Goal: Task Accomplishment & Management: Manage account settings

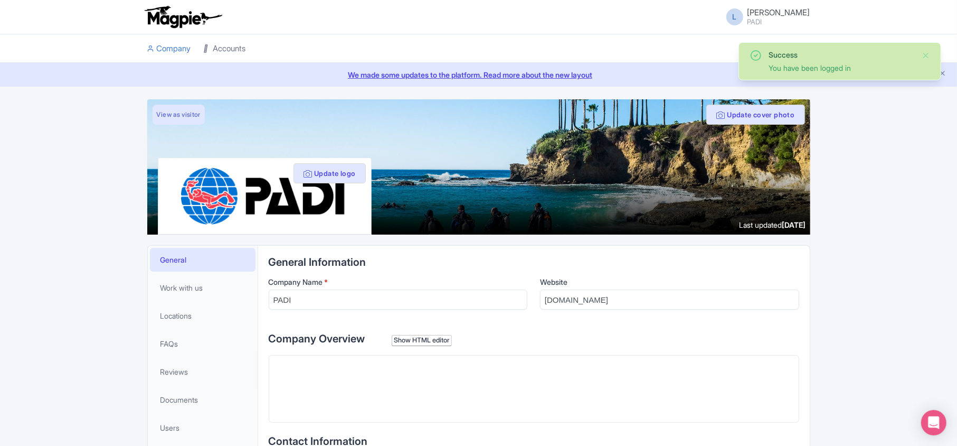
click at [233, 49] on link "Accounts" at bounding box center [225, 48] width 42 height 29
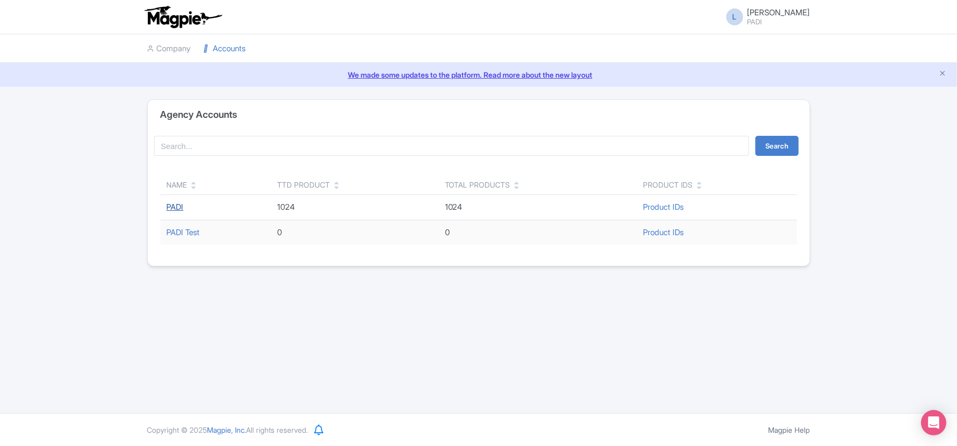
click at [170, 208] on link "PADI" at bounding box center [175, 207] width 17 height 10
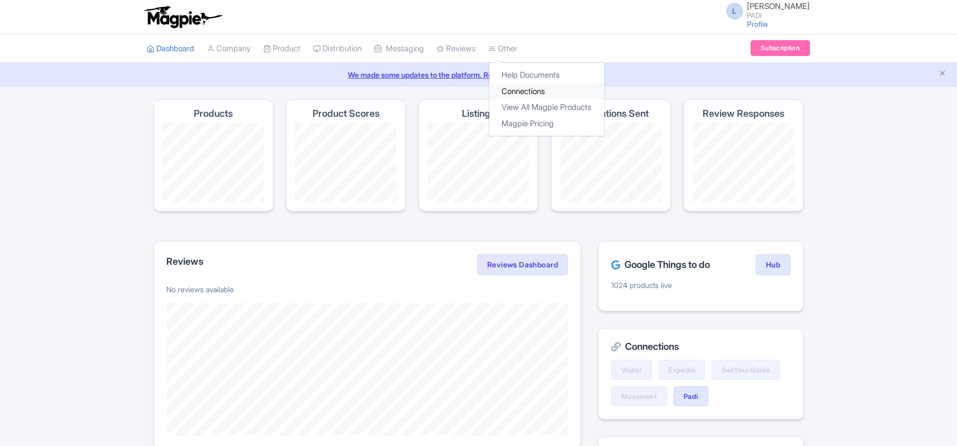
click at [516, 93] on link "Connections" at bounding box center [546, 91] width 115 height 16
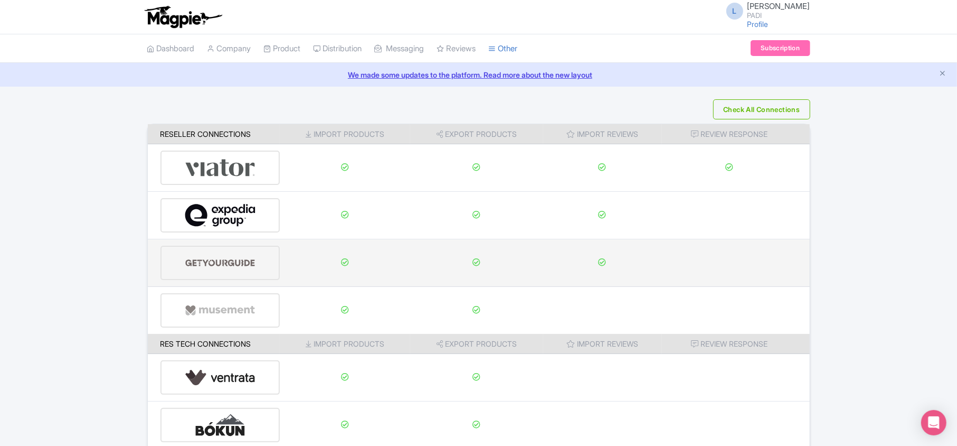
scroll to position [166, 0]
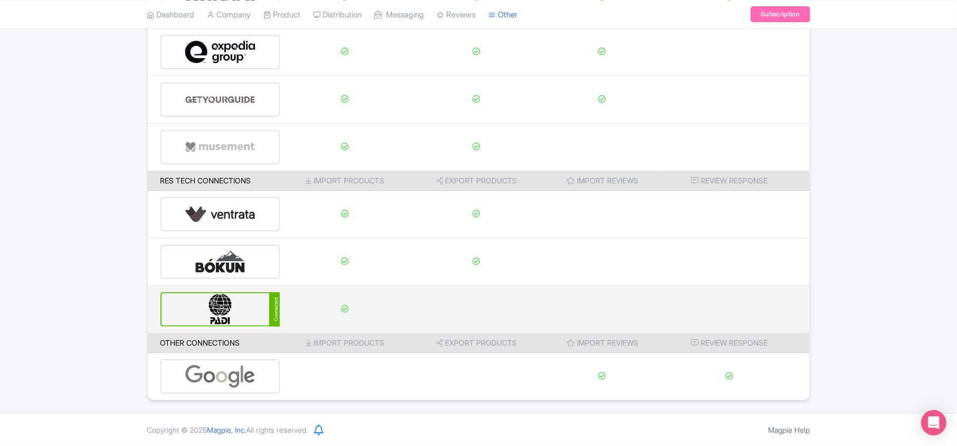
click at [232, 307] on img at bounding box center [220, 309] width 71 height 32
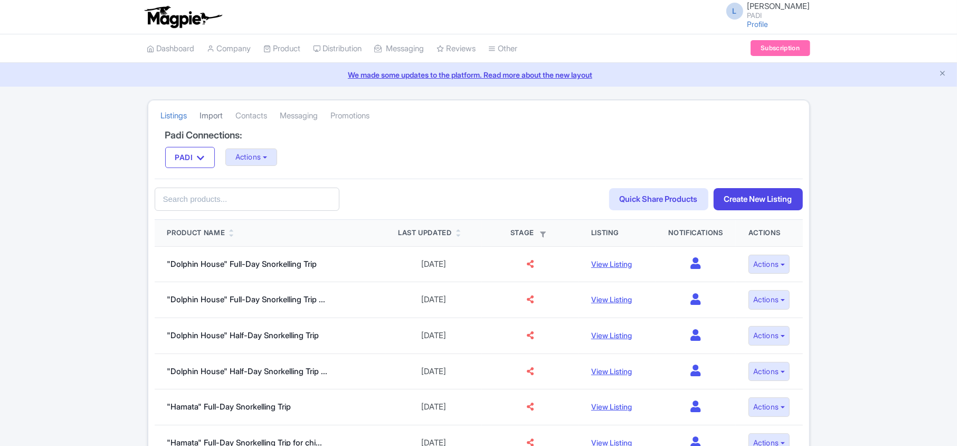
click at [207, 117] on link "Import" at bounding box center [211, 115] width 23 height 29
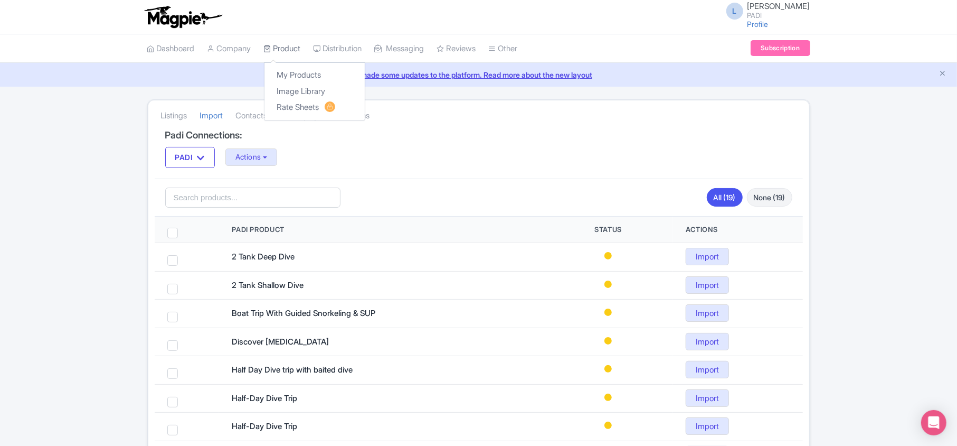
click at [296, 50] on link "Product" at bounding box center [282, 48] width 37 height 29
click at [292, 74] on link "My Products" at bounding box center [314, 75] width 100 height 16
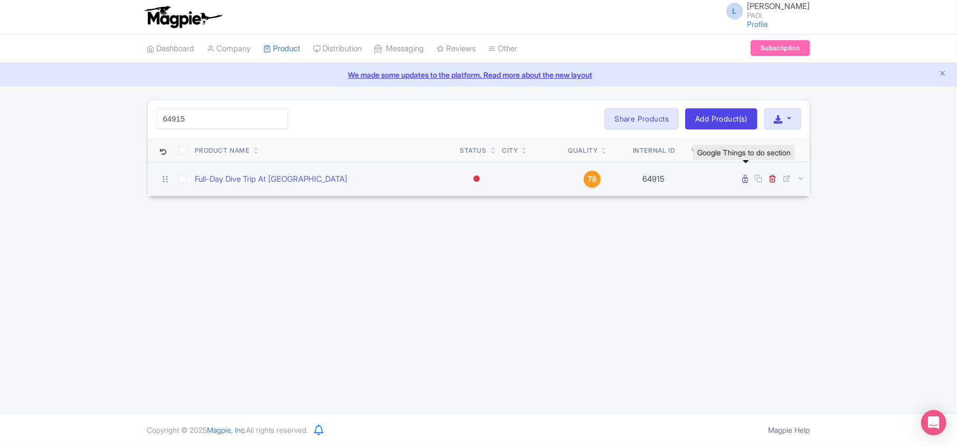
type input "64915"
click at [744, 178] on icon at bounding box center [746, 179] width 6 height 8
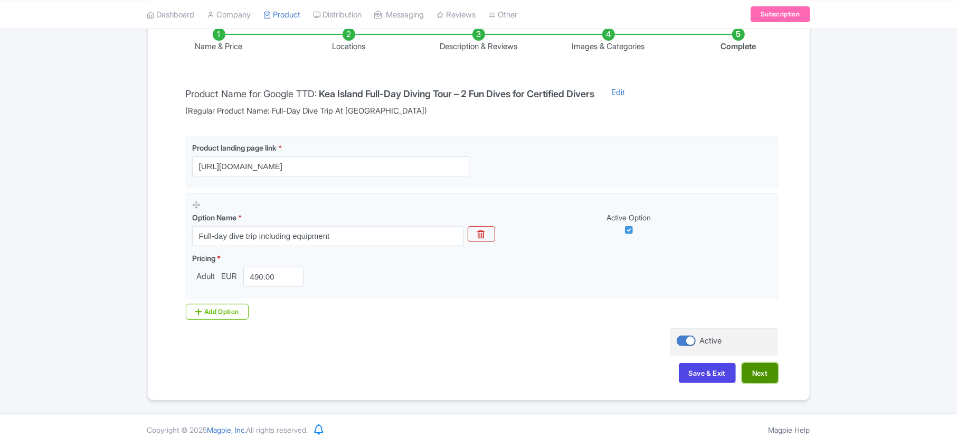
scroll to position [186, 0]
click at [763, 374] on button "Next" at bounding box center [760, 373] width 36 height 20
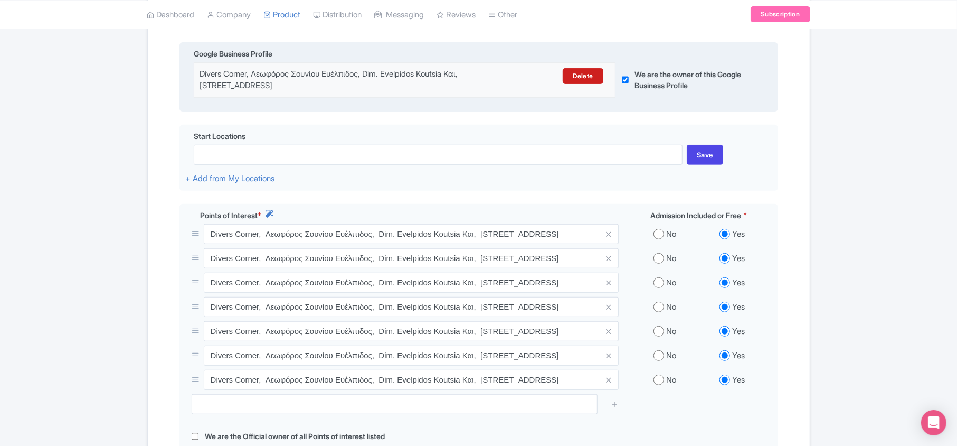
scroll to position [256, 0]
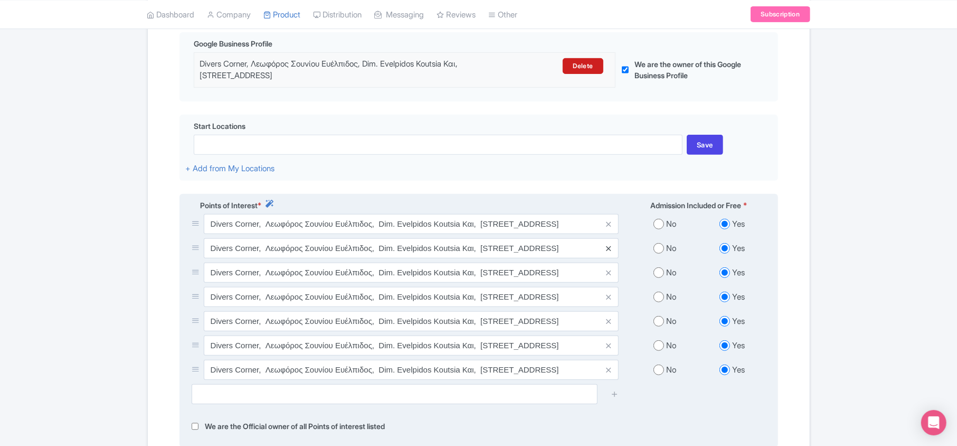
click at [606, 249] on icon at bounding box center [608, 248] width 5 height 8
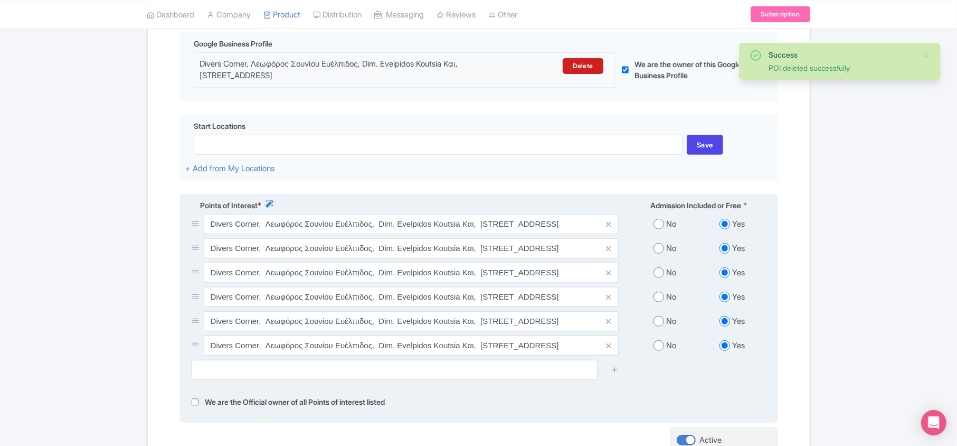
click at [607, 252] on icon at bounding box center [608, 248] width 5 height 8
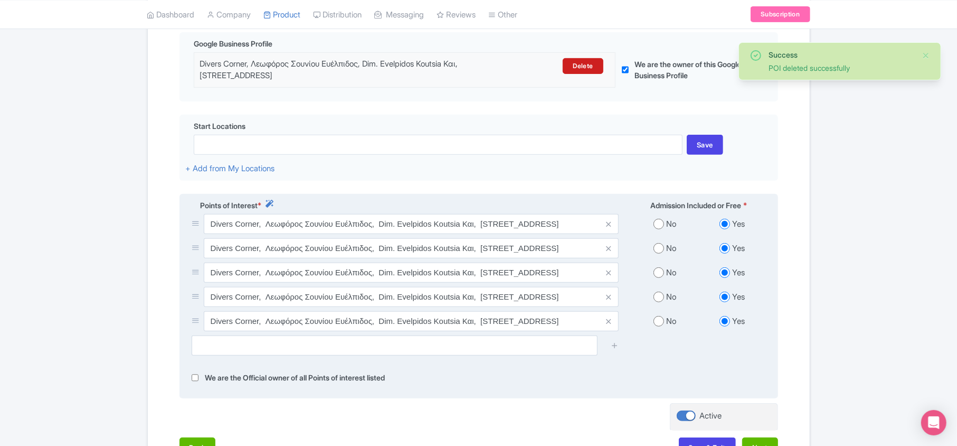
click at [607, 252] on icon at bounding box center [608, 248] width 5 height 8
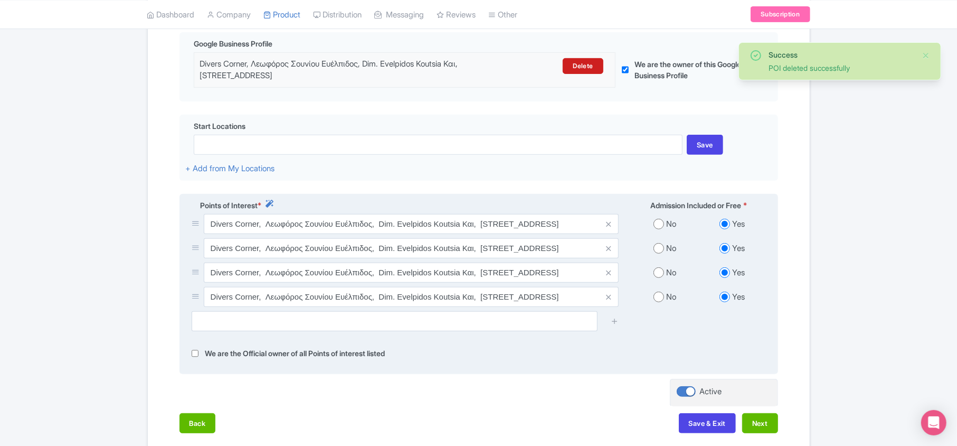
click at [607, 252] on icon at bounding box center [608, 248] width 5 height 8
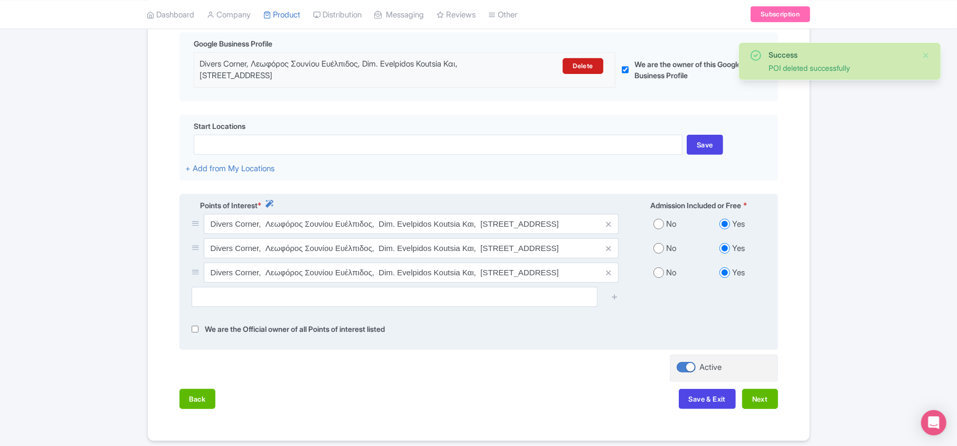
click at [607, 252] on icon at bounding box center [608, 248] width 5 height 8
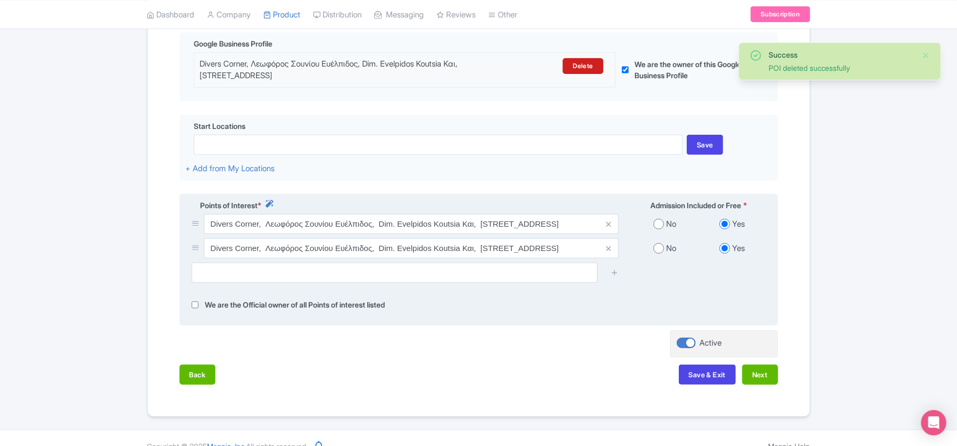
click at [607, 252] on icon at bounding box center [608, 248] width 5 height 8
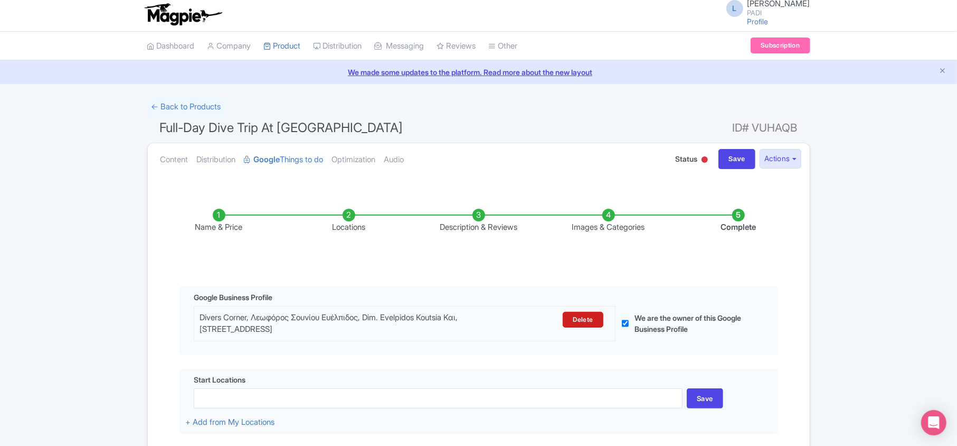
scroll to position [0, 0]
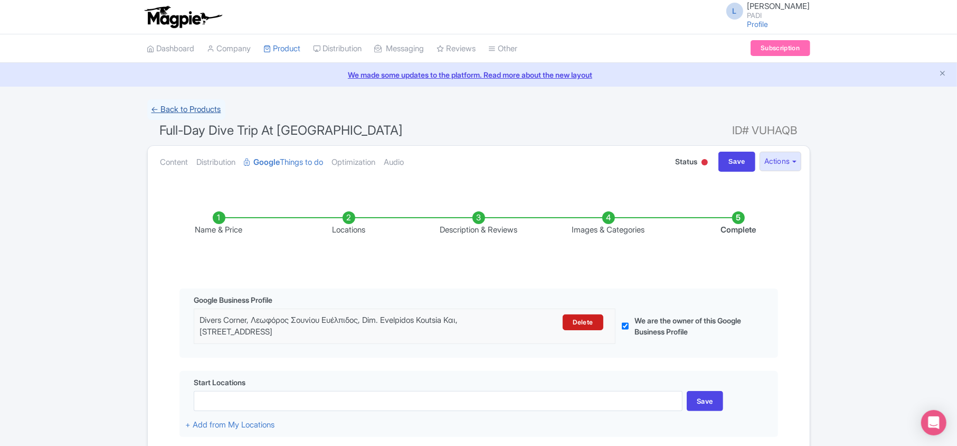
click at [197, 108] on link "← Back to Products" at bounding box center [186, 109] width 78 height 21
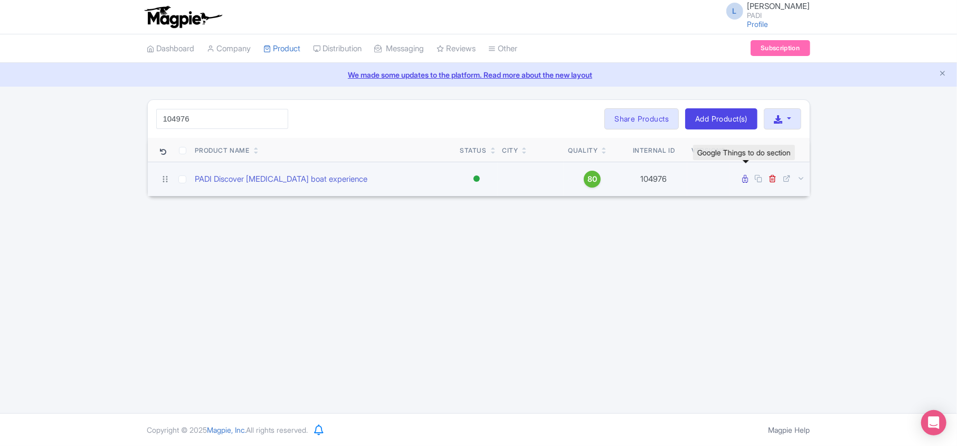
type input "104976"
click at [743, 178] on icon at bounding box center [746, 179] width 6 height 8
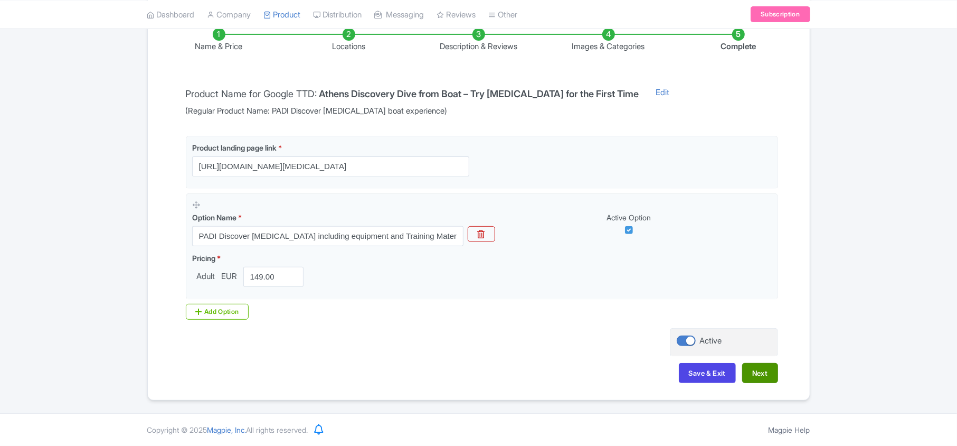
scroll to position [186, 0]
click at [766, 371] on button "Next" at bounding box center [760, 373] width 36 height 20
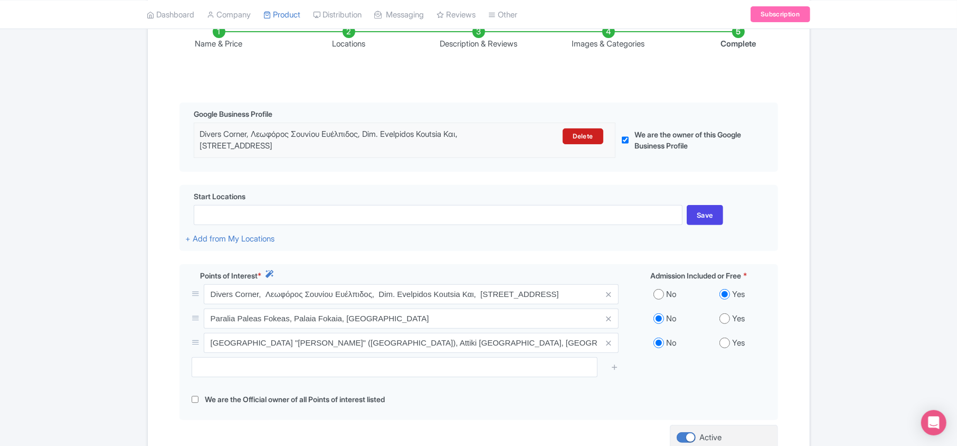
click at [825, 294] on div "Success Product Saved ← Back to Products PADI Discover Scuba Diving boat experi…" at bounding box center [478, 212] width 957 height 598
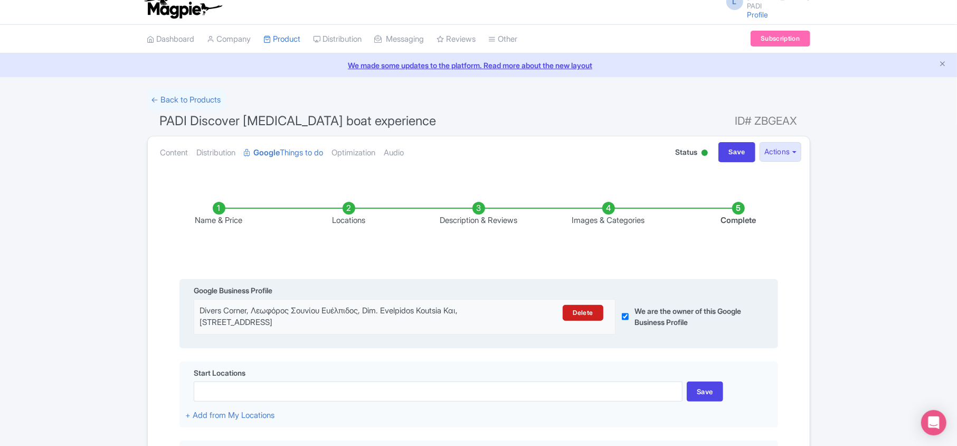
scroll to position [0, 0]
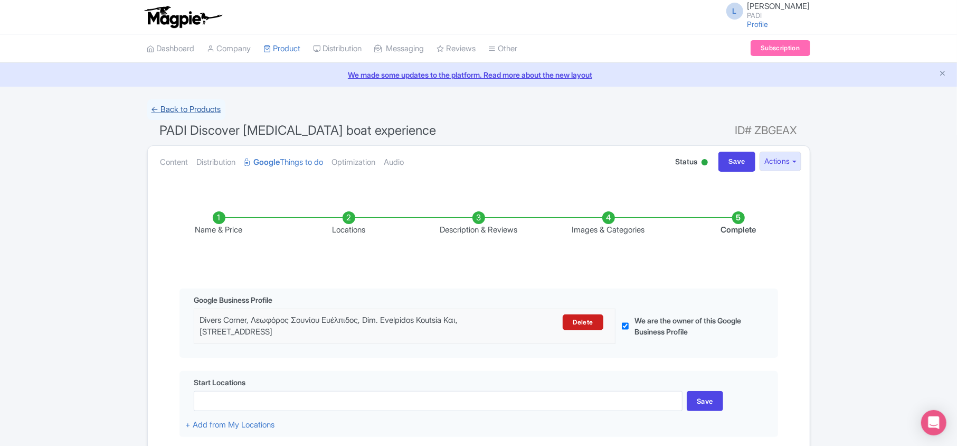
click at [199, 110] on link "← Back to Products" at bounding box center [186, 109] width 78 height 21
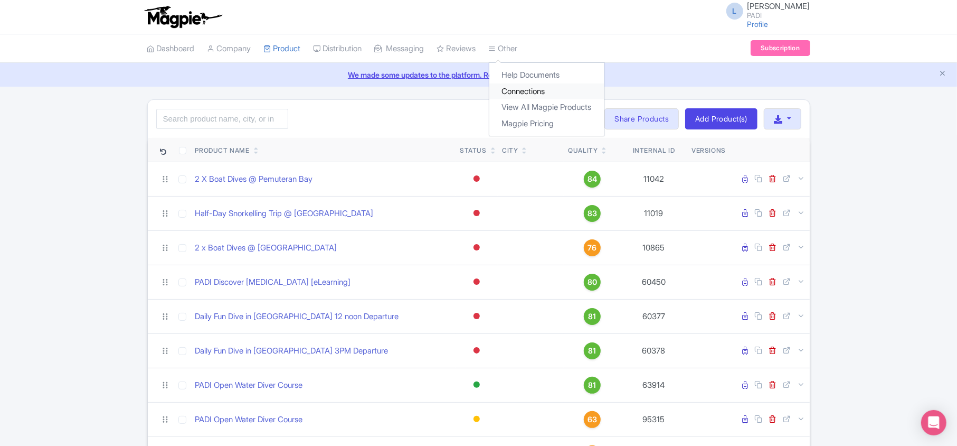
click at [531, 89] on link "Connections" at bounding box center [546, 91] width 115 height 16
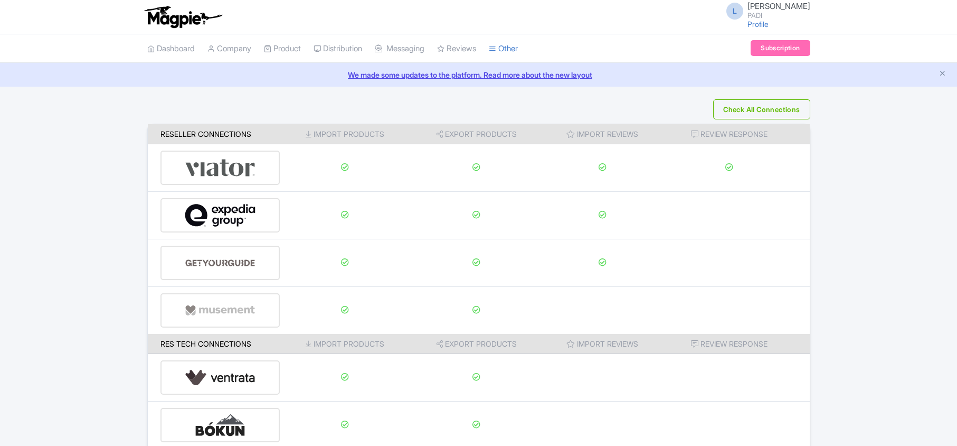
scroll to position [166, 0]
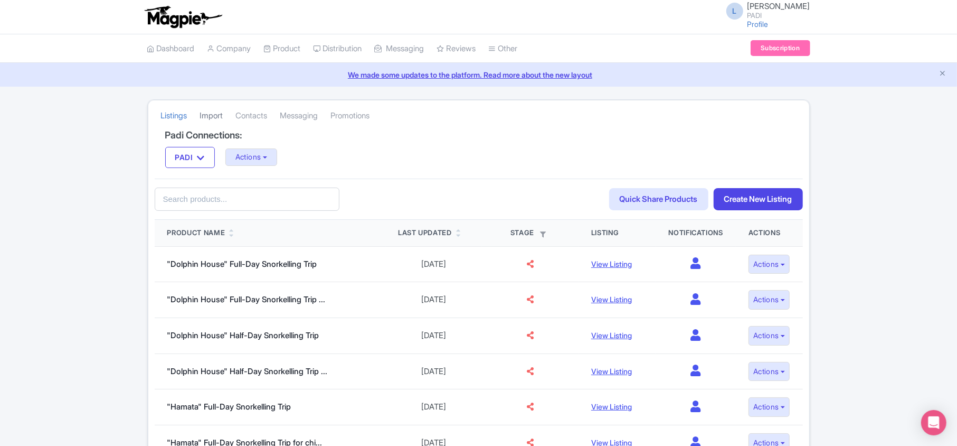
click at [209, 115] on link "Import" at bounding box center [211, 115] width 23 height 29
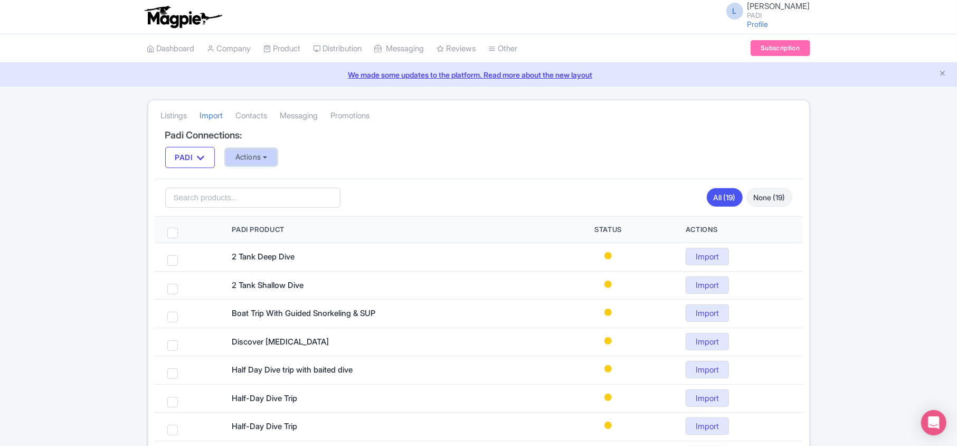
click at [265, 158] on button "Actions" at bounding box center [251, 156] width 52 height 17
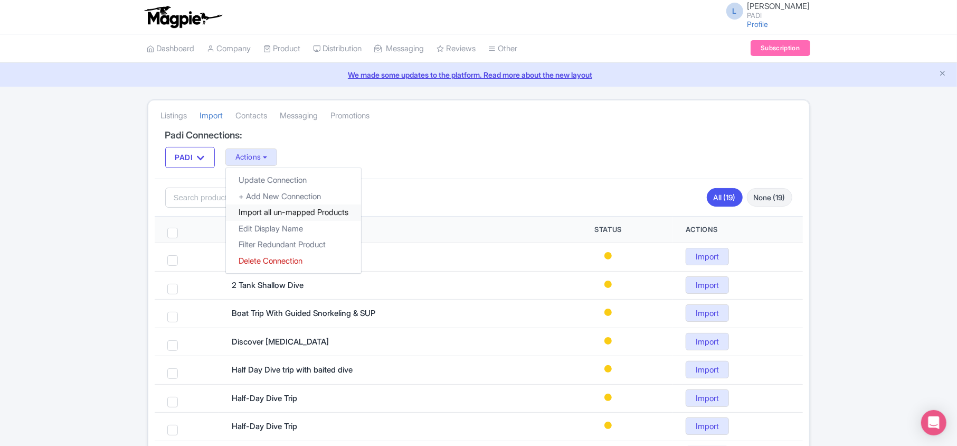
click at [261, 212] on link "Import all un-mapped Products" at bounding box center [293, 212] width 135 height 16
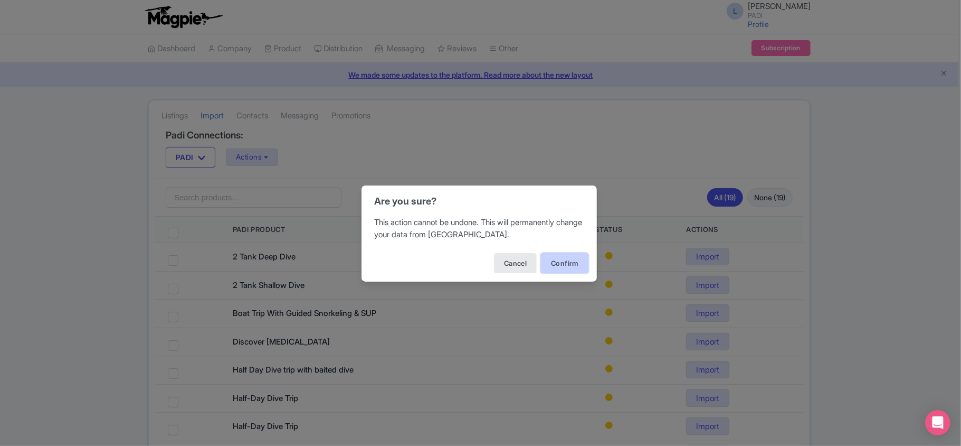
click at [572, 260] on button "Confirm" at bounding box center [565, 263] width 48 height 20
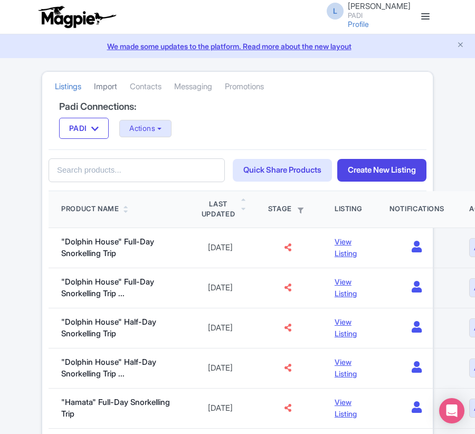
click at [101, 84] on link "Import" at bounding box center [105, 86] width 23 height 29
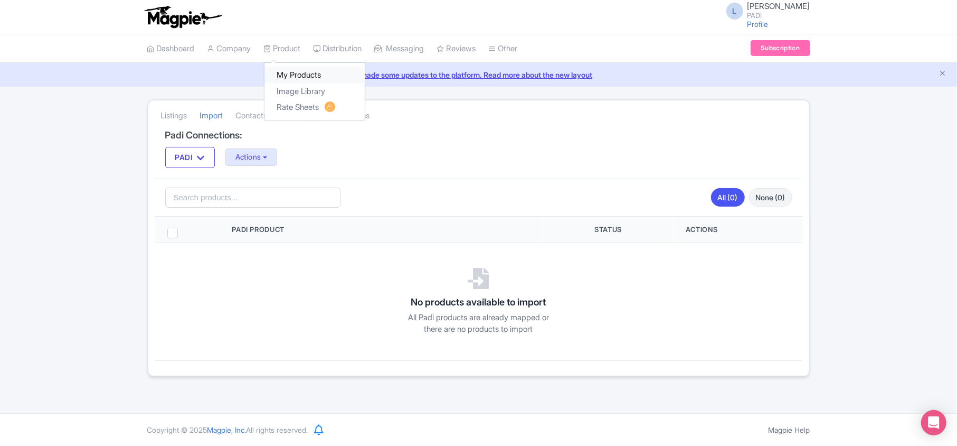
click at [299, 68] on link "My Products" at bounding box center [314, 75] width 100 height 16
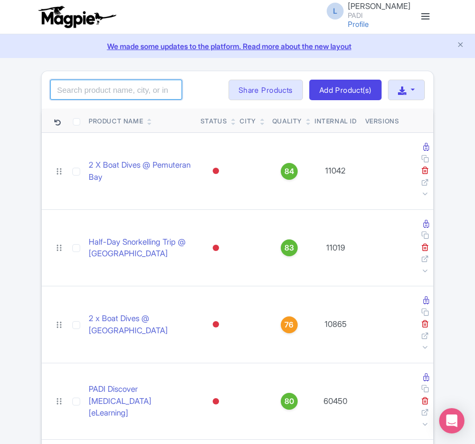
click at [58, 86] on input "search" at bounding box center [116, 90] width 132 height 20
paste input "109140"
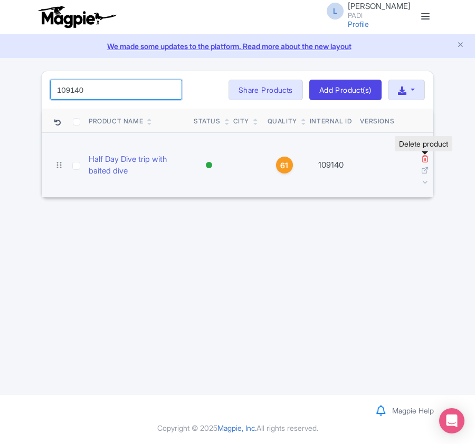
type input "109140"
click at [425, 159] on icon at bounding box center [425, 159] width 8 height 8
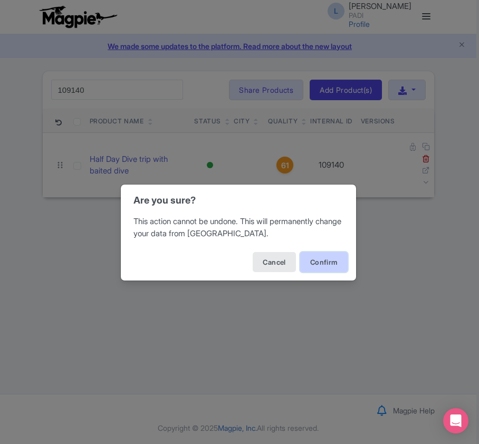
click at [319, 259] on button "Confirm" at bounding box center [324, 262] width 48 height 20
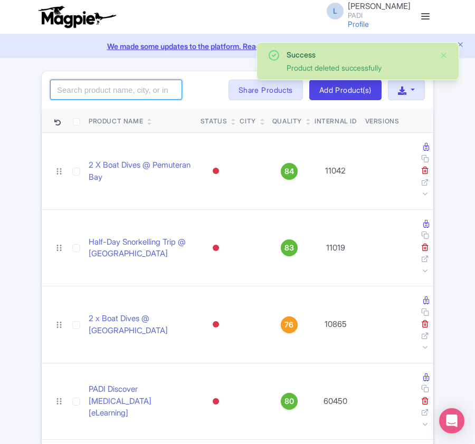
click at [78, 89] on input "search" at bounding box center [116, 90] width 132 height 20
paste input "98246"
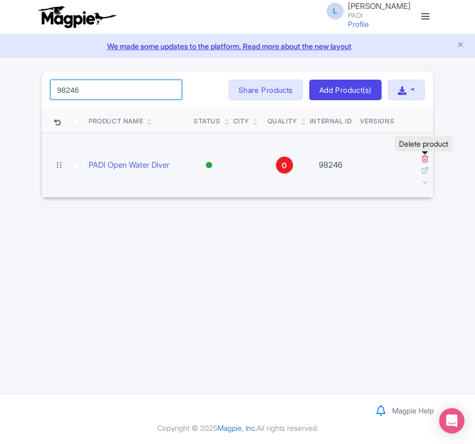
type input "98246"
click at [425, 163] on icon at bounding box center [425, 159] width 8 height 8
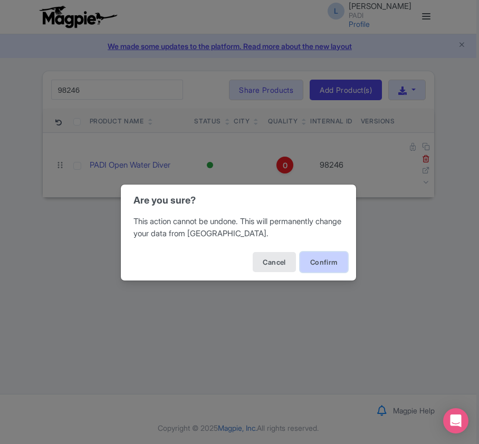
click at [324, 262] on button "Confirm" at bounding box center [324, 262] width 48 height 20
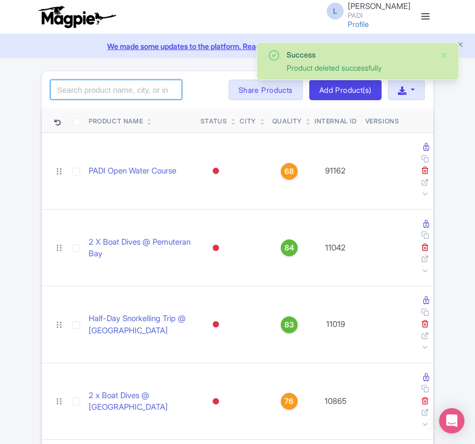
click at [81, 83] on input "search" at bounding box center [116, 90] width 132 height 20
paste input "106374"
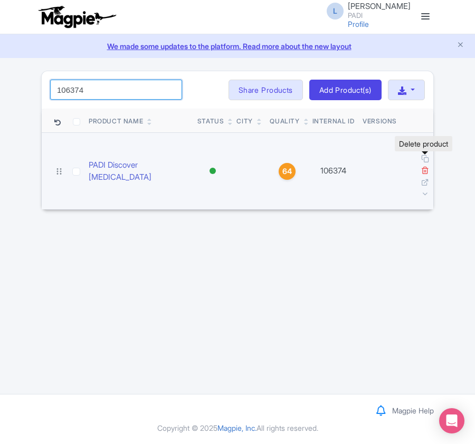
type input "106374"
click at [425, 166] on icon at bounding box center [425, 170] width 8 height 8
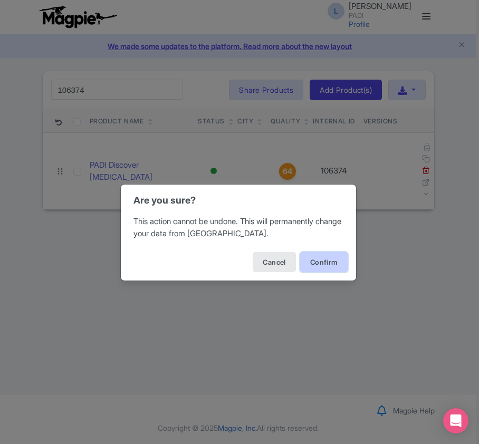
click at [315, 264] on button "Confirm" at bounding box center [324, 262] width 48 height 20
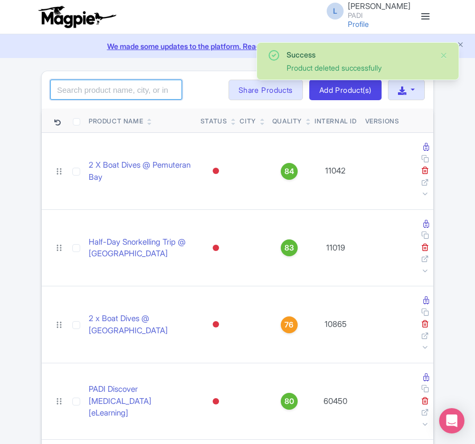
click at [68, 94] on input "search" at bounding box center [116, 90] width 132 height 20
paste input "110032"
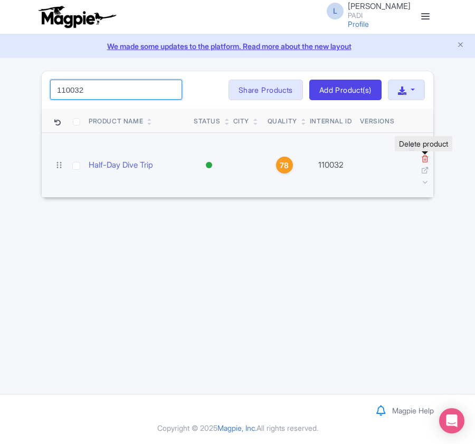
type input "110032"
click at [425, 156] on icon at bounding box center [425, 159] width 8 height 8
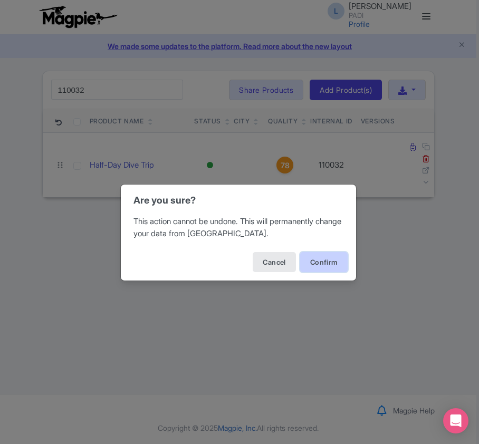
click at [340, 264] on button "Confirm" at bounding box center [324, 262] width 48 height 20
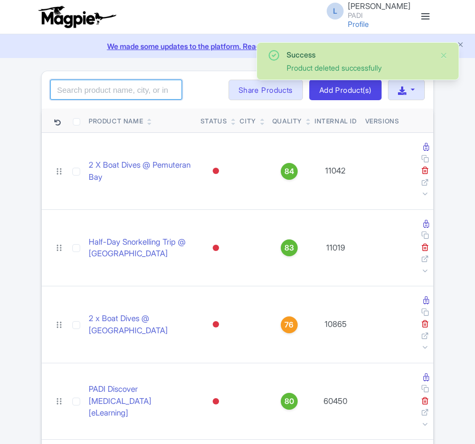
drag, startPoint x: 0, startPoint y: 0, endPoint x: 68, endPoint y: 93, distance: 115.2
click at [68, 93] on input "search" at bounding box center [116, 90] width 132 height 20
paste input "107702"
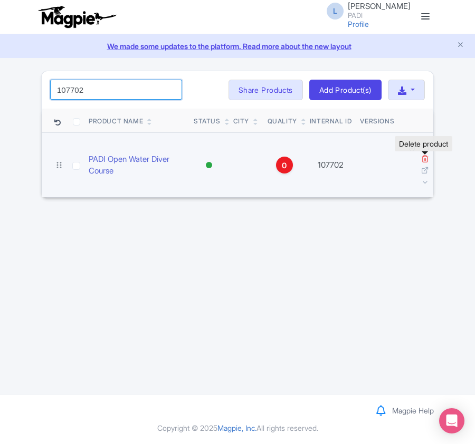
type input "107702"
click at [423, 161] on icon at bounding box center [425, 159] width 8 height 8
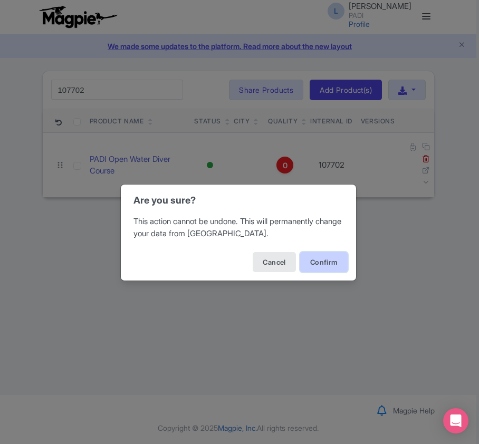
click at [324, 258] on button "Confirm" at bounding box center [324, 262] width 48 height 20
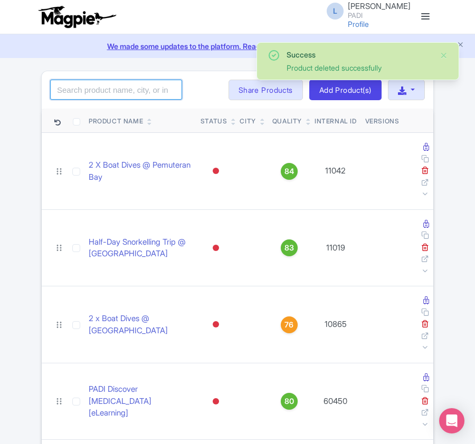
click at [81, 93] on input "search" at bounding box center [116, 90] width 132 height 20
paste input "107706"
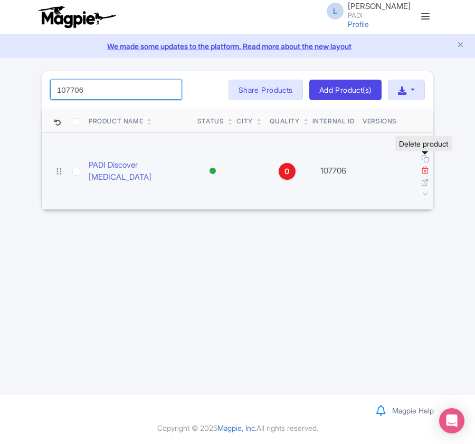
type input "107706"
click at [424, 166] on icon at bounding box center [425, 170] width 8 height 8
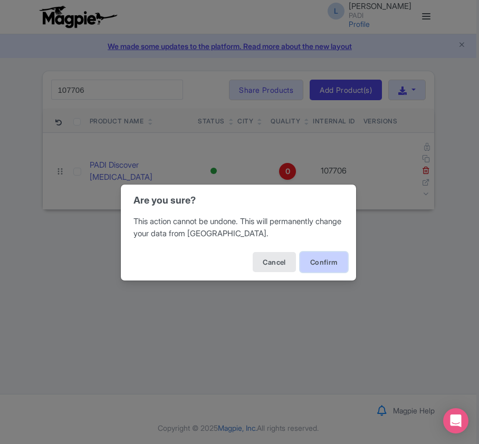
click at [309, 262] on button "Confirm" at bounding box center [324, 262] width 48 height 20
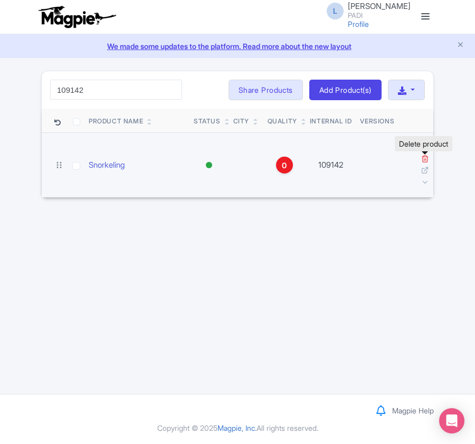
type input "109142"
click at [423, 160] on icon at bounding box center [425, 159] width 8 height 8
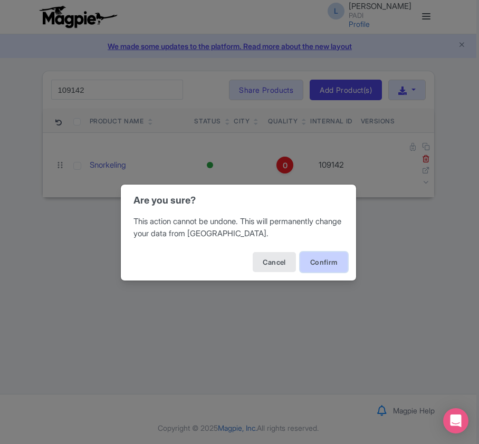
click at [325, 259] on button "Confirm" at bounding box center [324, 262] width 48 height 20
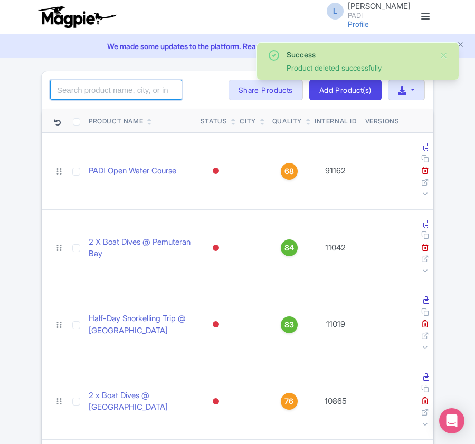
click at [80, 92] on input "search" at bounding box center [116, 90] width 132 height 20
paste input "109060"
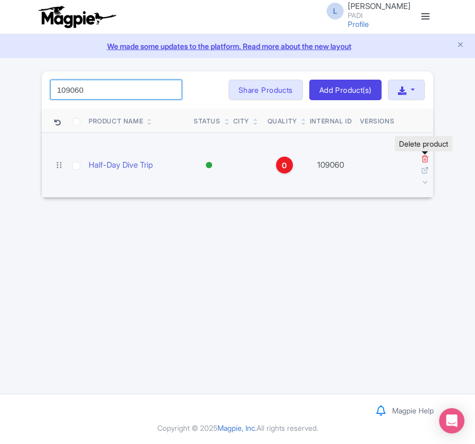
type input "109060"
click at [425, 160] on icon at bounding box center [425, 159] width 8 height 8
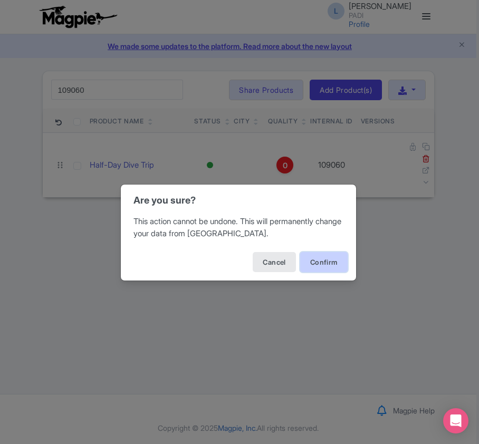
click at [322, 262] on button "Confirm" at bounding box center [324, 262] width 48 height 20
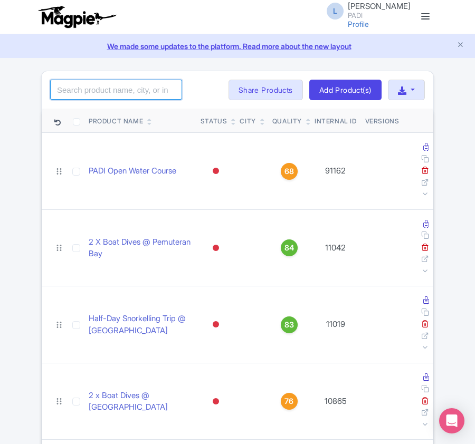
click at [100, 89] on input "search" at bounding box center [116, 90] width 132 height 20
paste input "99052"
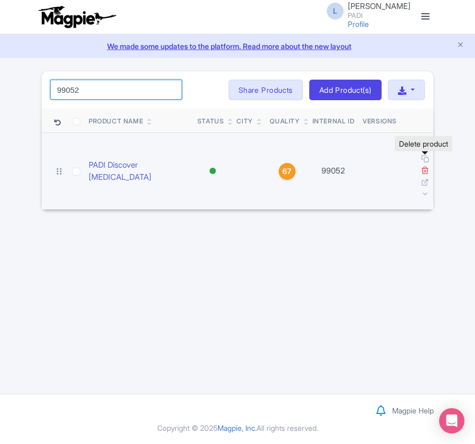
type input "99052"
click at [425, 166] on icon at bounding box center [425, 170] width 8 height 8
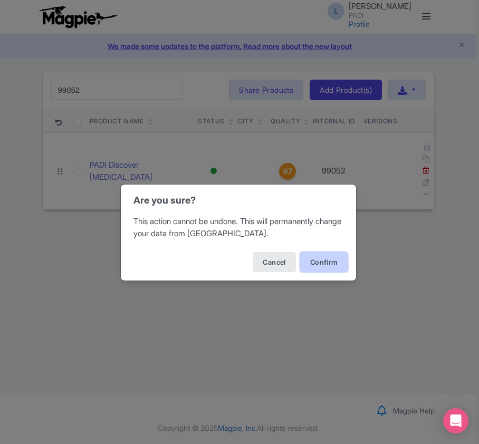
click at [336, 261] on button "Confirm" at bounding box center [324, 262] width 48 height 20
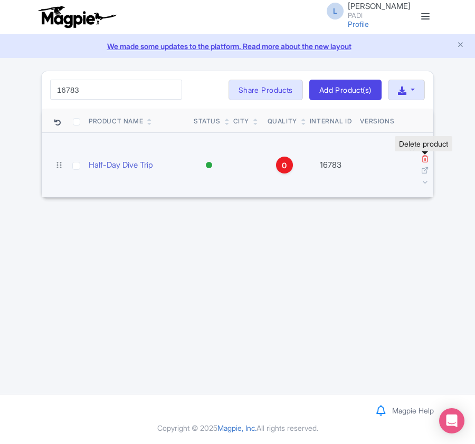
type input "16783"
click at [427, 157] on icon at bounding box center [425, 159] width 8 height 8
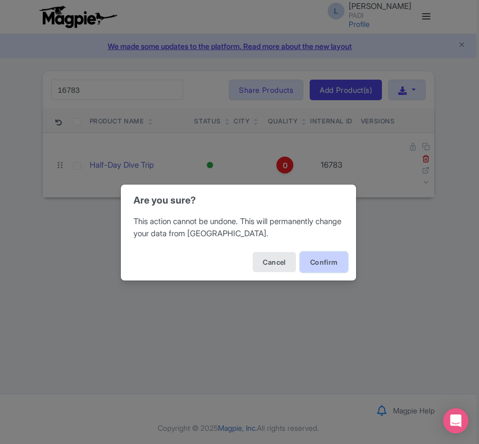
click at [329, 262] on button "Confirm" at bounding box center [324, 262] width 48 height 20
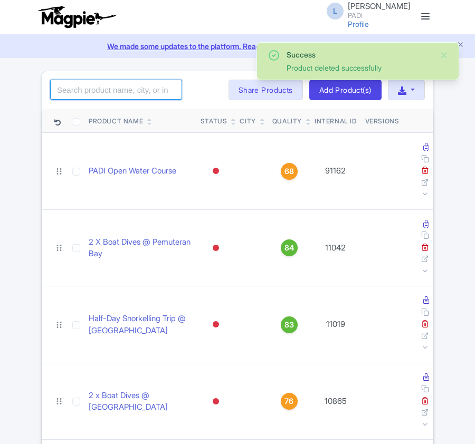
click at [148, 91] on input "search" at bounding box center [116, 90] width 132 height 20
paste input "16775"
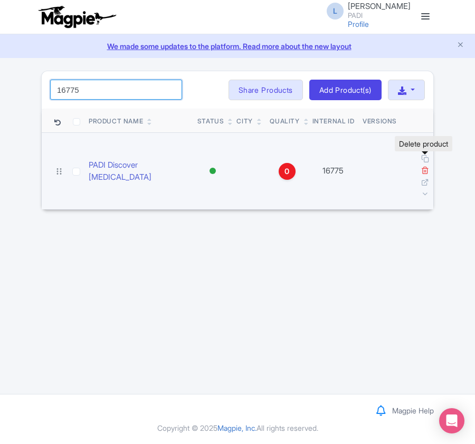
type input "16775"
click at [424, 166] on icon at bounding box center [425, 170] width 8 height 8
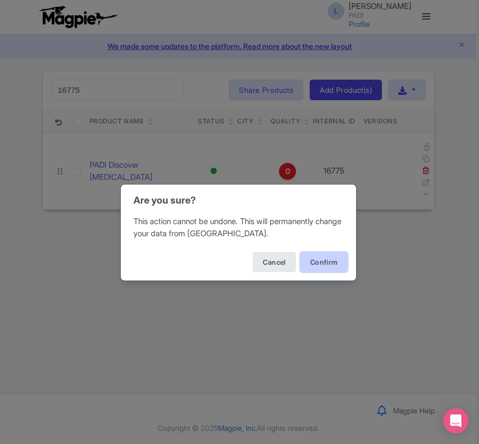
click at [315, 258] on button "Confirm" at bounding box center [324, 262] width 48 height 20
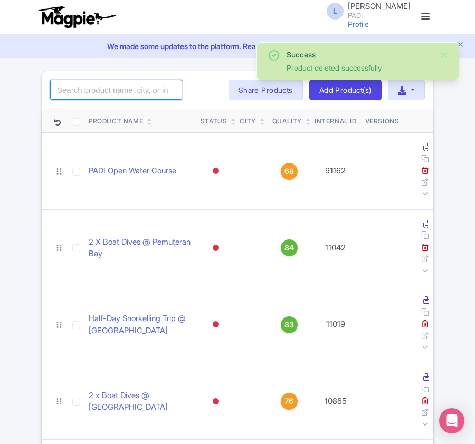
click at [106, 93] on input "search" at bounding box center [116, 90] width 132 height 20
paste input "16777"
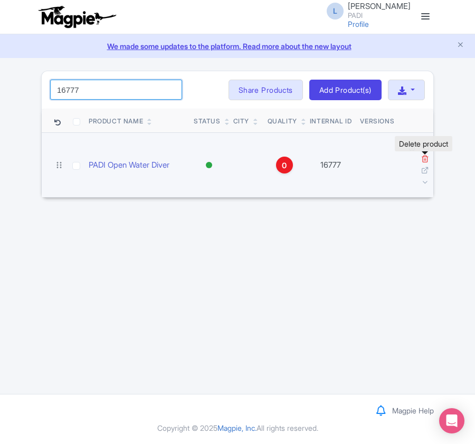
type input "16777"
click at [425, 162] on icon at bounding box center [425, 159] width 8 height 8
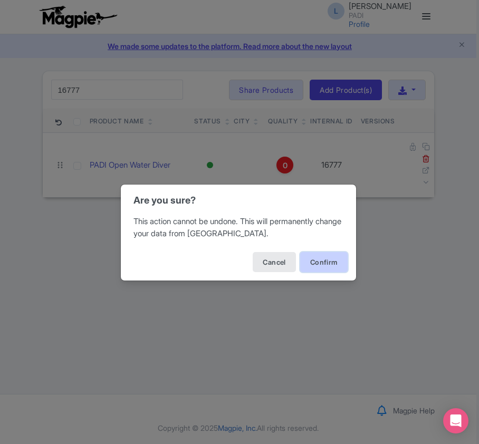
click at [334, 258] on button "Confirm" at bounding box center [324, 262] width 48 height 20
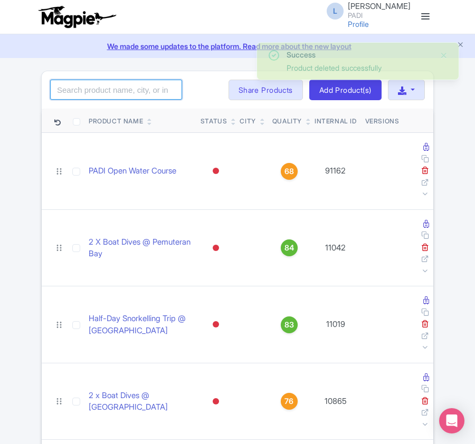
click at [89, 94] on input "search" at bounding box center [116, 90] width 132 height 20
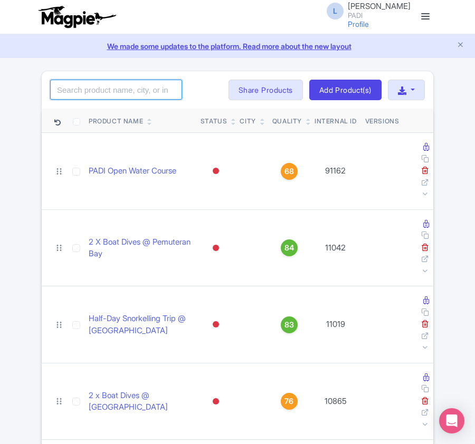
paste input "91349"
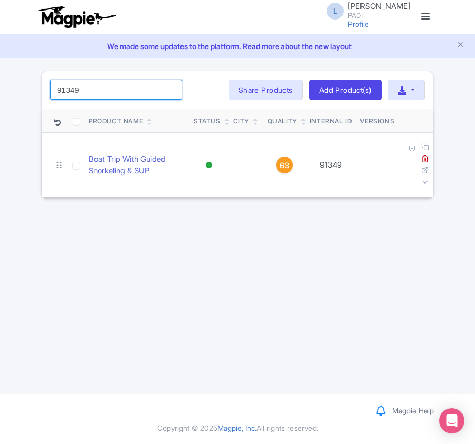
drag, startPoint x: 87, startPoint y: 93, endPoint x: 47, endPoint y: 92, distance: 40.2
click at [47, 92] on div "91349 Search Bulk Actions Delete Add to Collection Share Products Add to Collec…" at bounding box center [238, 90] width 392 height 38
paste input "18635"
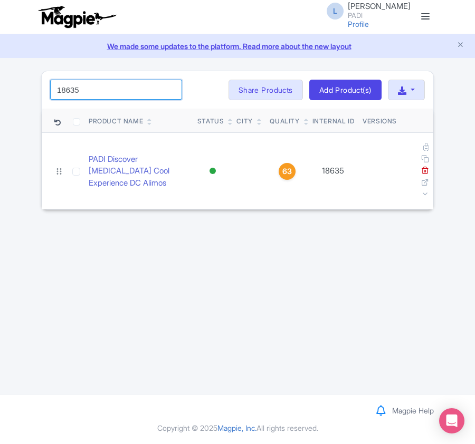
drag, startPoint x: 85, startPoint y: 88, endPoint x: 20, endPoint y: 90, distance: 65.0
click at [20, 90] on div "Success Product deleted successfully 18635 Search Bulk Actions Delete Add to Co…" at bounding box center [237, 140] width 475 height 139
paste input "3"
drag, startPoint x: 85, startPoint y: 82, endPoint x: 28, endPoint y: 95, distance: 58.4
click at [28, 95] on div "Success Product deleted successfully 18633 Search Bulk Actions Delete Add to Co…" at bounding box center [237, 140] width 475 height 139
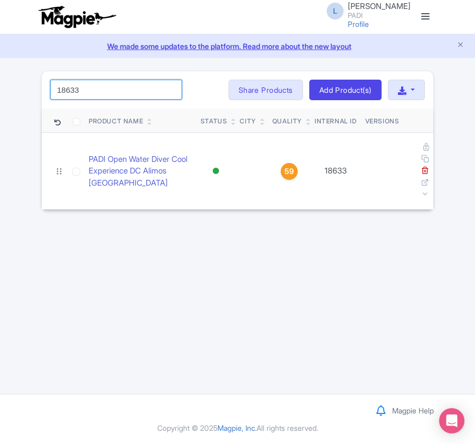
paste input "58257"
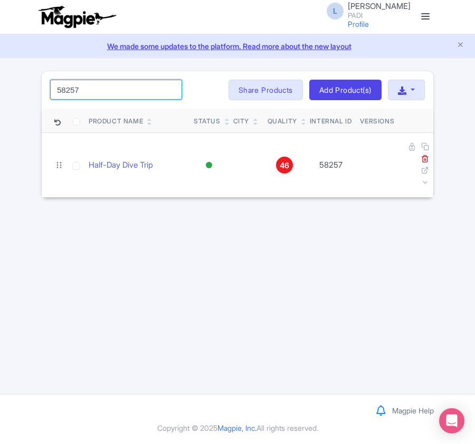
drag, startPoint x: 85, startPoint y: 99, endPoint x: 48, endPoint y: 89, distance: 38.9
click at [48, 89] on div "58257 Search Bulk Actions Delete Add to Collection Share Products Add to Collec…" at bounding box center [238, 90] width 392 height 38
paste input "1589"
drag, startPoint x: 103, startPoint y: 92, endPoint x: -48, endPoint y: 91, distance: 151.0
click at [0, 91] on html "L Luca Novelli PADI Profile Users Settings Sign out Dashboard Company Product M…" at bounding box center [237, 222] width 475 height 444
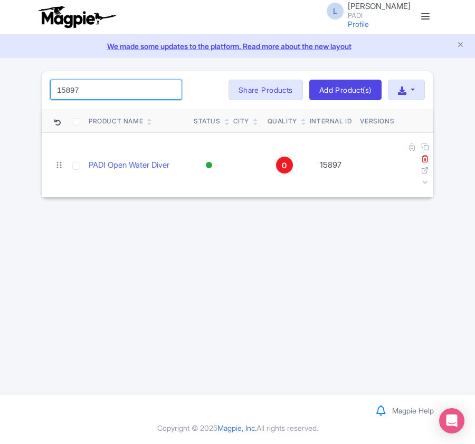
paste input "99905"
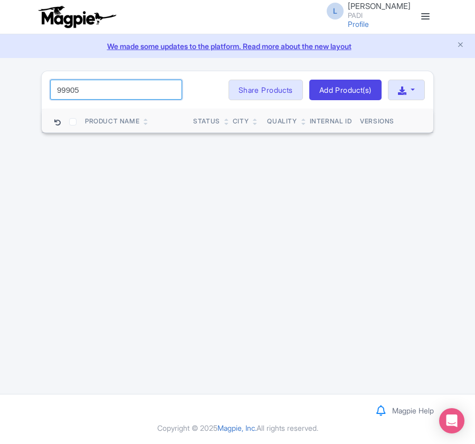
drag, startPoint x: 84, startPoint y: 89, endPoint x: 43, endPoint y: 96, distance: 41.7
click at [45, 96] on div "99905 Search Bulk Actions Delete Add to Collection Share Products Add to Collec…" at bounding box center [238, 90] width 392 height 38
paste input "3"
drag, startPoint x: 92, startPoint y: 94, endPoint x: 44, endPoint y: 98, distance: 47.7
click at [44, 98] on div "99903 Search Bulk Actions Delete Add to Collection Share Products Add to Collec…" at bounding box center [238, 90] width 392 height 38
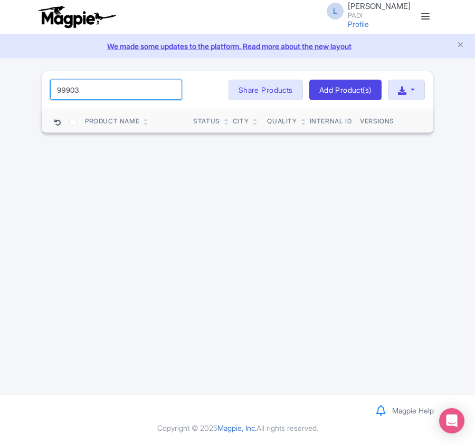
paste input "14262"
drag, startPoint x: 81, startPoint y: 98, endPoint x: 49, endPoint y: 82, distance: 35.2
click at [51, 82] on input "14262" at bounding box center [116, 90] width 132 height 20
paste input "02"
drag, startPoint x: 87, startPoint y: 91, endPoint x: -31, endPoint y: 67, distance: 119.8
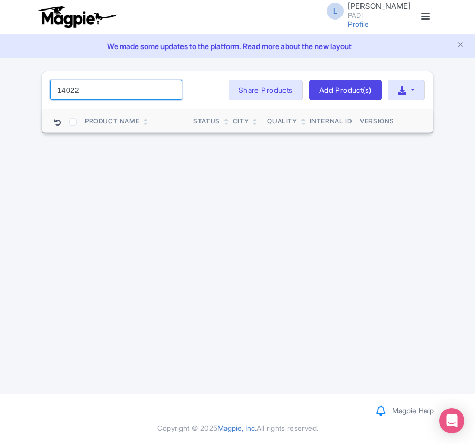
click at [0, 67] on html "L Luca Novelli PADI Profile Users Settings Sign out Dashboard Company Product M…" at bounding box center [237, 222] width 475 height 444
paste input "1325"
click at [97, 79] on div "11325 Search Bulk Actions Delete Add to Collection Share Products Add to Collec…" at bounding box center [238, 90] width 392 height 38
drag, startPoint x: 96, startPoint y: 87, endPoint x: -17, endPoint y: 76, distance: 113.5
click at [0, 76] on html "L Luca Novelli PADI Profile Users Settings Sign out Dashboard Company Product M…" at bounding box center [237, 222] width 475 height 444
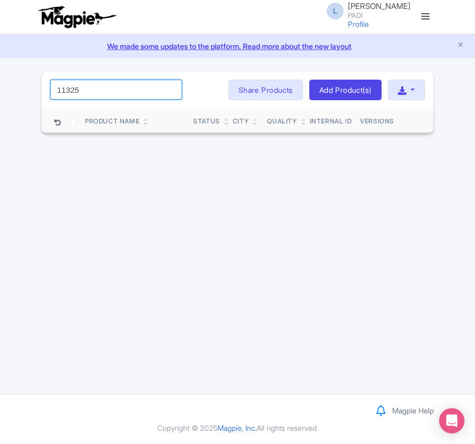
paste input "88"
drag, startPoint x: 102, startPoint y: 91, endPoint x: -135, endPoint y: 52, distance: 240.3
click at [0, 52] on html "L Luca Novelli PADI Profile Users Settings Sign out Dashboard Company Product M…" at bounding box center [237, 222] width 475 height 444
paste input "9"
drag, startPoint x: 101, startPoint y: 89, endPoint x: -17, endPoint y: 70, distance: 119.8
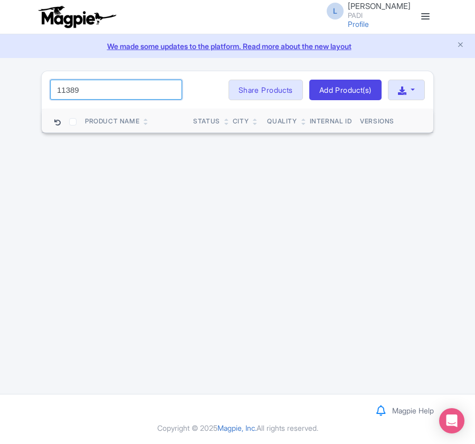
click at [0, 70] on html "L Luca Novelli PADI Profile Users Settings Sign out Dashboard Company Product M…" at bounding box center [237, 222] width 475 height 444
paste input "90"
drag, startPoint x: 105, startPoint y: 95, endPoint x: 20, endPoint y: 85, distance: 85.6
click at [2, 85] on div "Success Product deleted successfully 11390 Search Bulk Actions Delete Add to Co…" at bounding box center [237, 102] width 475 height 63
paste input "06374"
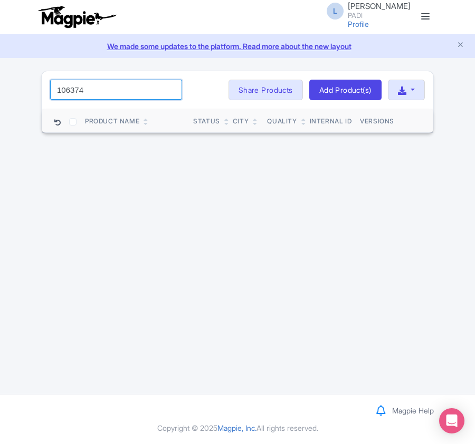
drag, startPoint x: 95, startPoint y: 93, endPoint x: 3, endPoint y: 89, distance: 92.5
click at [0, 89] on div "Success Product deleted successfully 106374 Search Bulk Actions Delete Add to C…" at bounding box center [237, 102] width 475 height 63
paste input "11333"
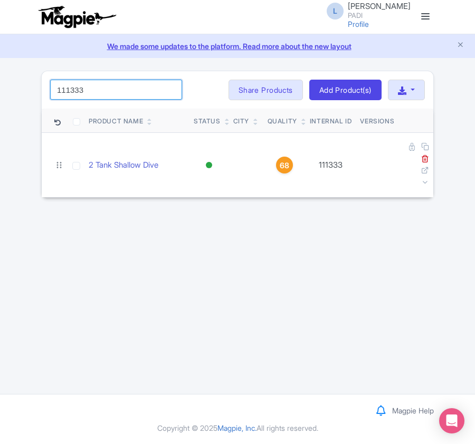
drag, startPoint x: 94, startPoint y: 90, endPoint x: 5, endPoint y: 79, distance: 89.8
click at [5, 79] on div "Success Product deleted successfully 111333 Search Bulk Actions Delete Add to C…" at bounding box center [237, 135] width 475 height 128
paste input "917"
drag, startPoint x: 97, startPoint y: 93, endPoint x: 9, endPoint y: 75, distance: 90.0
click at [9, 75] on div "Success Product deleted successfully 111917 Search Bulk Actions Delete Add to C…" at bounding box center [237, 135] width 475 height 128
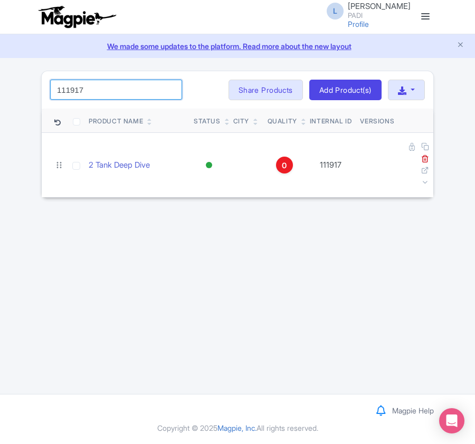
paste input "0"
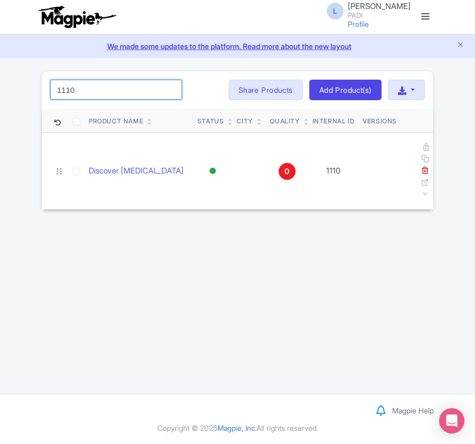
drag, startPoint x: 146, startPoint y: 90, endPoint x: -8, endPoint y: 68, distance: 156.2
click at [0, 68] on html "L Luca Novelli PADI Profile Users Settings Sign out Dashboard Company Product M…" at bounding box center [237, 222] width 475 height 444
paste input "389"
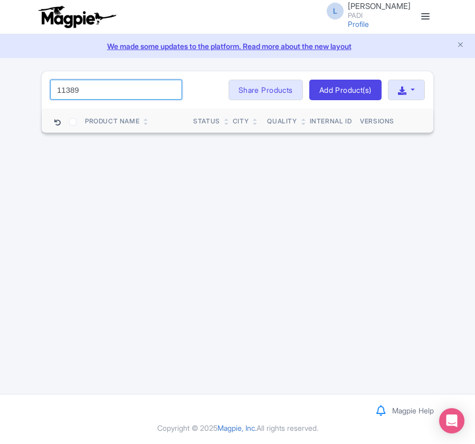
type input "11389"
click at [136, 249] on div "L Luca Novelli PADI Profile Users Settings Sign out Dashboard Company Product M…" at bounding box center [237, 197] width 475 height 394
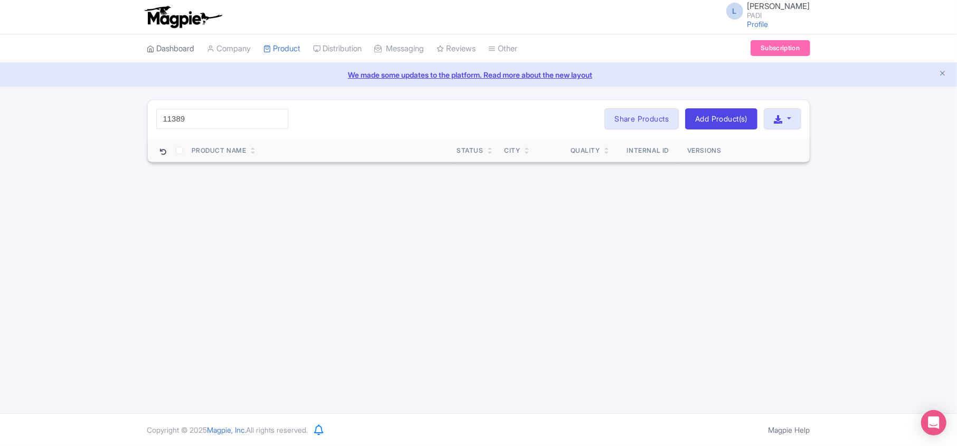
click at [184, 45] on link "Dashboard" at bounding box center [171, 48] width 48 height 29
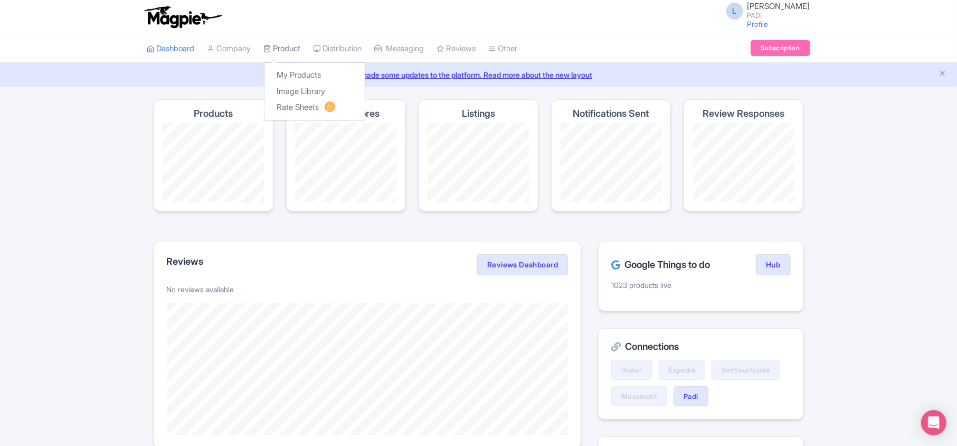
click at [283, 44] on link "Product" at bounding box center [282, 48] width 37 height 29
click at [290, 74] on link "My Products" at bounding box center [314, 75] width 100 height 16
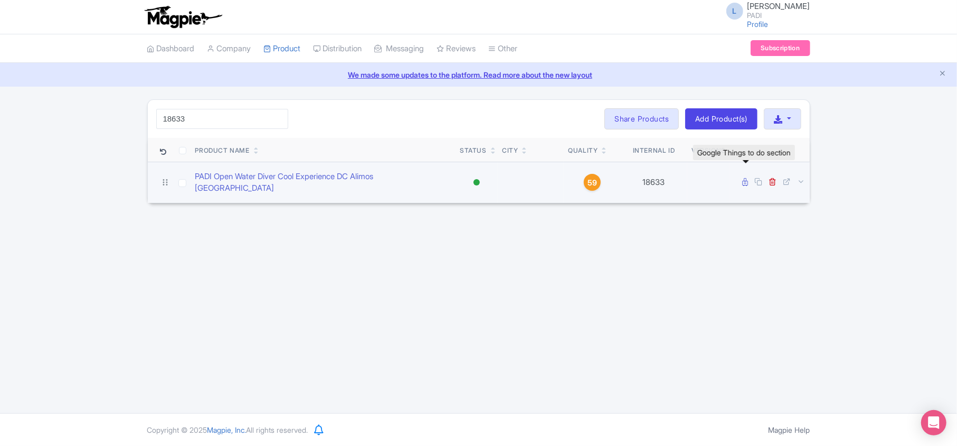
type input "18633"
click at [744, 179] on icon at bounding box center [746, 182] width 6 height 8
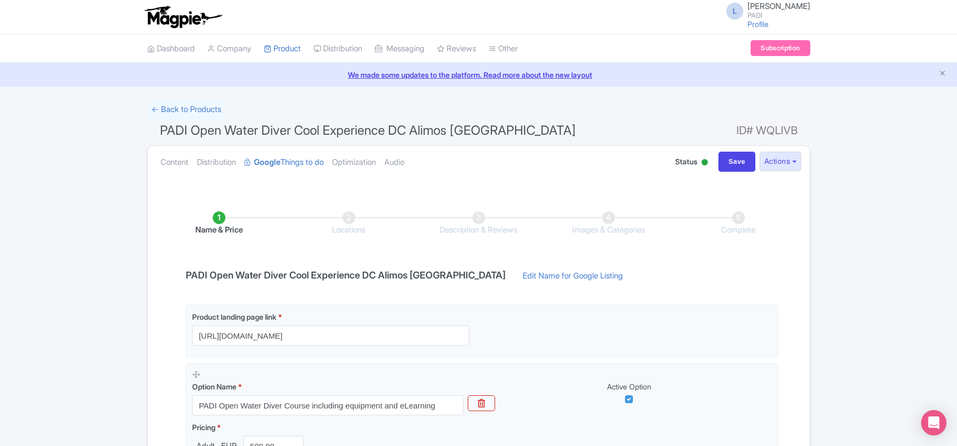
click at [868, 204] on div "← Back to Products PADI Open Water Diver Cool Experience DC Alimos Athens ID# W…" at bounding box center [478, 334] width 957 height 470
click at [513, 278] on link "Edit Name for Google Listing" at bounding box center [572, 278] width 121 height 17
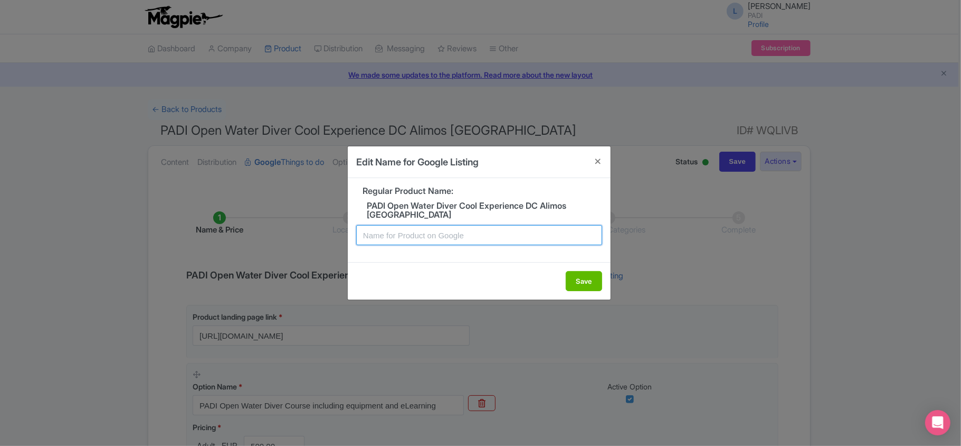
click at [472, 237] on input "text" at bounding box center [479, 235] width 246 height 20
paste input "Alimos PADI Open Water Diving Lessons: Your gateway to the underwater world!"
type input "Alimos PADI Open Water Diving Lessons: Your gateway to the underwater world!"
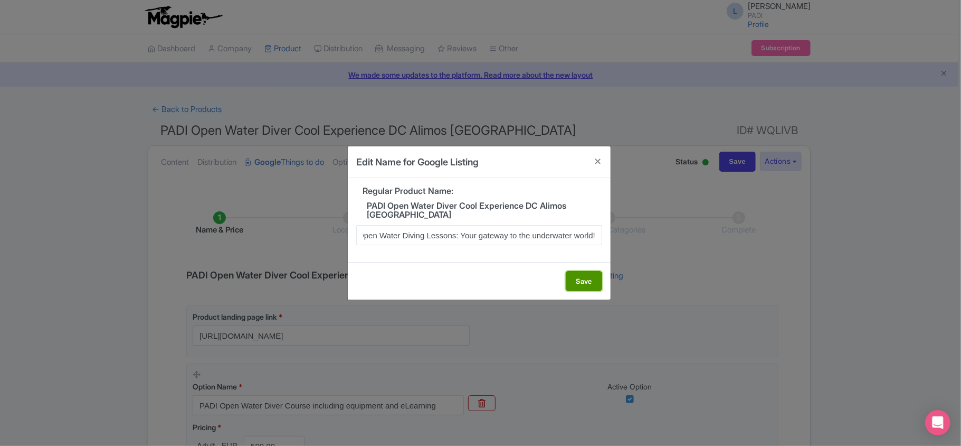
click at [575, 282] on button "Save" at bounding box center [584, 281] width 36 height 20
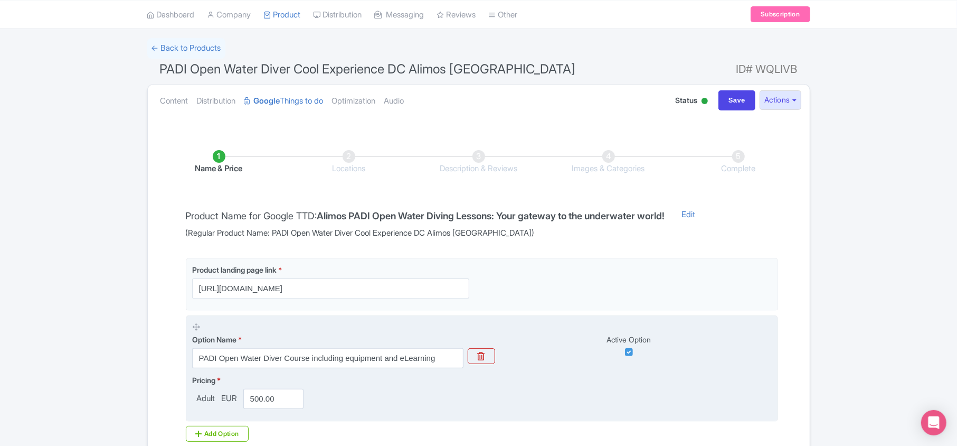
scroll to position [186, 0]
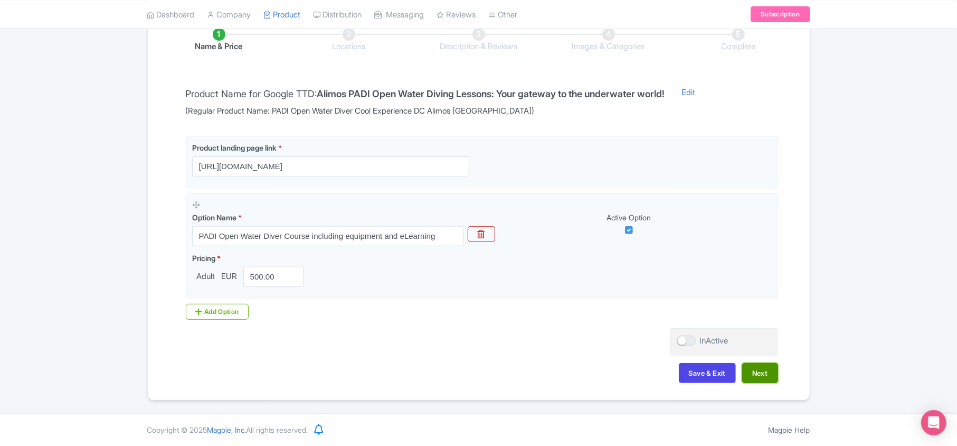
click at [765, 375] on button "Next" at bounding box center [760, 373] width 36 height 20
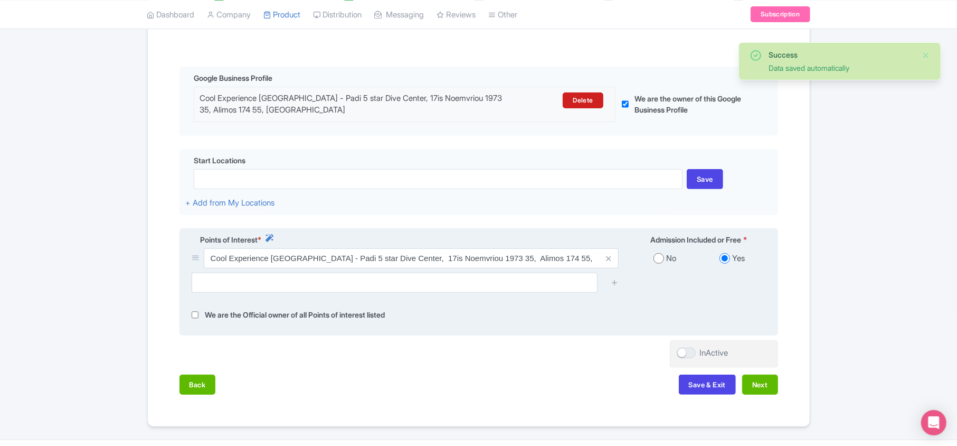
scroll to position [253, 0]
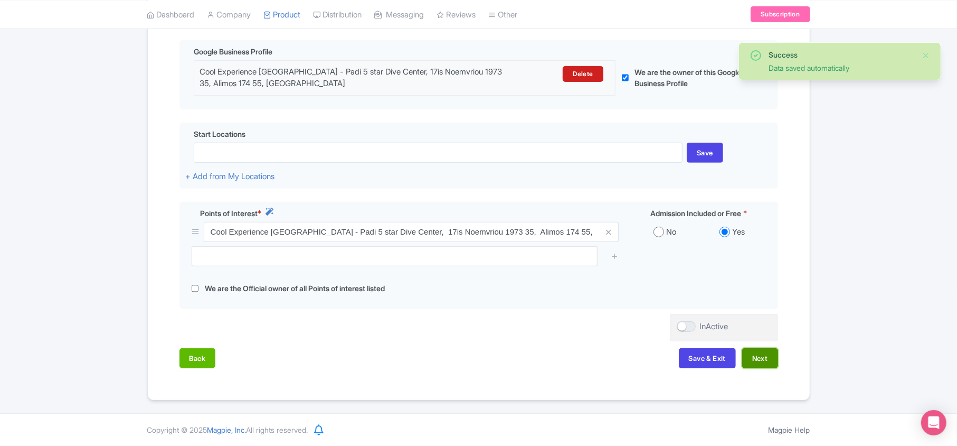
click at [765, 359] on button "Next" at bounding box center [760, 358] width 36 height 20
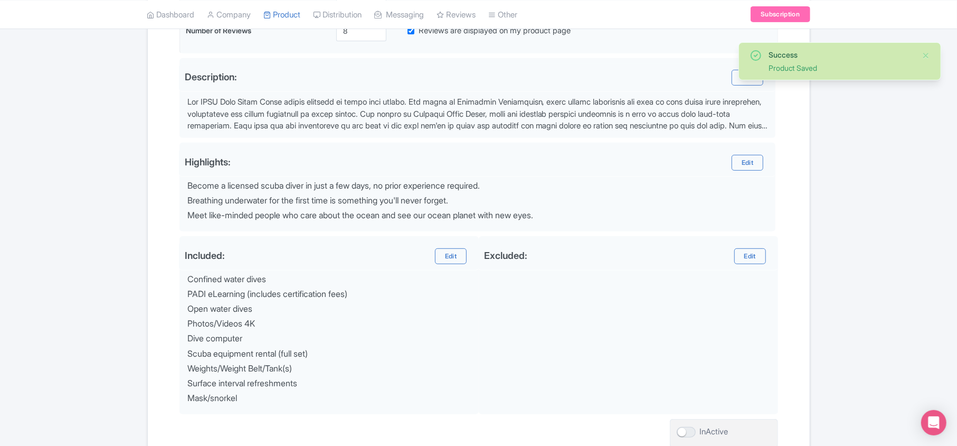
scroll to position [412, 0]
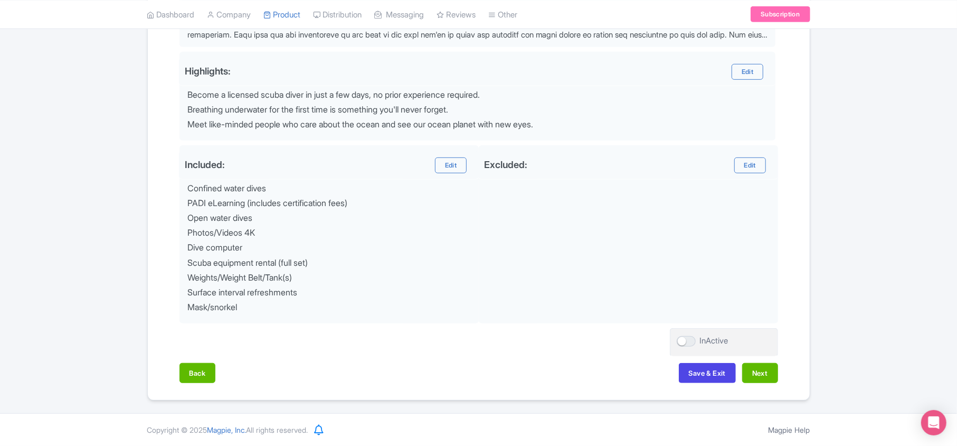
click at [895, 327] on div "Success Product Saved ← Back to Products PADI Open Water Diver Cool Experience …" at bounding box center [478, 45] width 957 height 709
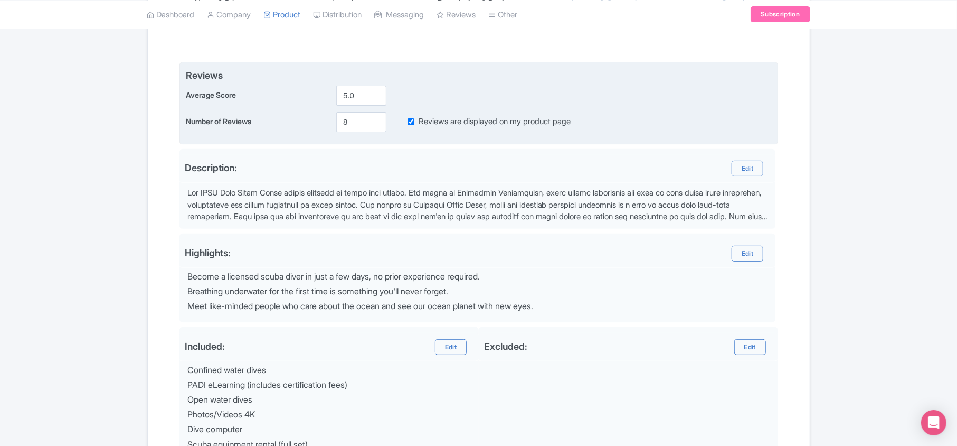
scroll to position [0, 0]
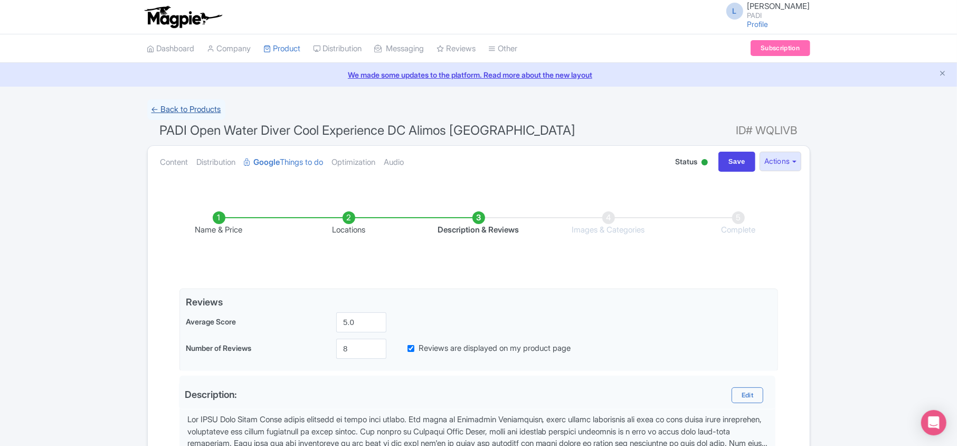
click at [192, 112] on link "← Back to Products" at bounding box center [186, 109] width 78 height 21
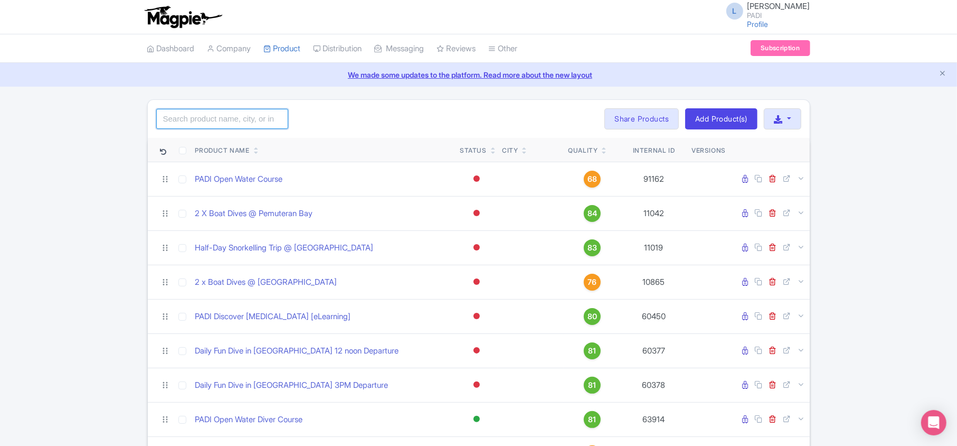
click at [209, 120] on input "search" at bounding box center [222, 119] width 132 height 20
paste input "Alimos PADI Open Water Diving Lessons: Your gateway to the underwater world!"
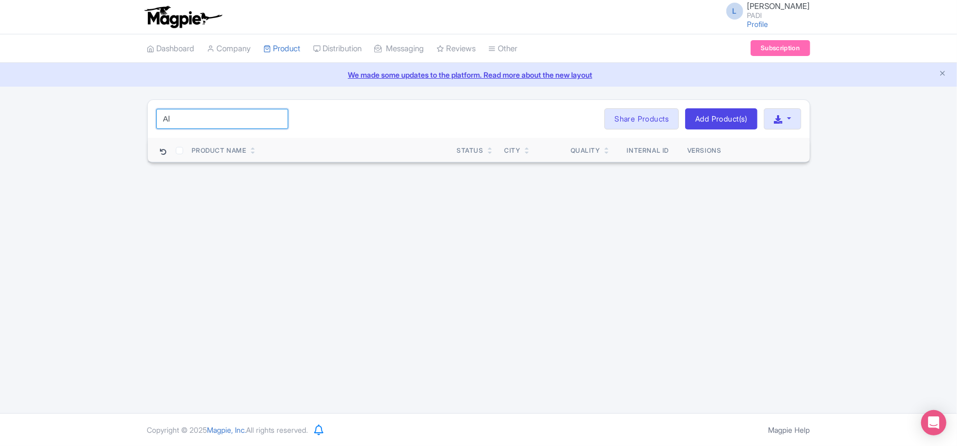
type input "A"
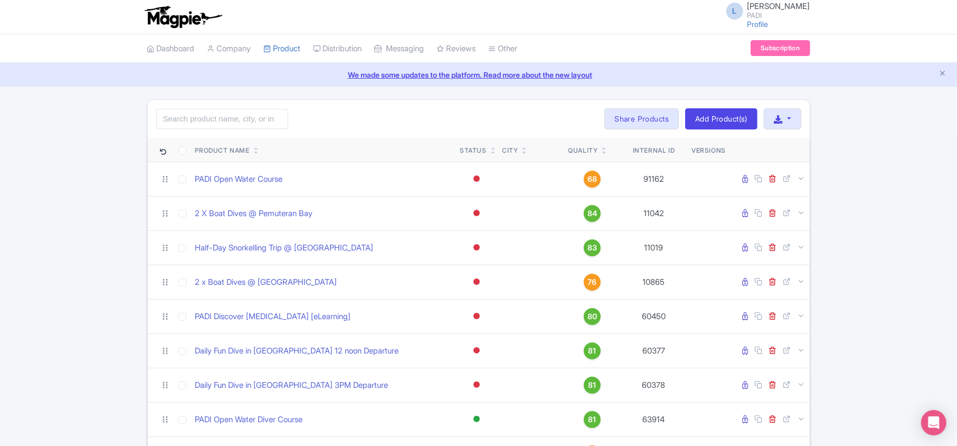
click at [236, 117] on input "search" at bounding box center [222, 119] width 132 height 20
paste input "18633"
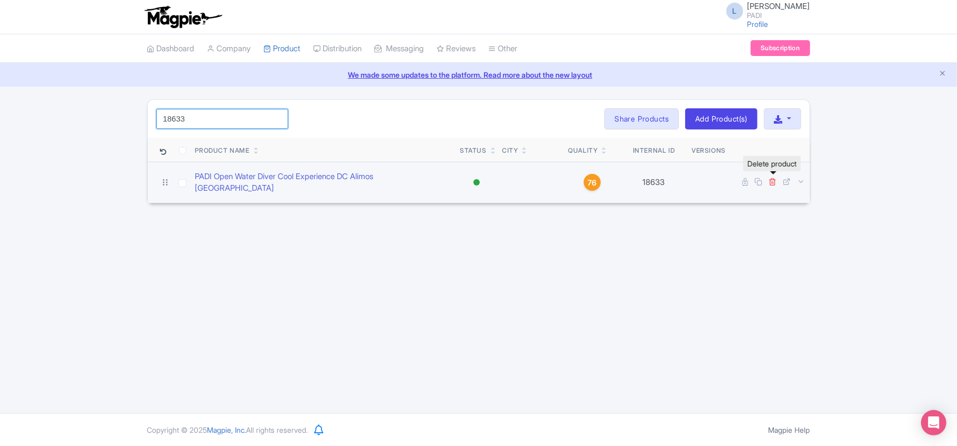
type input "18633"
click at [771, 179] on icon at bounding box center [773, 181] width 8 height 8
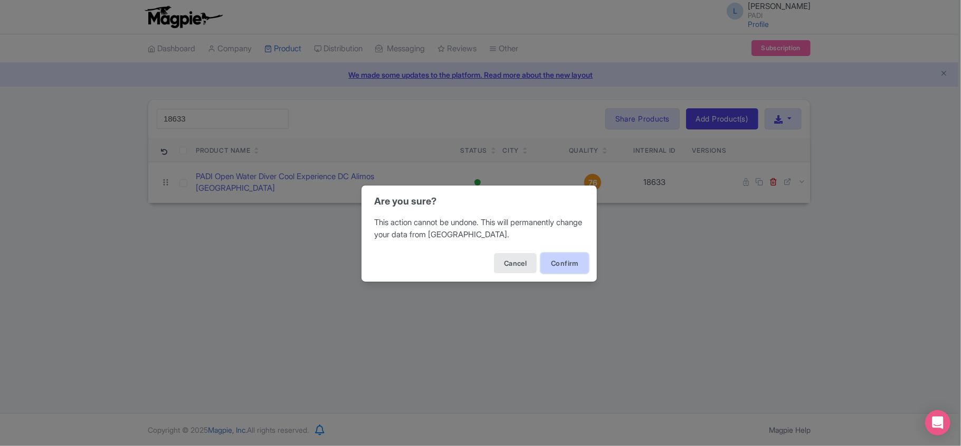
click at [581, 261] on button "Confirm" at bounding box center [565, 263] width 48 height 20
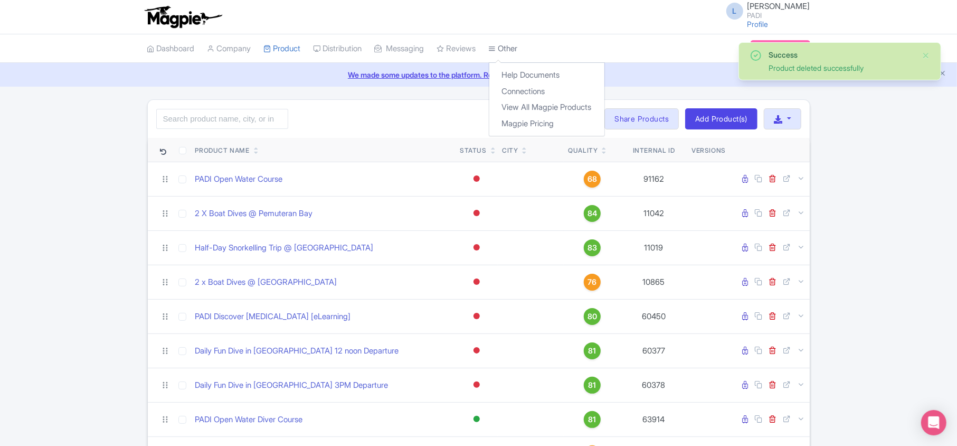
click at [518, 43] on link "Other" at bounding box center [503, 48] width 29 height 29
click at [520, 89] on link "Connections" at bounding box center [546, 91] width 115 height 16
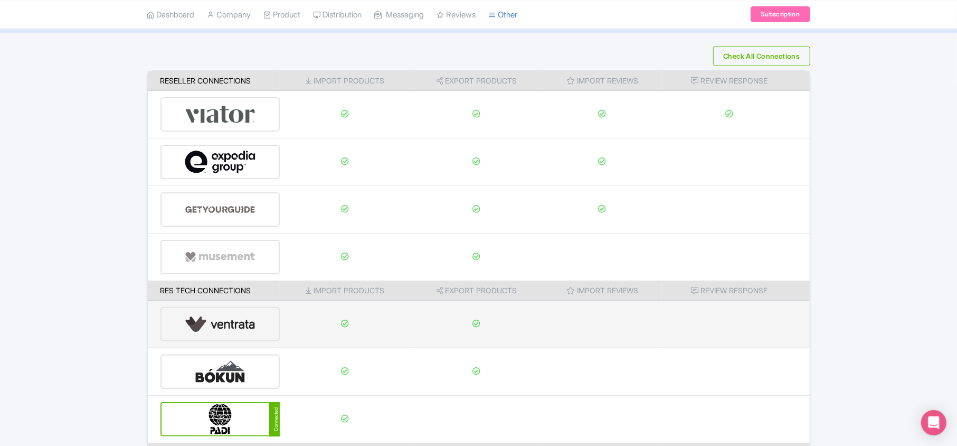
scroll to position [166, 0]
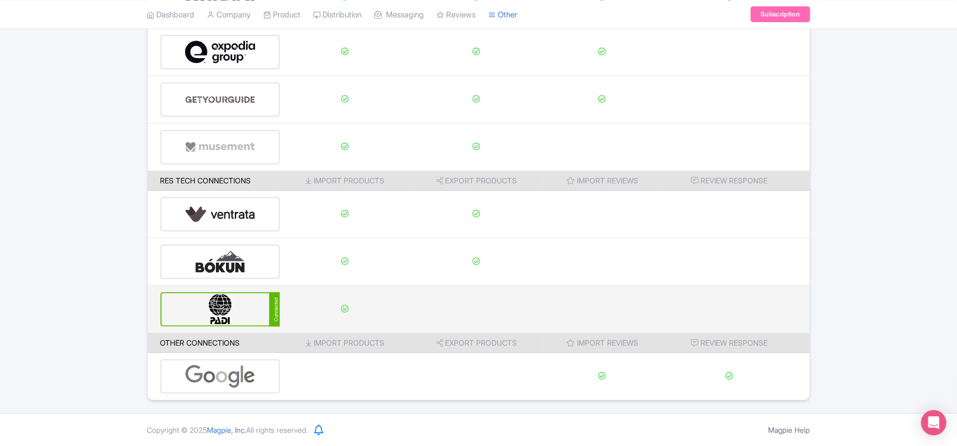
click at [205, 309] on img at bounding box center [220, 309] width 71 height 32
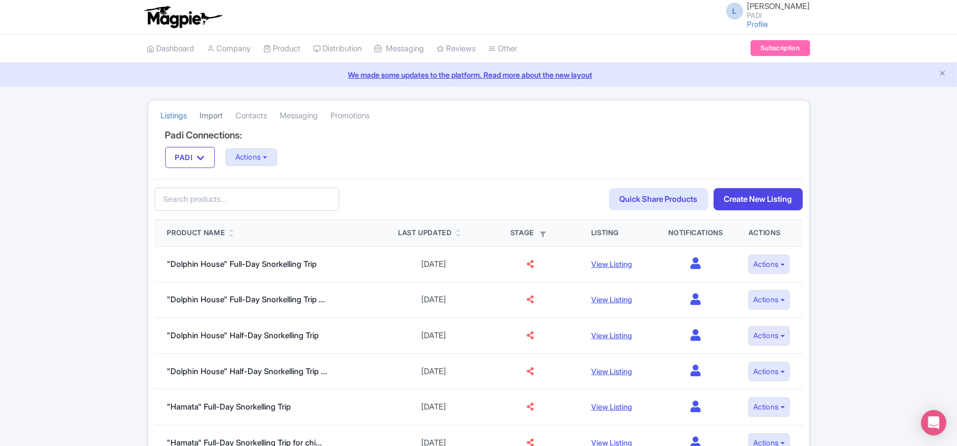
click at [211, 111] on link "Import" at bounding box center [211, 115] width 23 height 29
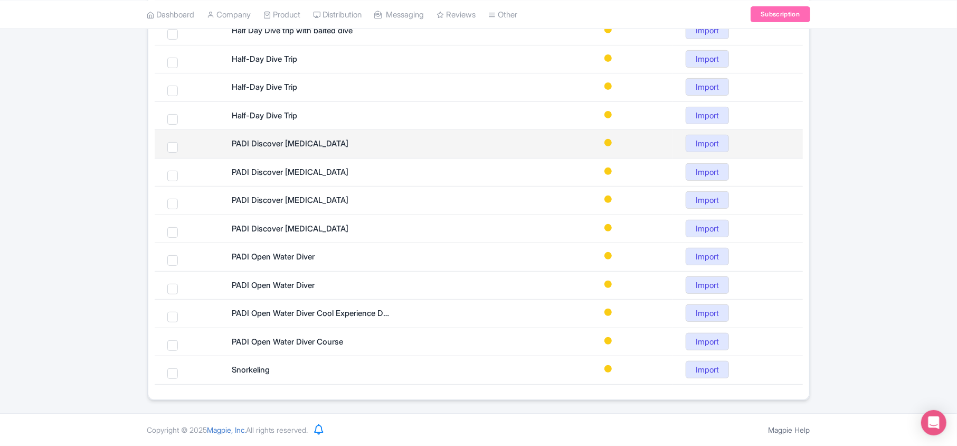
scroll to position [230, 0]
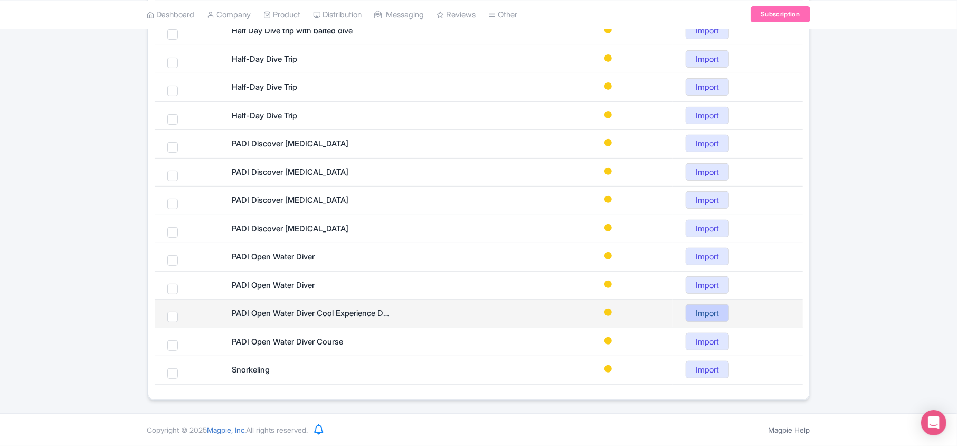
click at [704, 316] on link "Import" at bounding box center [707, 312] width 43 height 17
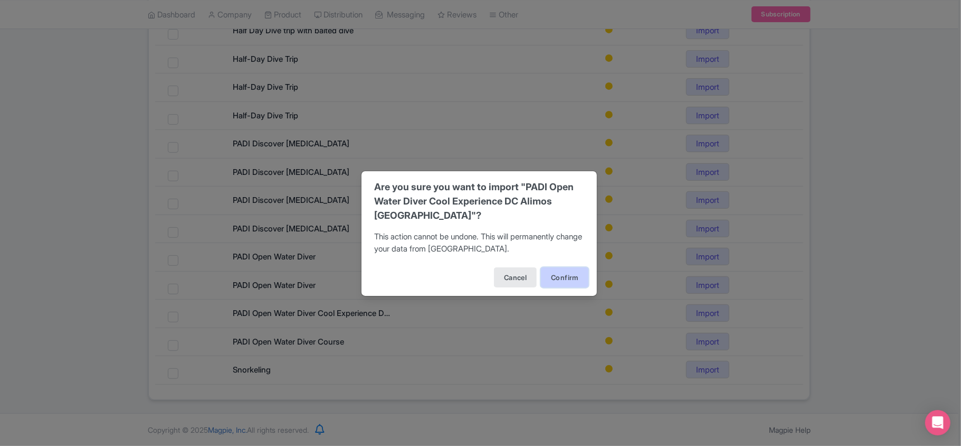
click at [554, 275] on button "Confirm" at bounding box center [565, 277] width 48 height 20
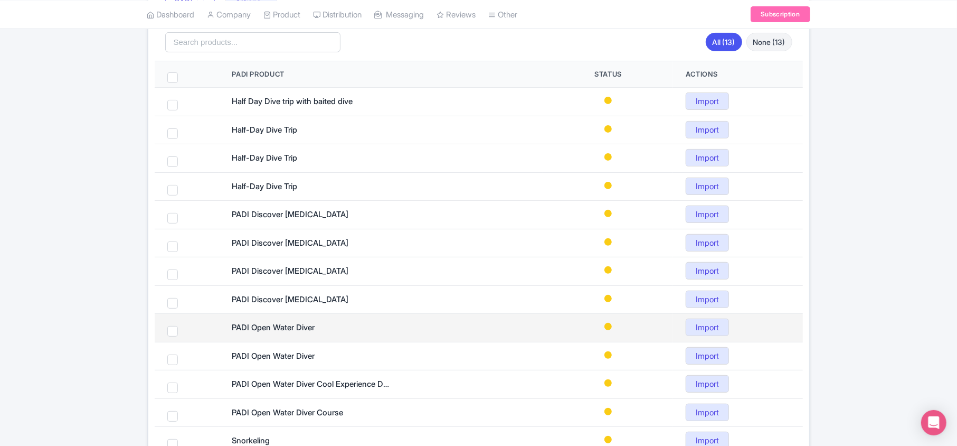
scroll to position [0, 0]
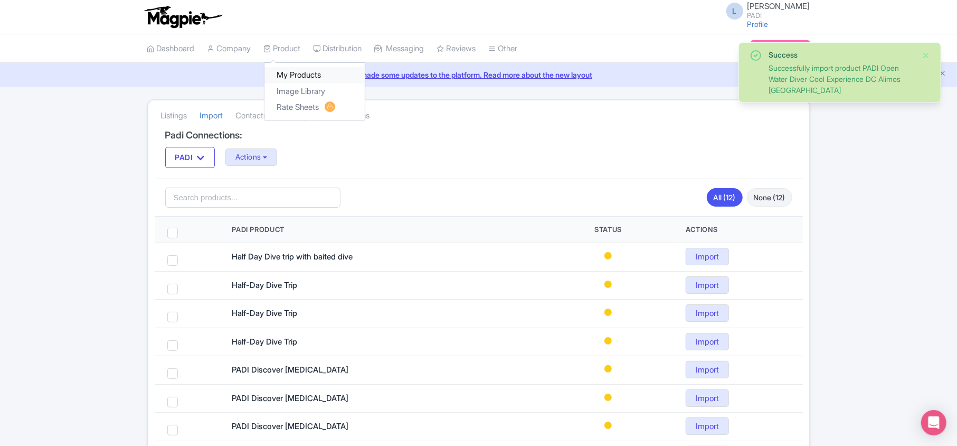
click at [287, 71] on link "My Products" at bounding box center [314, 75] width 100 height 16
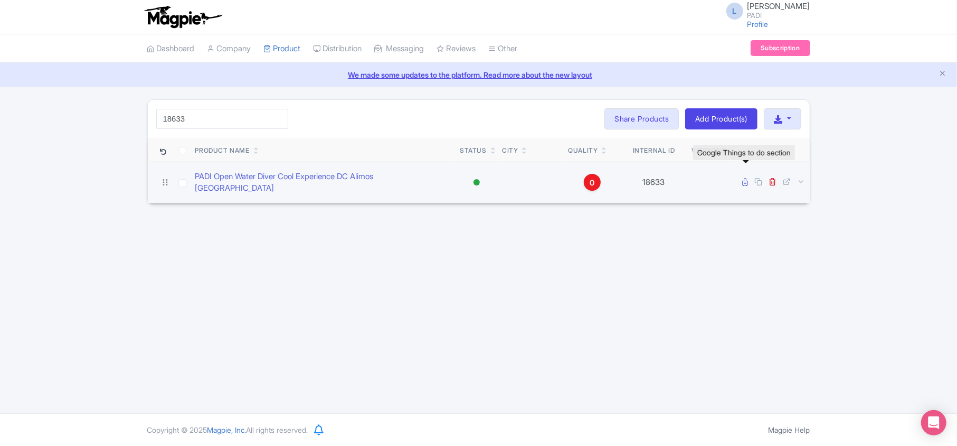
type input "18633"
click at [745, 180] on icon at bounding box center [746, 182] width 6 height 8
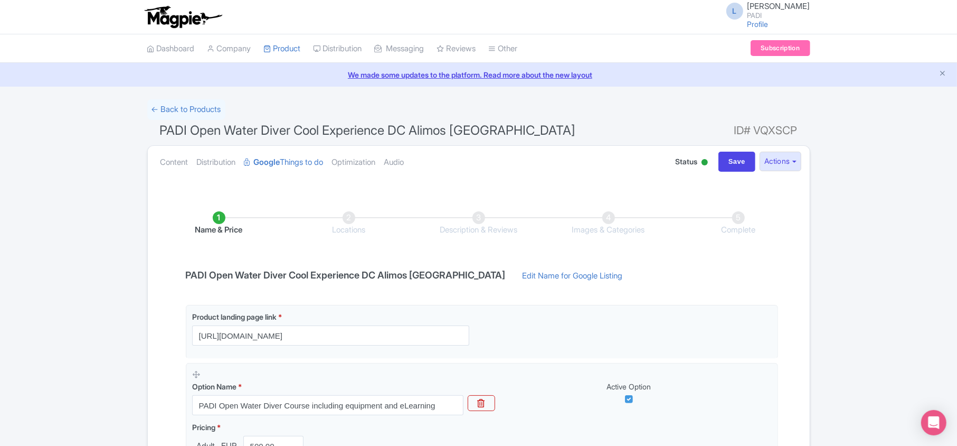
click at [678, 278] on div "PADI Open Water Diver Cool Experience DC Alimos [GEOGRAPHIC_DATA] Edit Name for…" at bounding box center [478, 278] width 599 height 17
click at [512, 279] on link "Edit Name for Google Listing" at bounding box center [572, 278] width 121 height 17
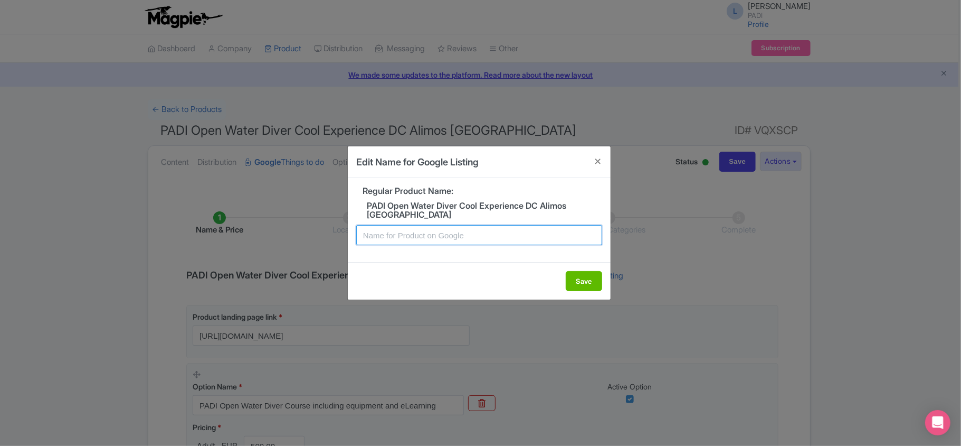
click at [455, 228] on input "text" at bounding box center [479, 235] width 246 height 20
paste input "Alimos Athens PADI Open Water Diving Lessons: Your gateway to the underwater wo…"
type input "Alimos Athens PADI Open Water Diving Lessons: Your gateway to the underwater wo…"
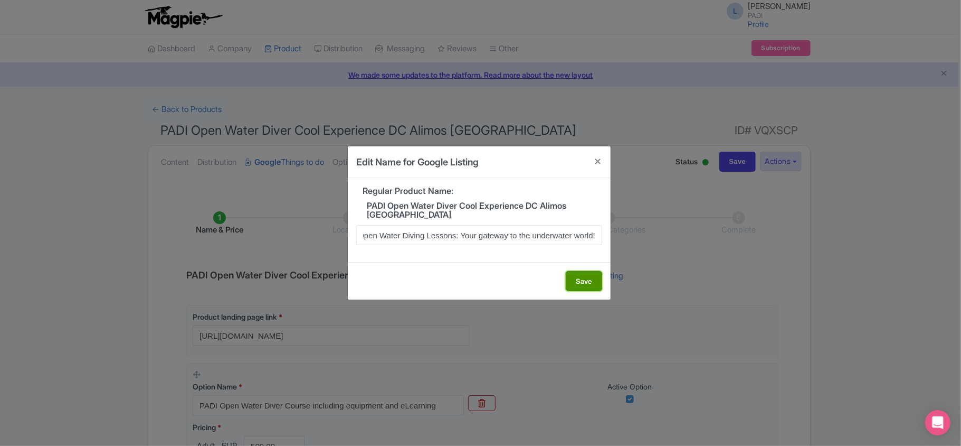
click at [577, 280] on button "Save" at bounding box center [584, 281] width 36 height 20
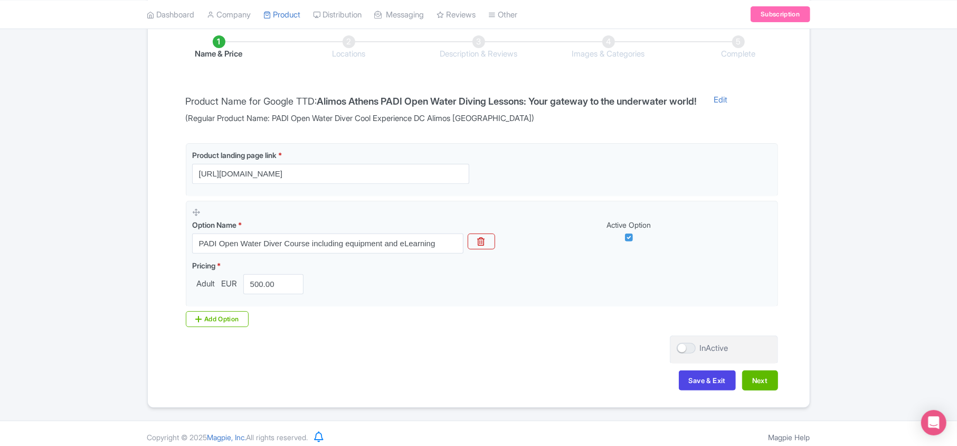
scroll to position [186, 0]
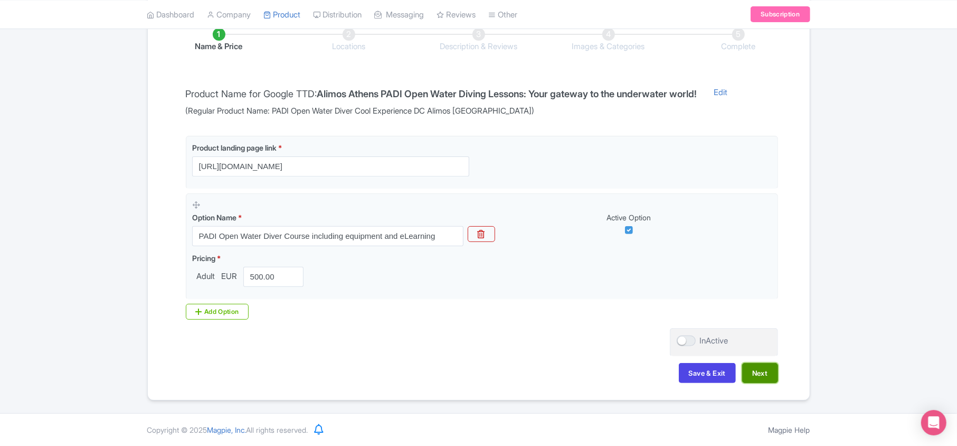
click at [753, 374] on button "Next" at bounding box center [760, 373] width 36 height 20
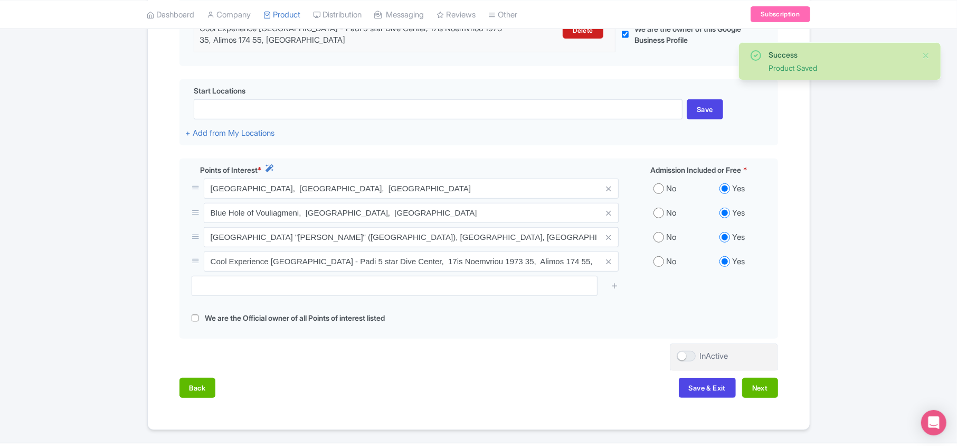
scroll to position [326, 0]
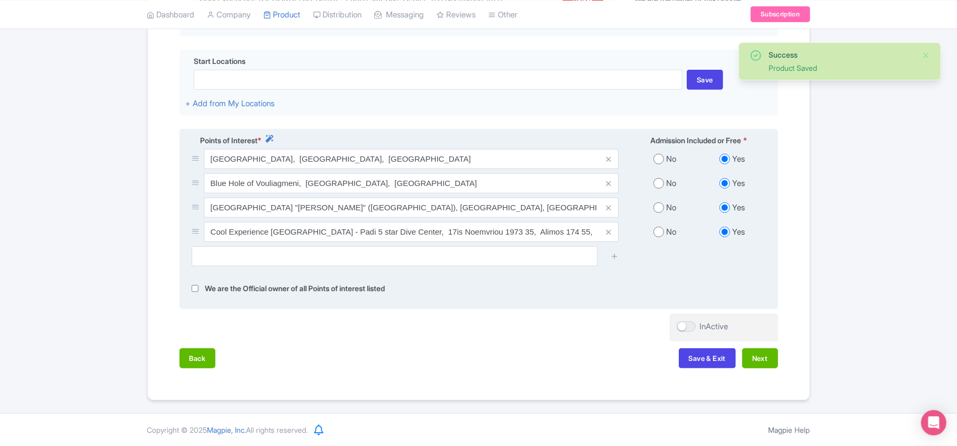
click at [659, 182] on input "radio" at bounding box center [659, 183] width 11 height 11
radio input "true"
click at [657, 207] on input "radio" at bounding box center [659, 207] width 11 height 11
radio input "true"
click at [657, 227] on input "radio" at bounding box center [659, 231] width 11 height 11
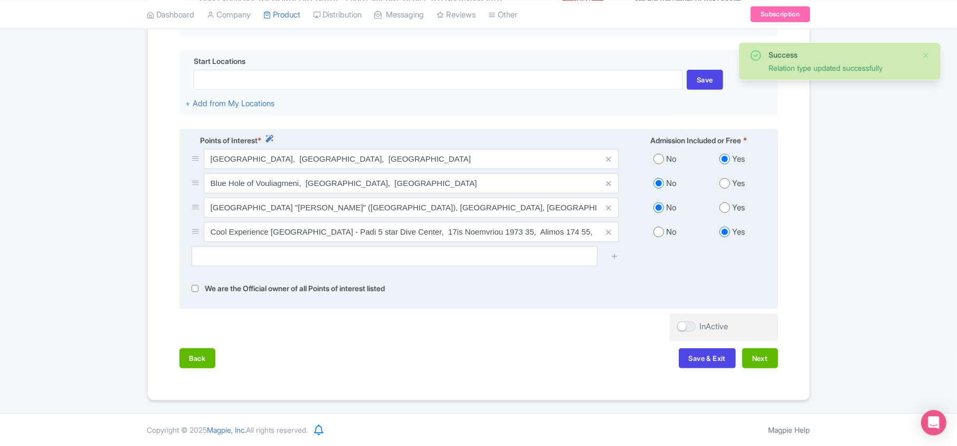
radio input "true"
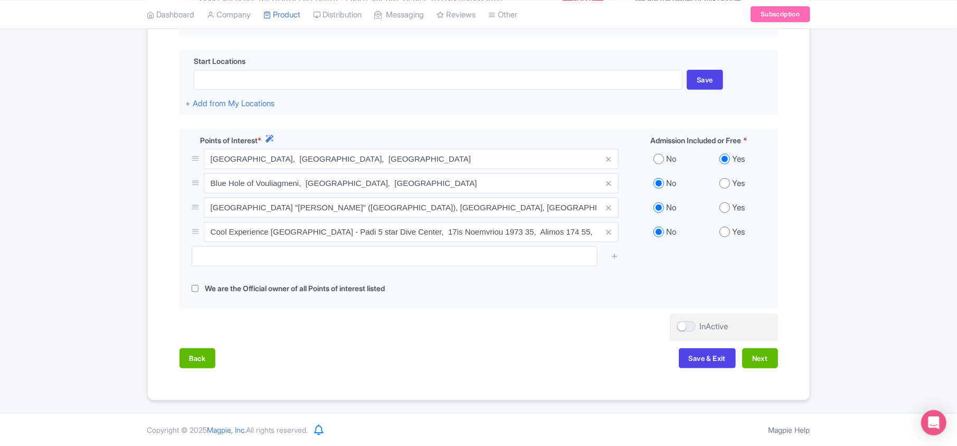
click at [854, 33] on div "Success Data saved automatically ← Back to Products PADI Open Water Diver Cool …" at bounding box center [478, 89] width 957 height 622
click at [763, 358] on button "Next" at bounding box center [760, 358] width 36 height 20
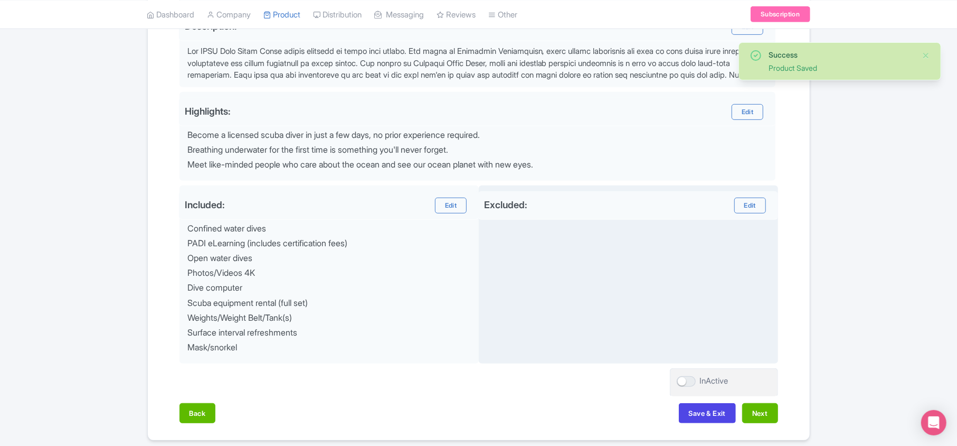
scroll to position [412, 0]
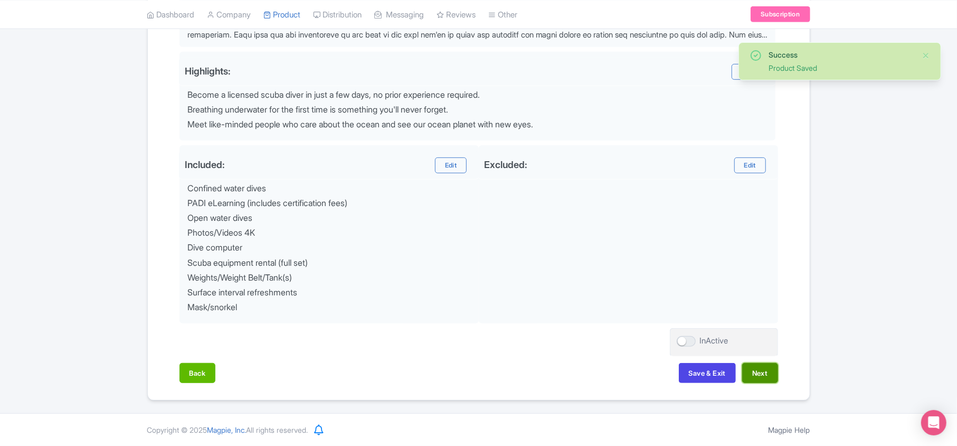
click at [763, 370] on button "Next" at bounding box center [760, 373] width 36 height 20
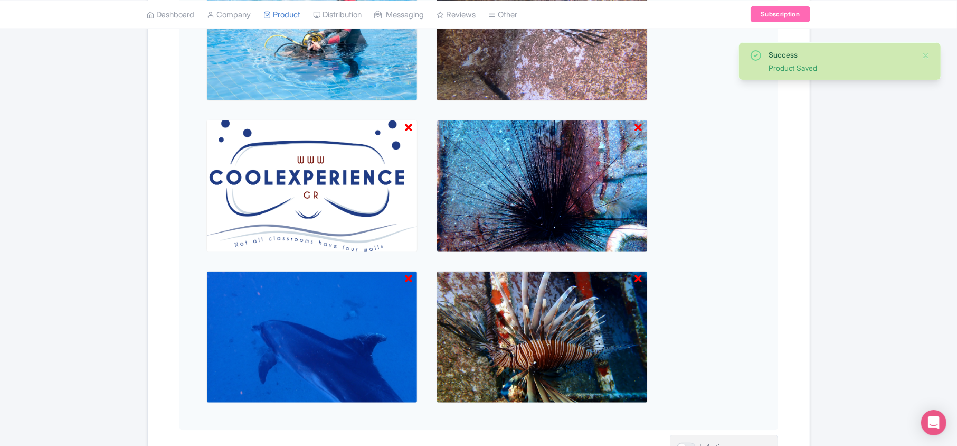
scroll to position [605, 0]
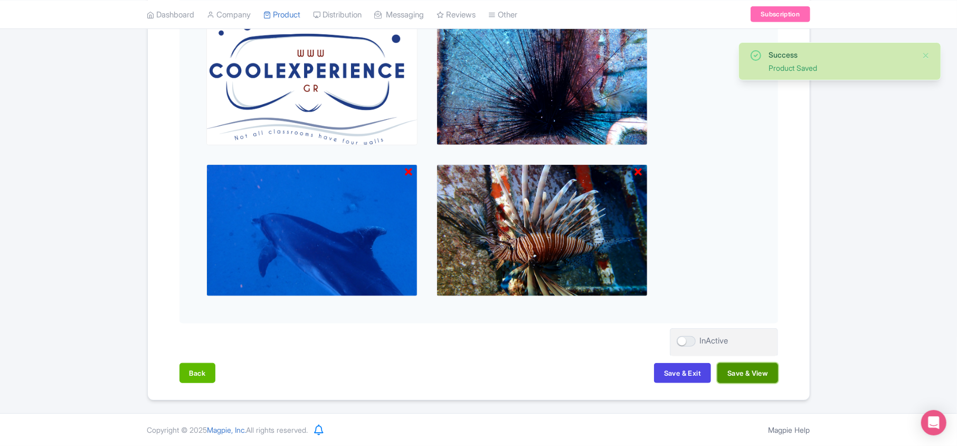
click at [765, 367] on button "Save & View" at bounding box center [747, 373] width 60 height 20
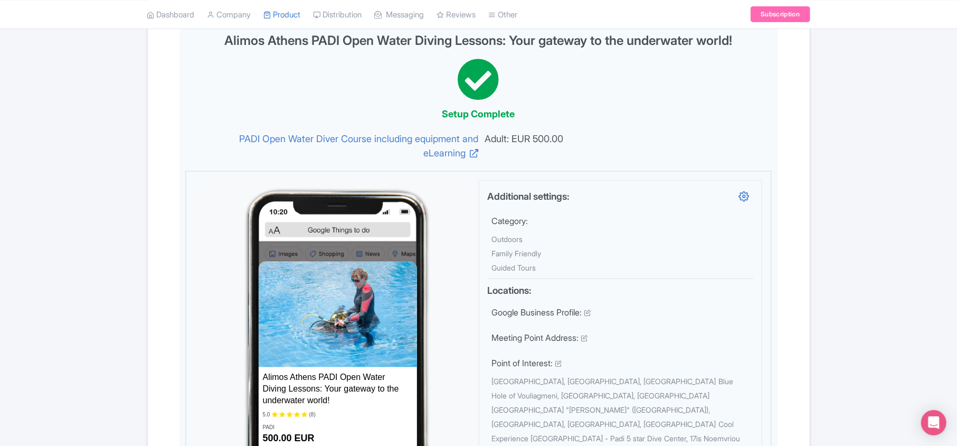
scroll to position [0, 0]
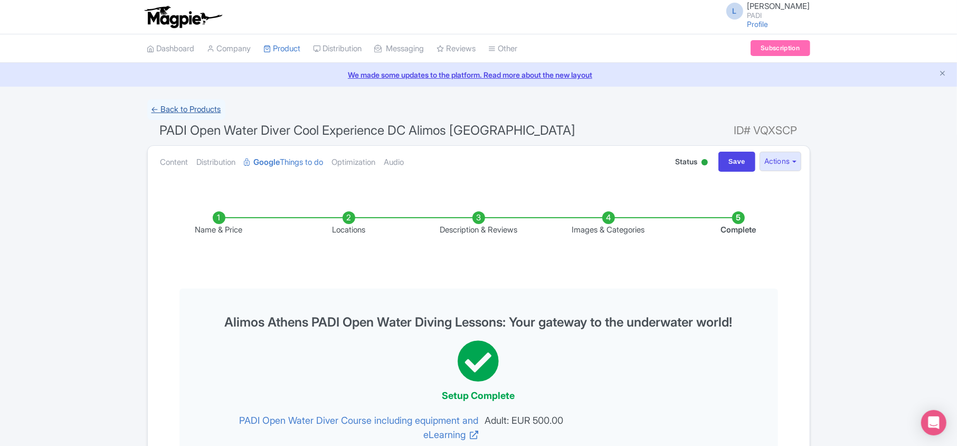
click at [196, 110] on link "← Back to Products" at bounding box center [186, 109] width 78 height 21
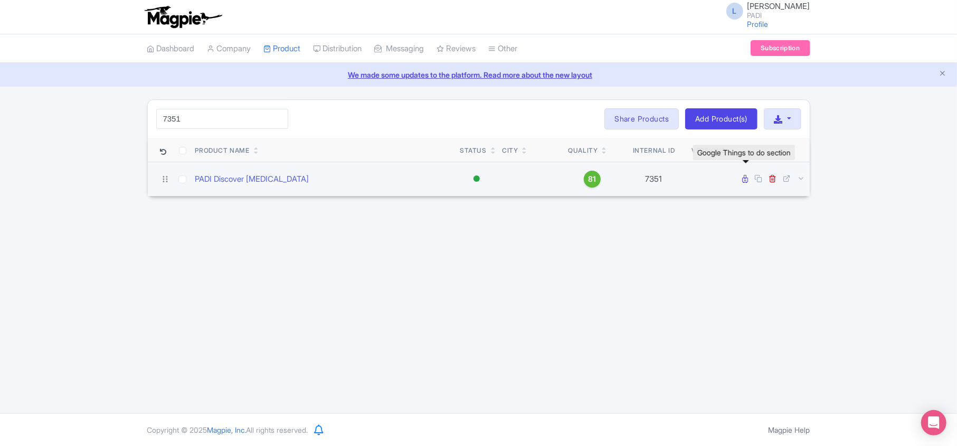
type input "7351"
click at [744, 180] on icon at bounding box center [746, 179] width 6 height 8
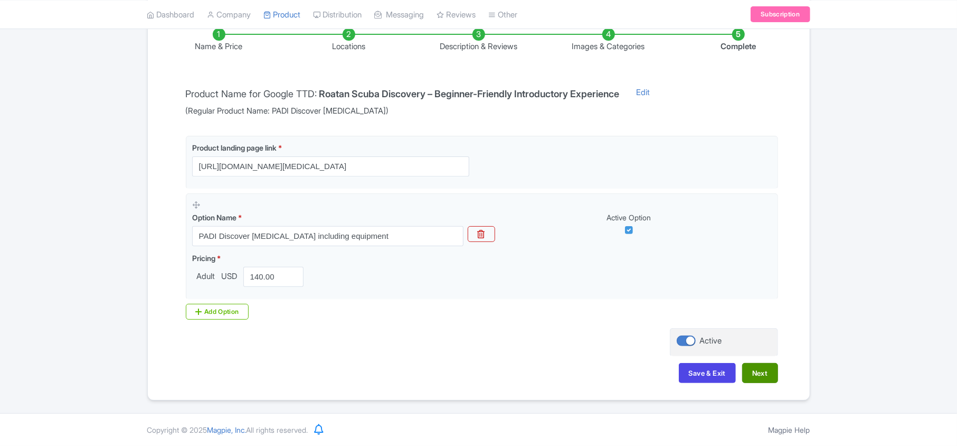
scroll to position [186, 0]
click at [765, 377] on button "Next" at bounding box center [760, 373] width 36 height 20
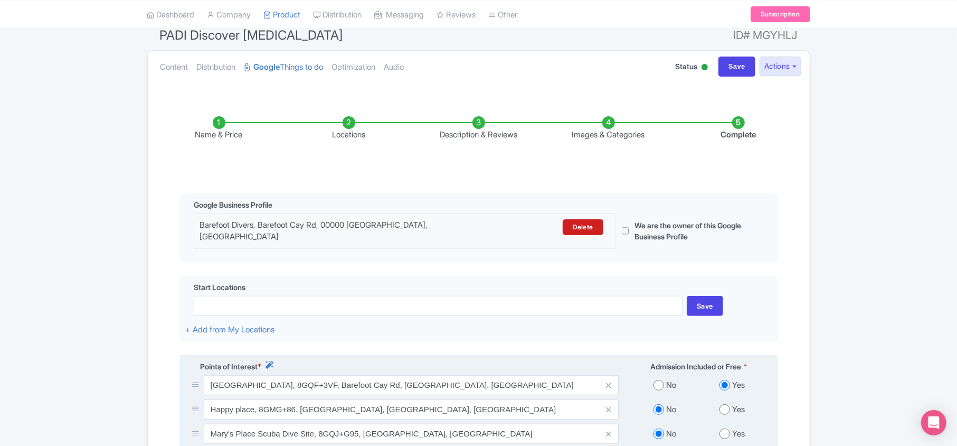
scroll to position [0, 0]
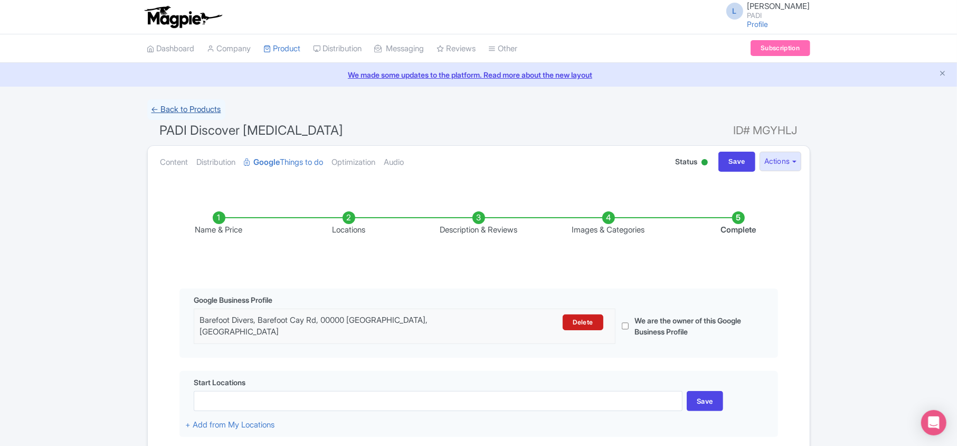
click at [166, 114] on link "← Back to Products" at bounding box center [186, 109] width 78 height 21
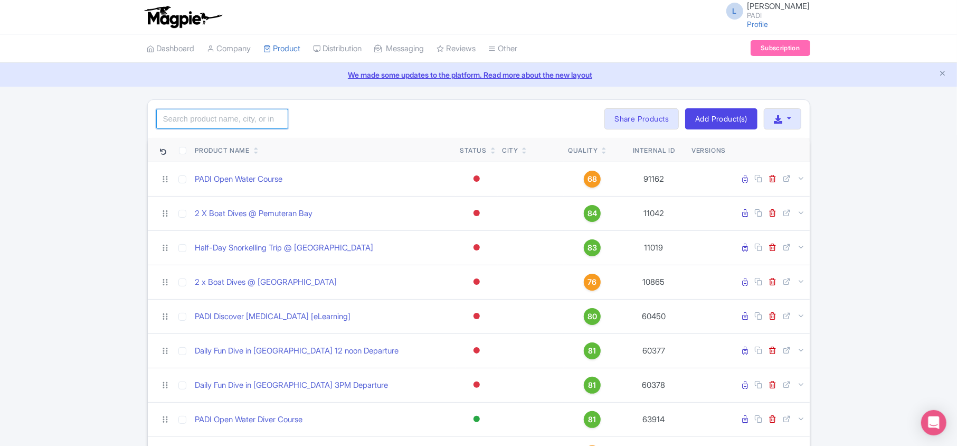
click at [215, 120] on input "search" at bounding box center [222, 119] width 132 height 20
paste input "111530"
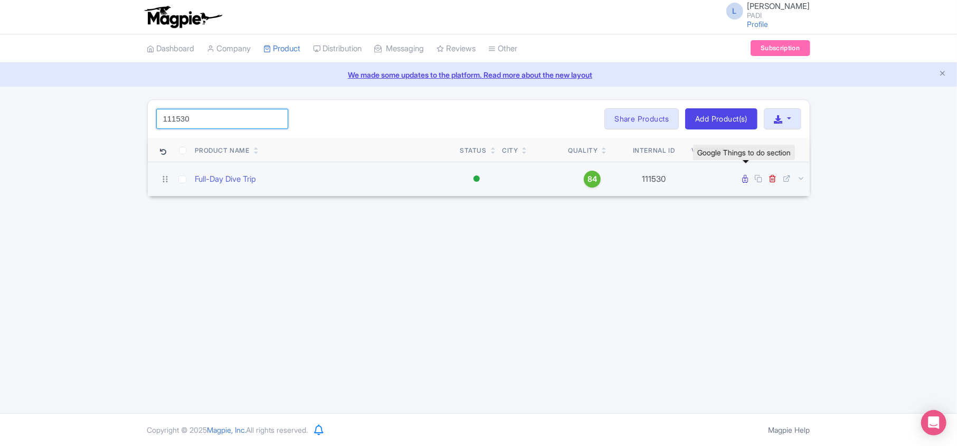
type input "111530"
click at [747, 178] on icon at bounding box center [746, 179] width 6 height 8
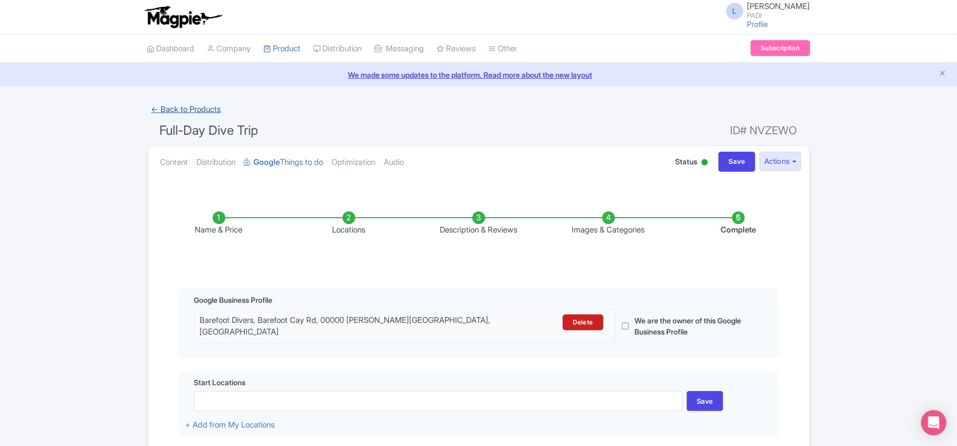
click at [181, 108] on link "← Back to Products" at bounding box center [186, 109] width 78 height 21
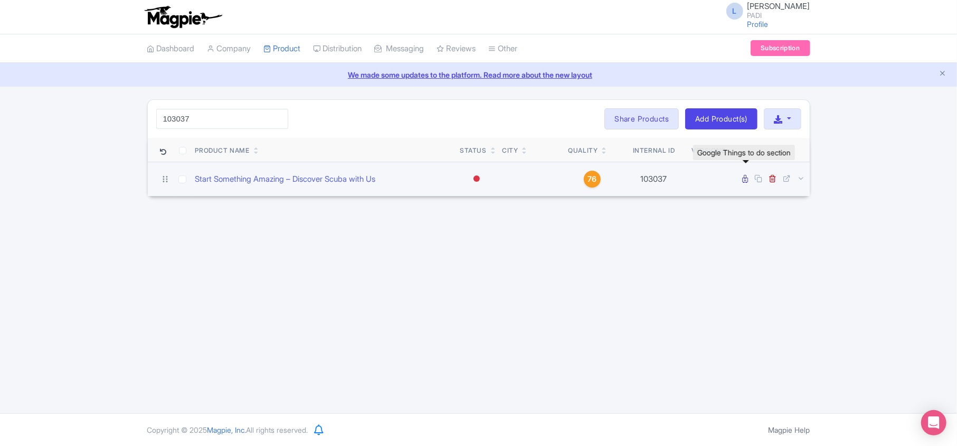
type input "103037"
click at [743, 183] on icon at bounding box center [746, 179] width 6 height 8
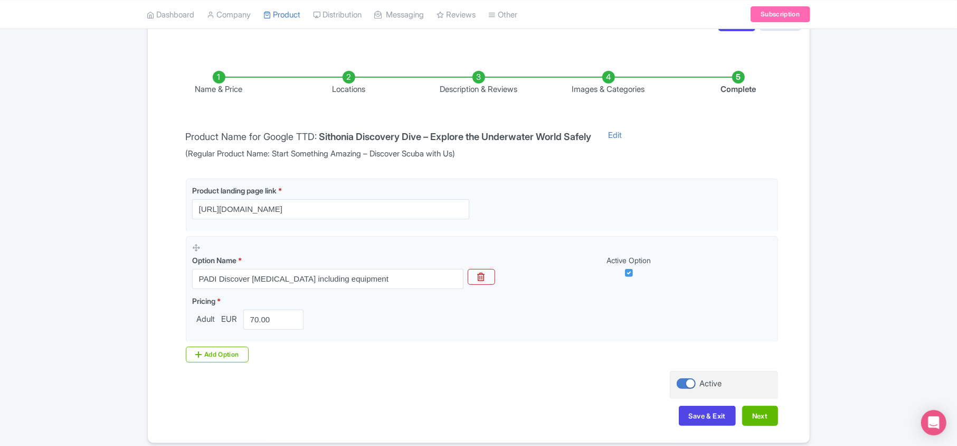
scroll to position [186, 0]
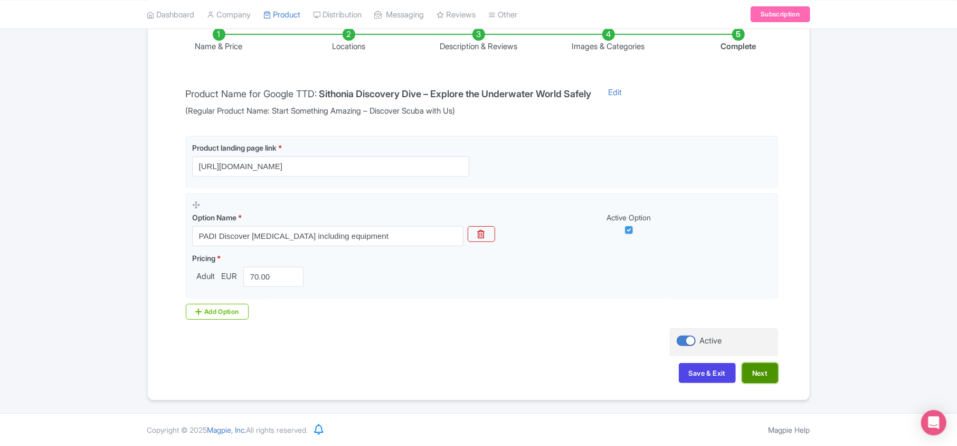
click at [759, 374] on button "Next" at bounding box center [760, 373] width 36 height 20
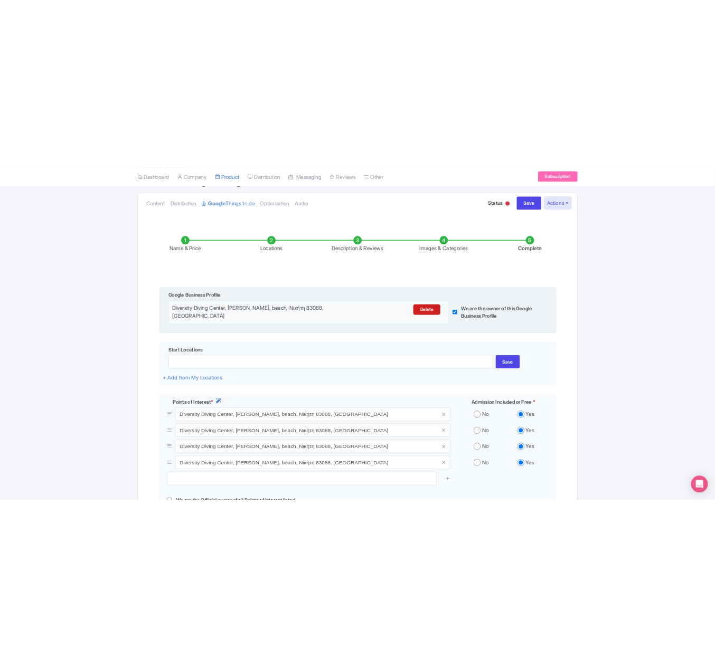
scroll to position [29, 0]
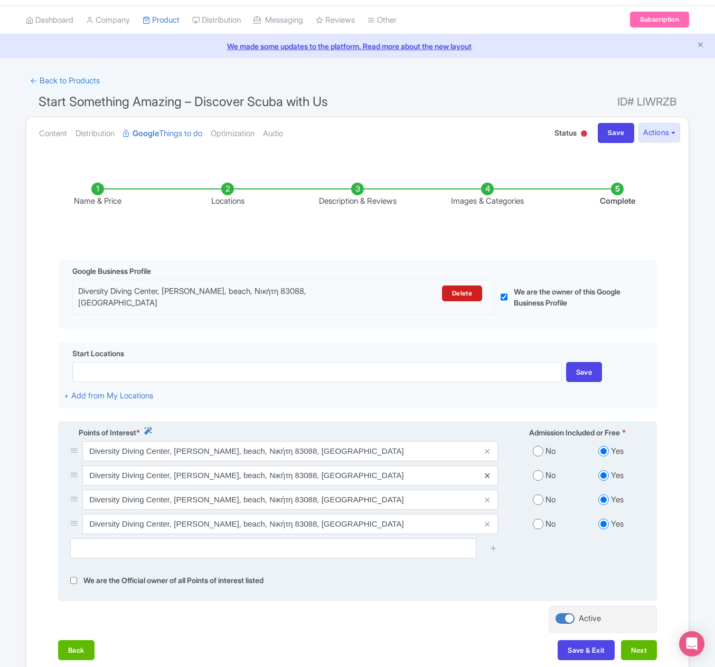
click at [486, 445] on icon at bounding box center [487, 476] width 5 height 8
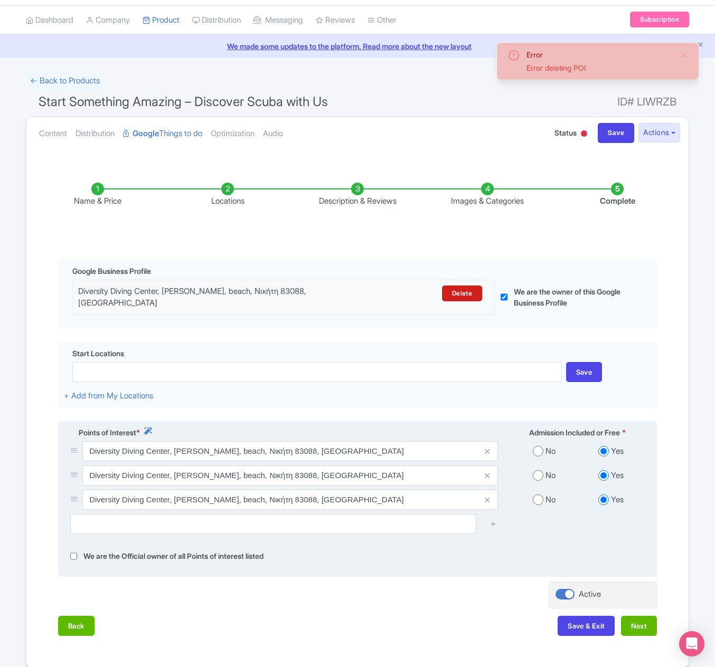
click at [486, 445] on icon at bounding box center [487, 476] width 5 height 8
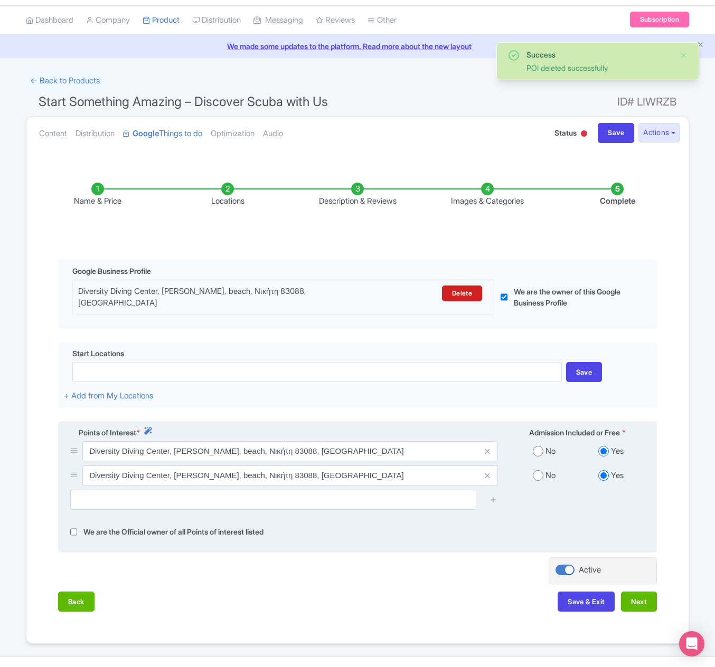
click at [486, 445] on icon at bounding box center [487, 476] width 5 height 8
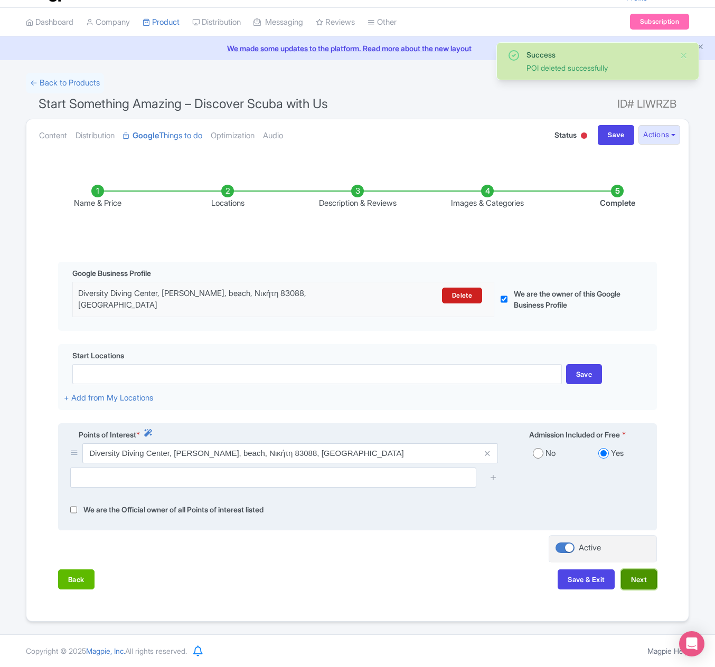
click at [631, 445] on button "Next" at bounding box center [639, 580] width 36 height 20
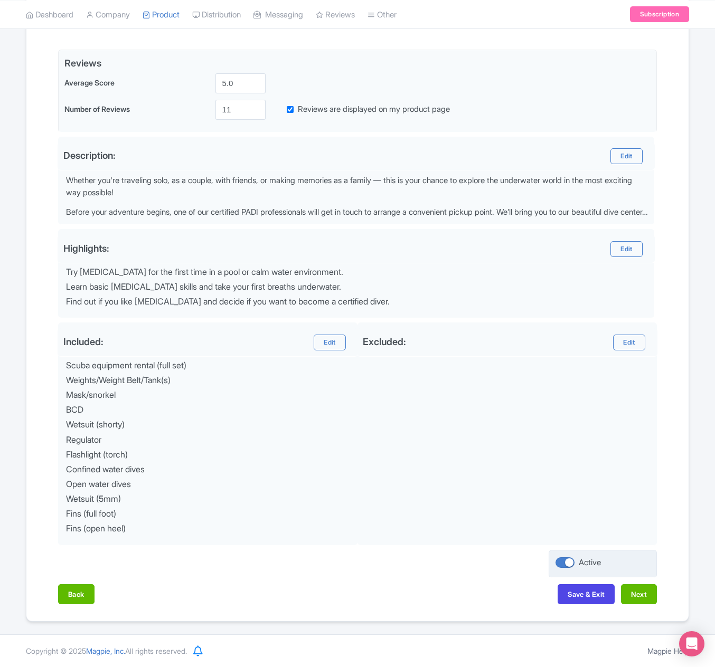
scroll to position [251, 0]
click at [629, 445] on button "Next" at bounding box center [639, 594] width 36 height 20
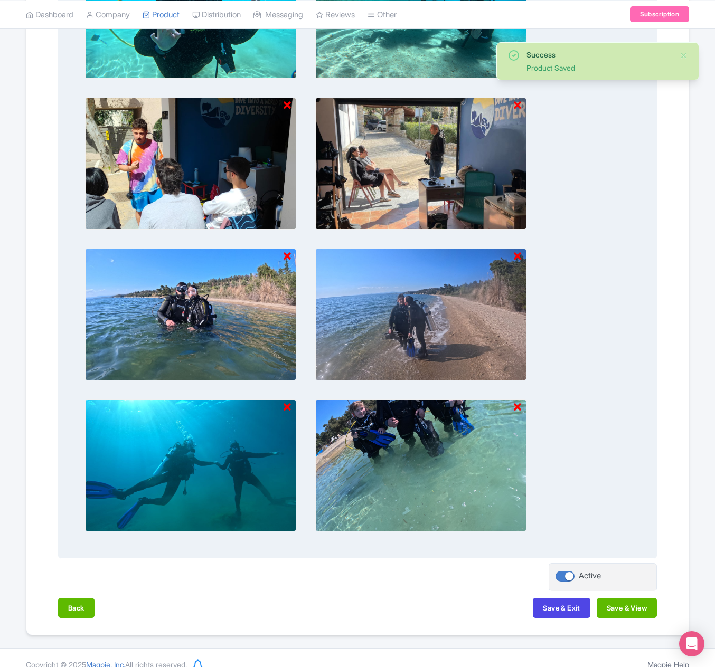
scroll to position [692, 0]
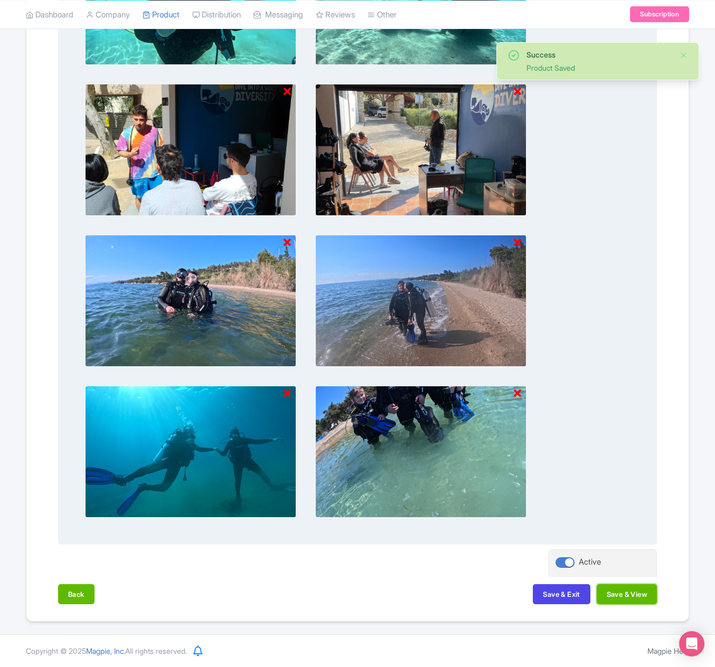
click at [627, 445] on button "Save & View" at bounding box center [627, 594] width 60 height 20
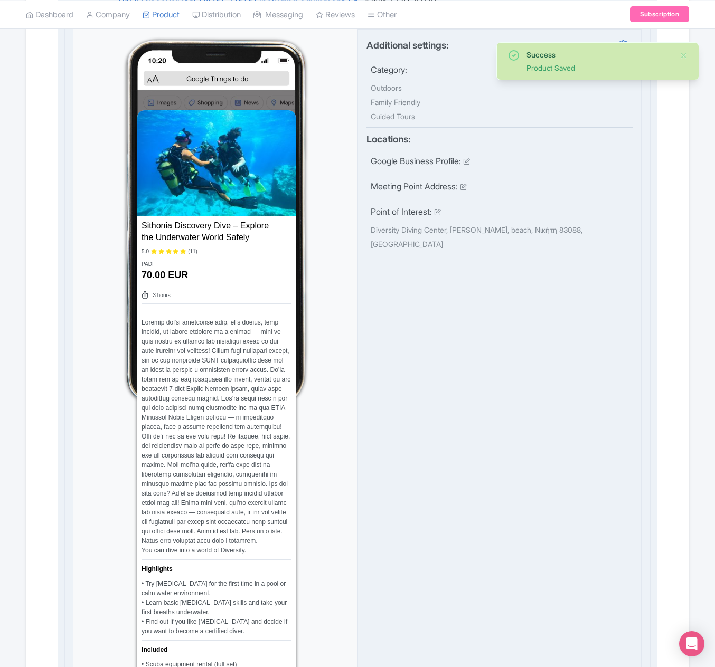
scroll to position [0, 0]
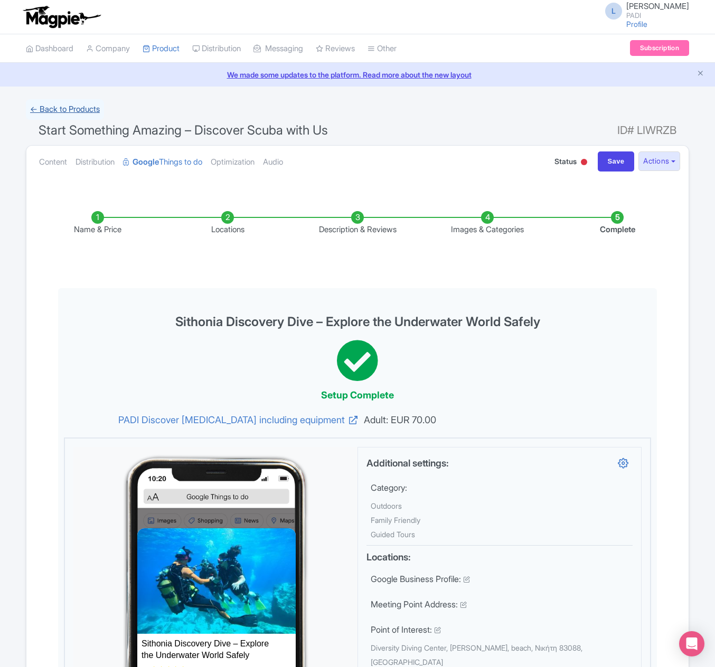
click at [62, 111] on link "← Back to Products" at bounding box center [65, 109] width 78 height 21
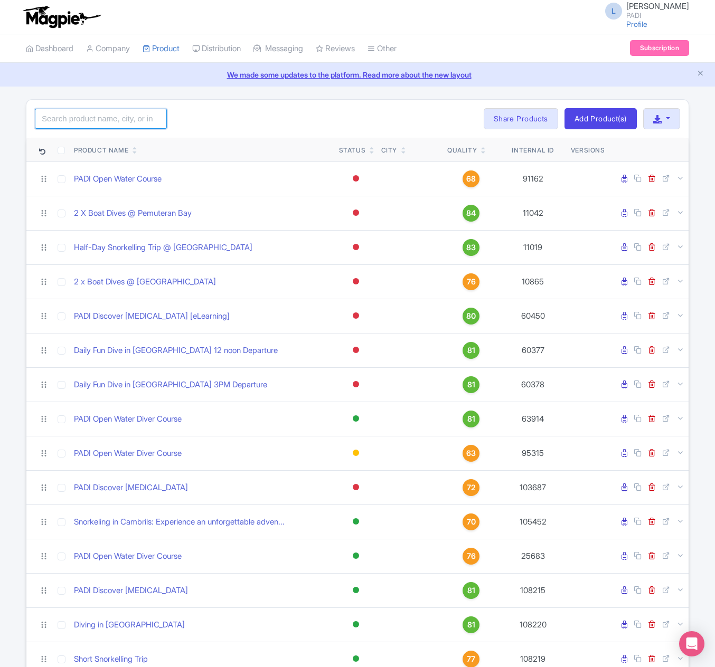
click at [78, 115] on input "search" at bounding box center [101, 119] width 132 height 20
paste input "6901"
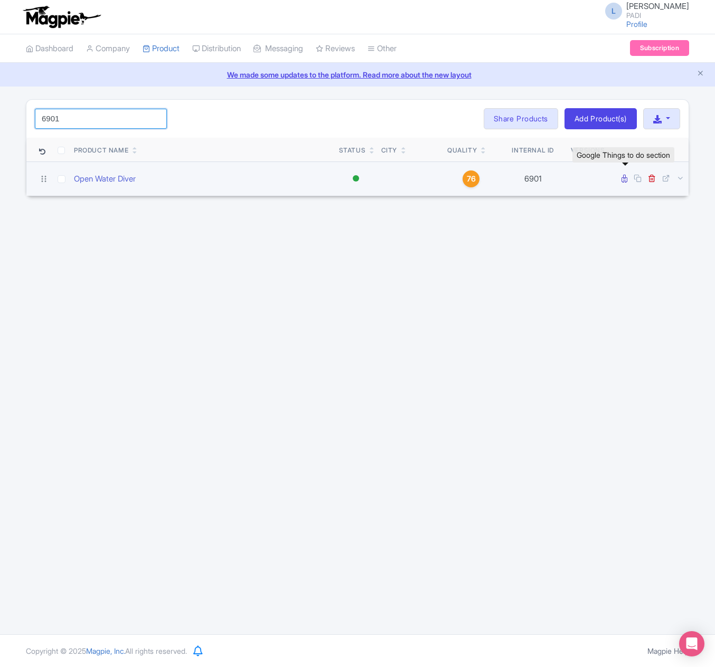
type input "6901"
click at [623, 183] on icon at bounding box center [624, 179] width 6 height 8
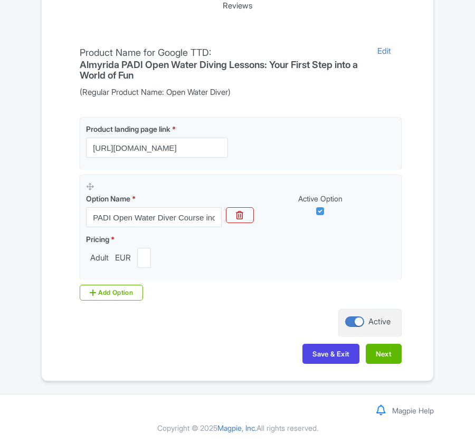
scroll to position [250, 0]
click at [381, 359] on button "Next" at bounding box center [384, 354] width 36 height 20
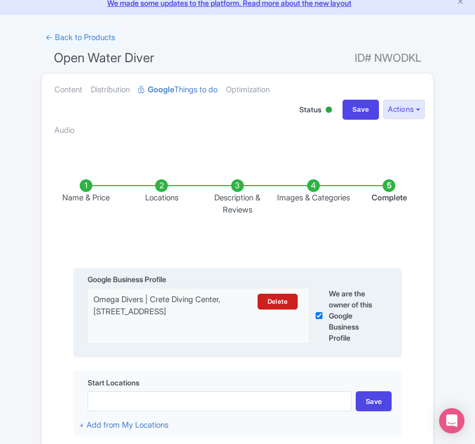
scroll to position [39, 0]
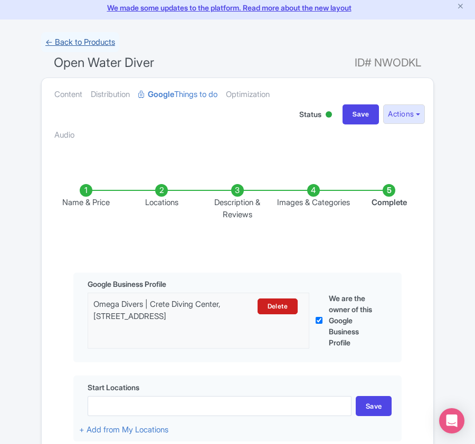
click at [69, 36] on link "← Back to Products" at bounding box center [80, 42] width 78 height 21
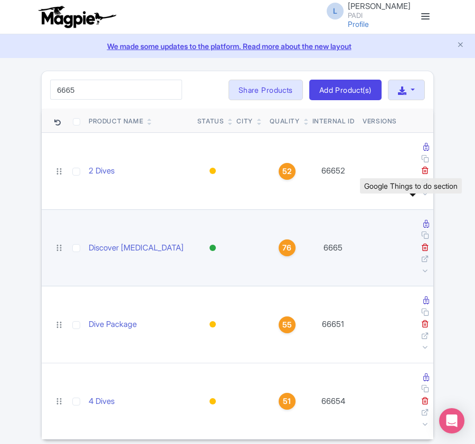
type input "6665"
click at [423, 220] on icon at bounding box center [426, 224] width 6 height 8
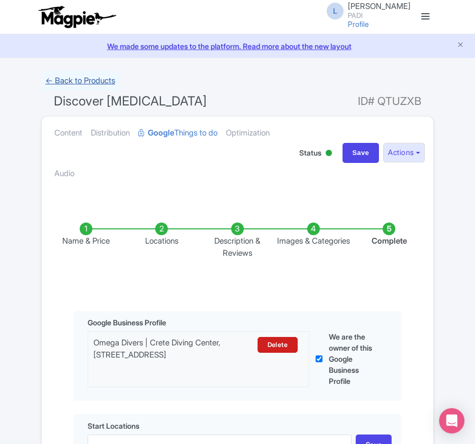
click at [66, 82] on link "← Back to Products" at bounding box center [80, 81] width 78 height 21
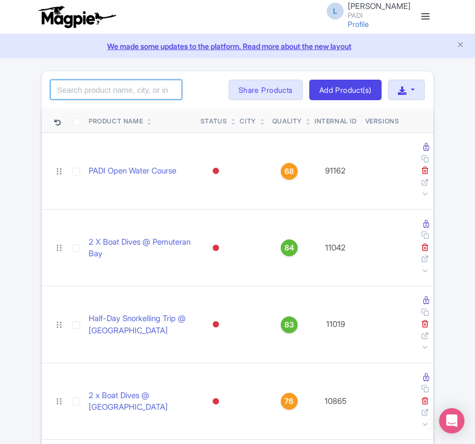
click at [109, 92] on input "search" at bounding box center [116, 90] width 132 height 20
paste input "6901"
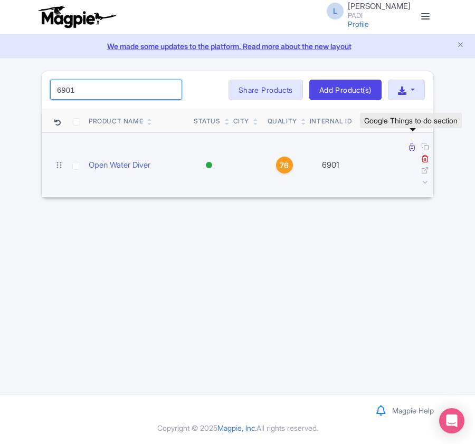
type input "6901"
click at [409, 150] on icon at bounding box center [412, 147] width 6 height 8
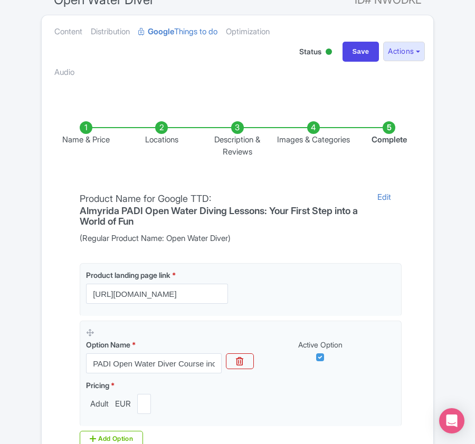
scroll to position [250, 0]
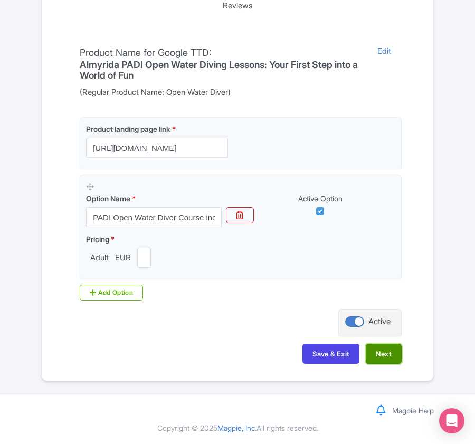
click at [378, 351] on button "Next" at bounding box center [384, 354] width 36 height 20
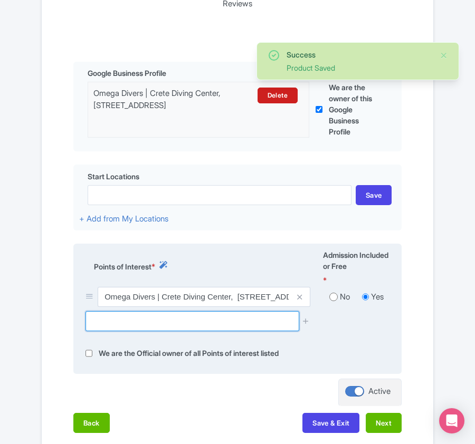
click at [191, 328] on input "text" at bounding box center [192, 321] width 213 height 20
paste input "Paralia Almirida,"
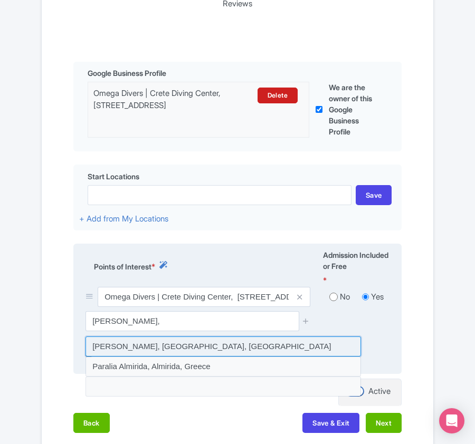
click at [126, 352] on input at bounding box center [224, 347] width 276 height 20
type input "Paralia Almirida, Almyrida, Greece"
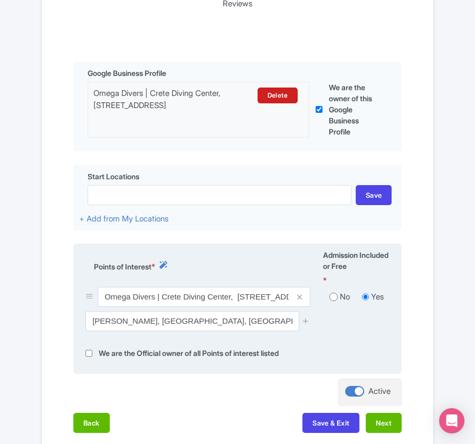
click at [301, 320] on div at bounding box center [306, 321] width 21 height 20
click at [305, 317] on link at bounding box center [306, 322] width 8 height 12
click at [307, 322] on icon at bounding box center [306, 321] width 8 height 8
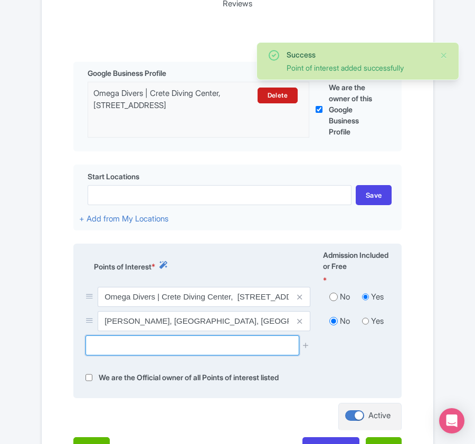
click at [110, 351] on input "text" at bounding box center [192, 346] width 213 height 20
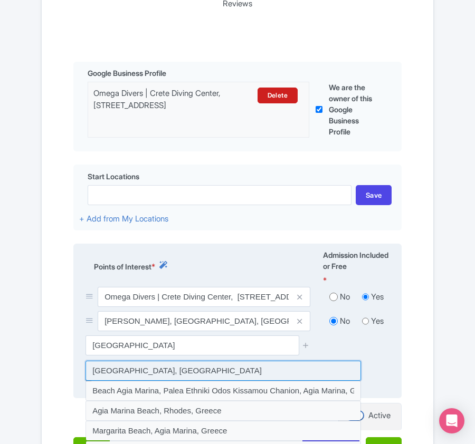
click at [129, 371] on input at bounding box center [224, 371] width 276 height 20
type input "Agia Marina Beach, Greece"
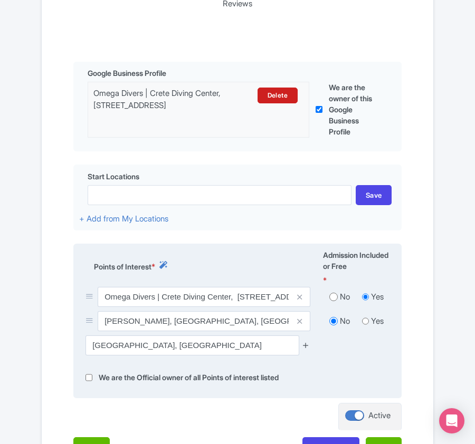
click at [305, 347] on icon at bounding box center [306, 346] width 8 height 8
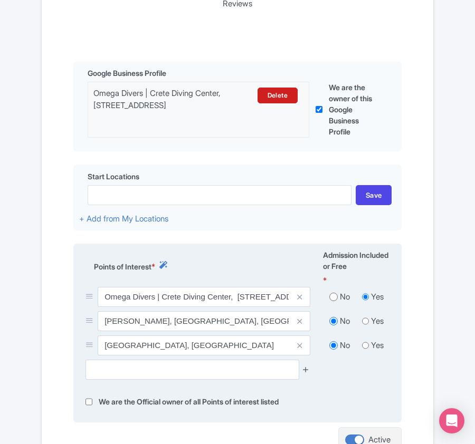
click at [305, 372] on icon at bounding box center [306, 370] width 8 height 8
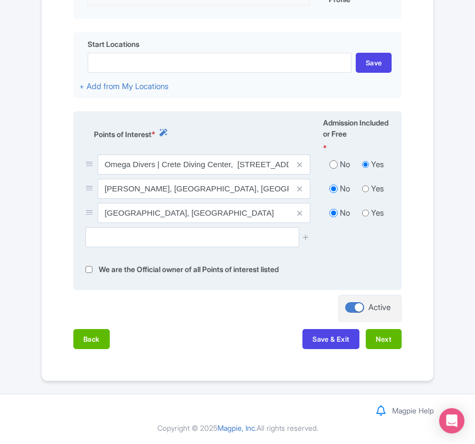
scroll to position [385, 0]
click at [305, 233] on icon at bounding box center [306, 237] width 8 height 8
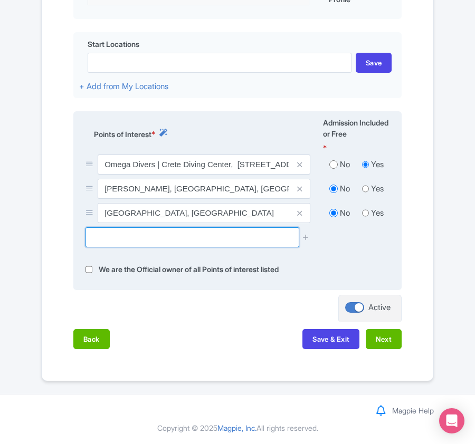
click at [182, 239] on input "text" at bounding box center [192, 238] width 213 height 20
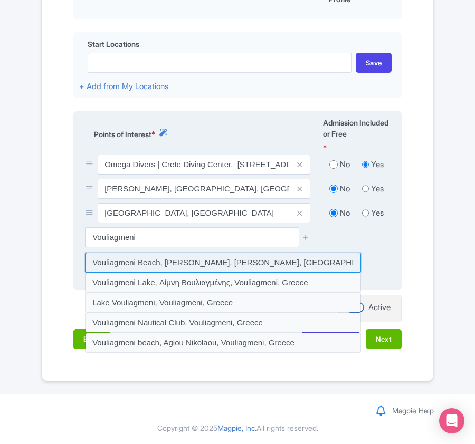
click at [186, 265] on input at bounding box center [224, 263] width 276 height 20
type input "Vouliagmeni Beach, Leoforos Poseidonos, Vouliagmeni, Greece"
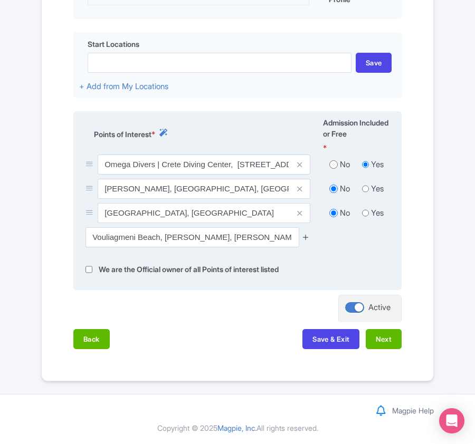
click at [308, 233] on icon at bounding box center [306, 237] width 8 height 8
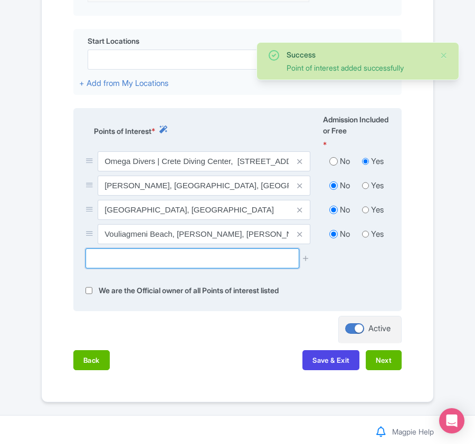
click at [156, 258] on input "text" at bounding box center [192, 259] width 213 height 20
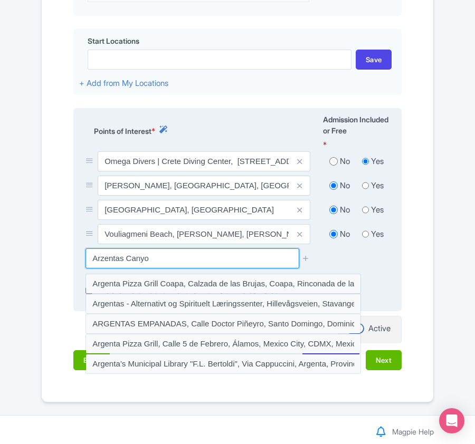
type input "Arzentas Canyon"
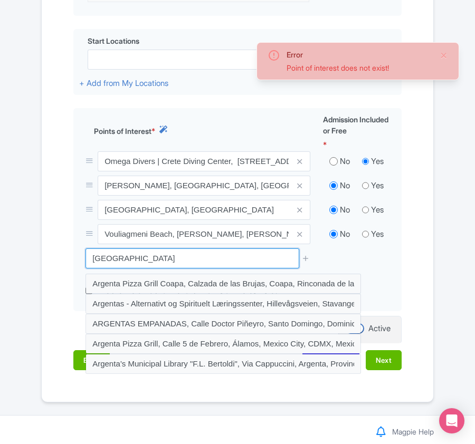
drag, startPoint x: 161, startPoint y: 251, endPoint x: 65, endPoint y: 269, distance: 97.1
click at [65, 269] on div "Name & Price Locations Description & Reviews Images & Categories Complete Edit …" at bounding box center [237, 98] width 379 height 565
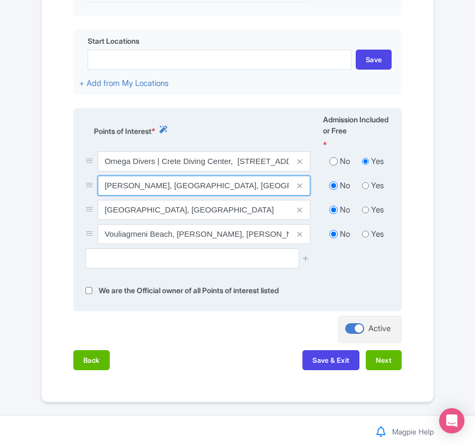
drag, startPoint x: 101, startPoint y: 188, endPoint x: 235, endPoint y: 195, distance: 133.7
click at [235, 195] on input "Paralia Almirida, Almyrida, Greece" at bounding box center [204, 186] width 213 height 20
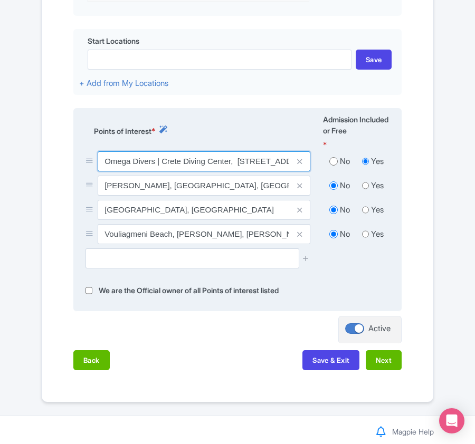
drag, startPoint x: 238, startPoint y: 159, endPoint x: 270, endPoint y: 163, distance: 32.9
click at [270, 163] on input "Omega Divers | Crete Diving Center, [STREET_ADDRESS]" at bounding box center [204, 162] width 213 height 20
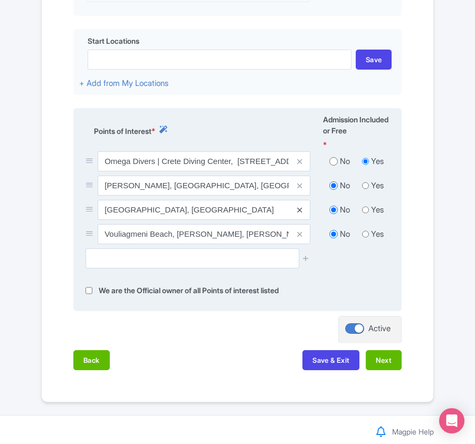
click at [302, 214] on icon at bounding box center [299, 210] width 5 height 8
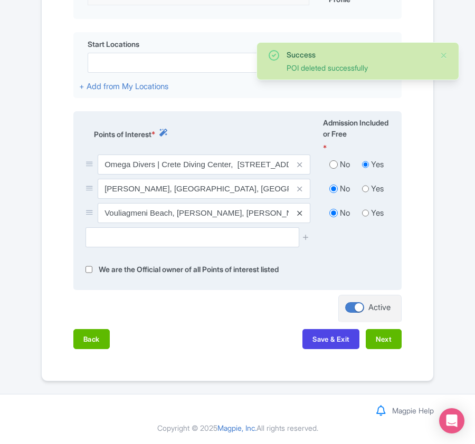
click at [297, 215] on icon at bounding box center [299, 214] width 5 height 8
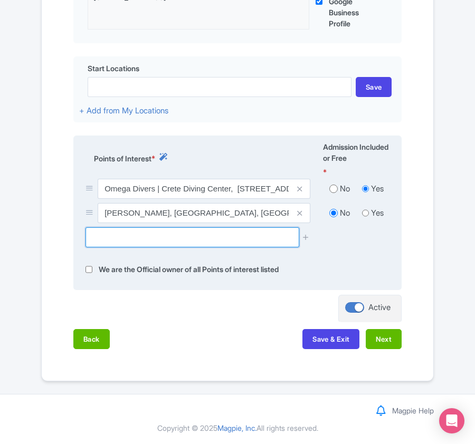
click at [140, 242] on input "text" at bounding box center [192, 238] width 213 height 20
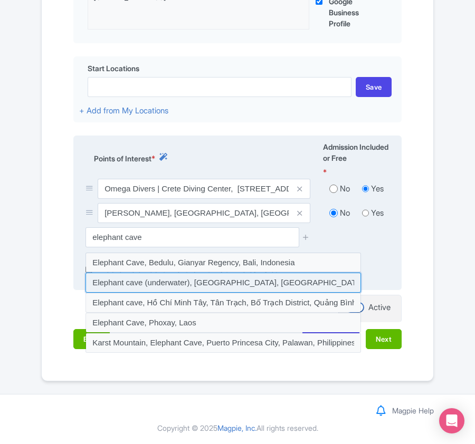
click at [164, 277] on input at bounding box center [224, 283] width 276 height 20
type input "Elephant cave (underwater), Vamos, Greece"
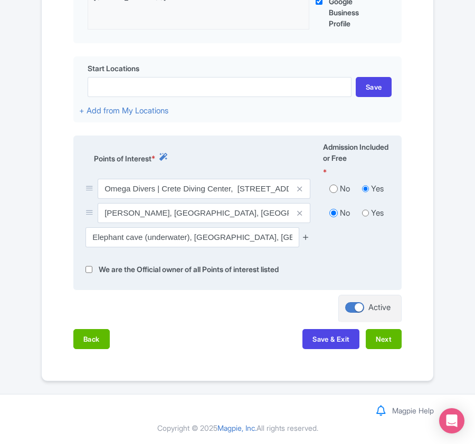
click at [305, 237] on icon at bounding box center [306, 237] width 8 height 8
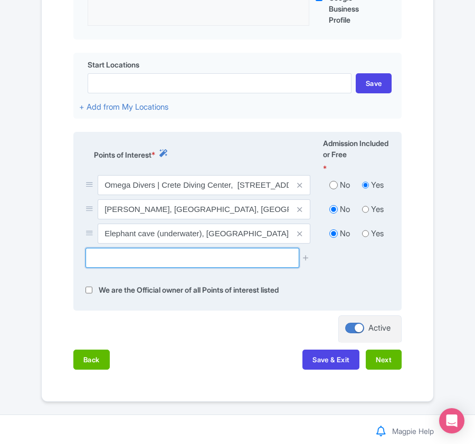
click at [120, 263] on input "text" at bounding box center [192, 258] width 213 height 20
paste input "Nisida Karga, Vamos Chania, Greece"
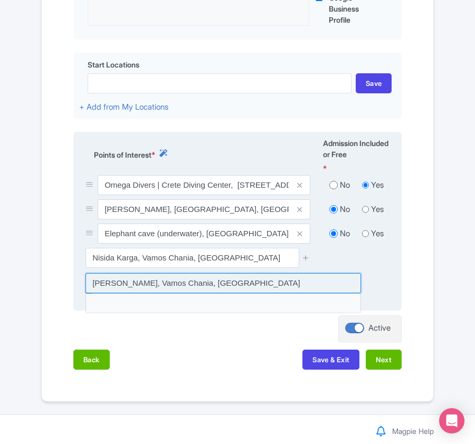
click at [194, 286] on input at bounding box center [224, 283] width 276 height 20
type input "[PERSON_NAME], Vamos Chania, [GEOGRAPHIC_DATA]"
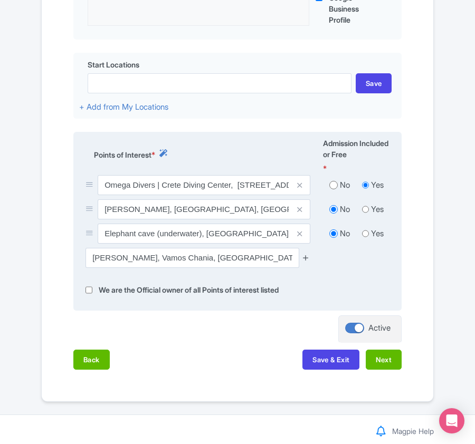
click at [303, 261] on icon at bounding box center [306, 258] width 8 height 8
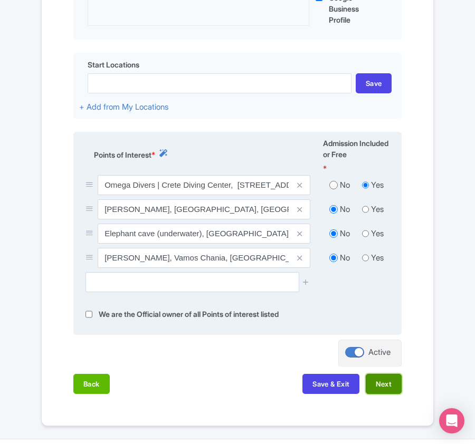
click at [387, 387] on button "Next" at bounding box center [384, 384] width 36 height 20
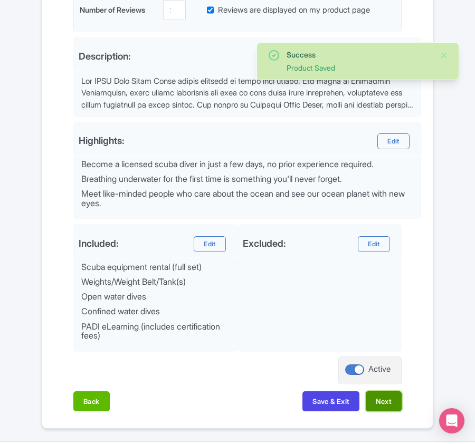
click at [387, 404] on button "Next" at bounding box center [384, 402] width 36 height 20
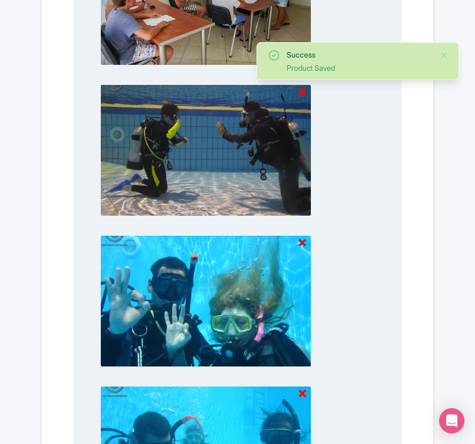
scroll to position [1347, 0]
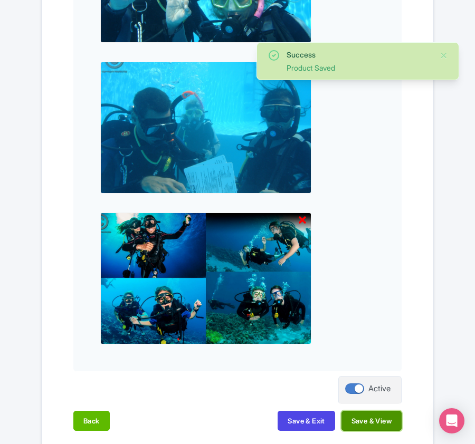
click at [379, 427] on button "Save & View" at bounding box center [372, 421] width 60 height 20
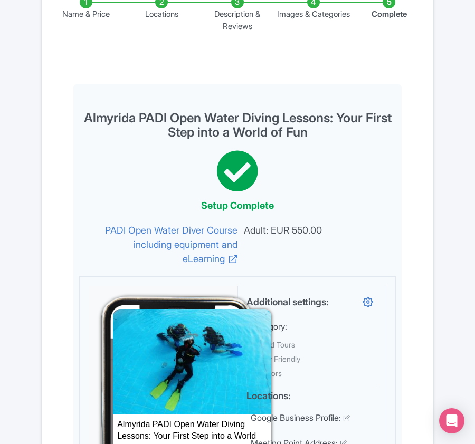
scroll to position [0, 0]
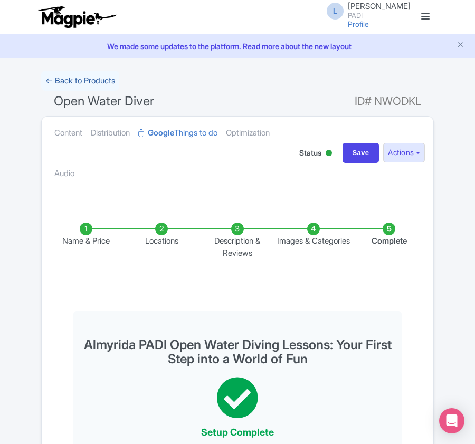
click at [82, 79] on link "← Back to Products" at bounding box center [80, 81] width 78 height 21
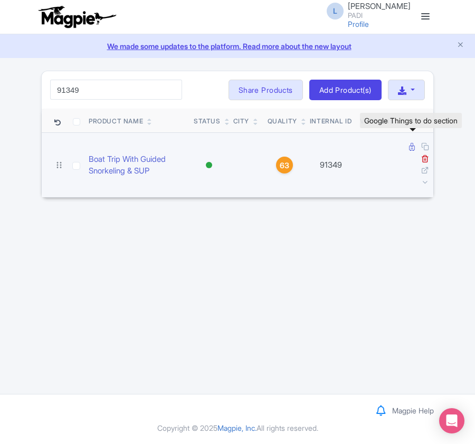
type input "91349"
click at [410, 149] on icon at bounding box center [412, 147] width 6 height 8
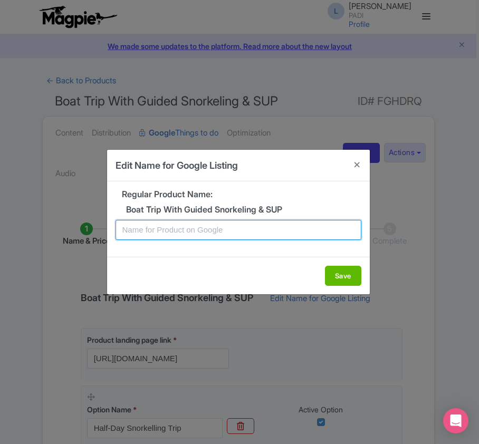
click at [167, 235] on input "text" at bounding box center [239, 230] width 246 height 20
paste input "Almyrida Snorkeling & SUP Boat Excursion – Swim in Chania’s Secret Bays"
type input "Almyrida Snorkeling & SUP Boat Excursion – Swim in Chania’s Secret Bays"
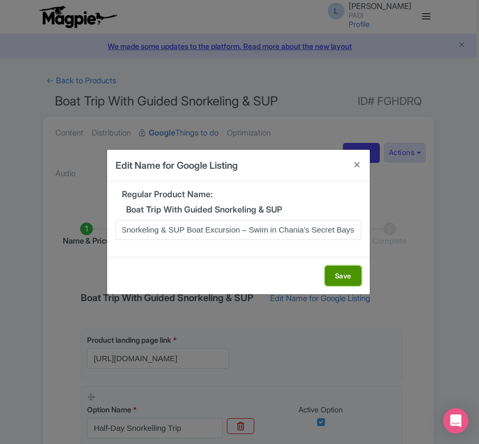
click at [349, 273] on button "Save" at bounding box center [343, 276] width 36 height 20
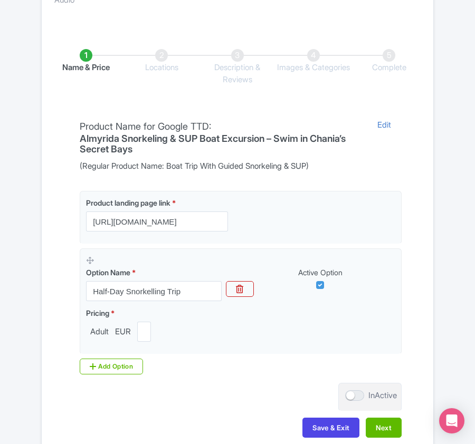
scroll to position [211, 0]
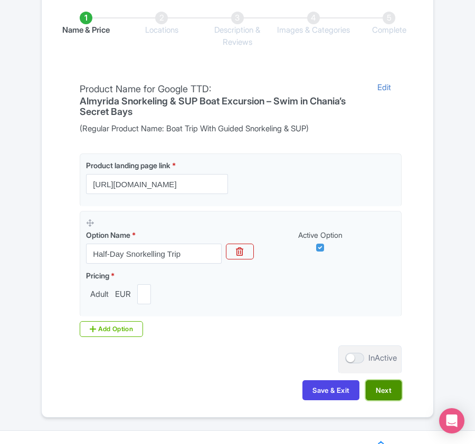
click at [387, 394] on button "Next" at bounding box center [384, 391] width 36 height 20
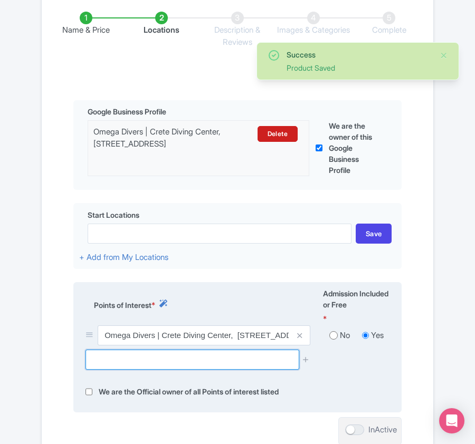
click at [185, 364] on input "text" at bounding box center [192, 360] width 213 height 20
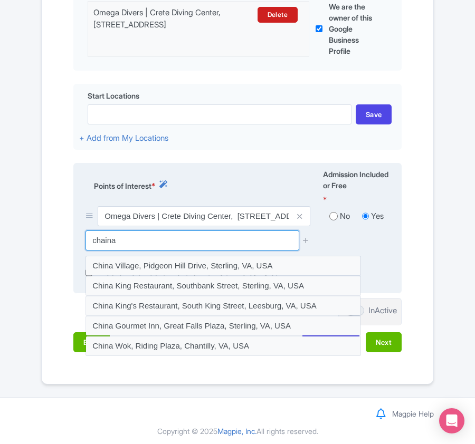
scroll to position [337, 0]
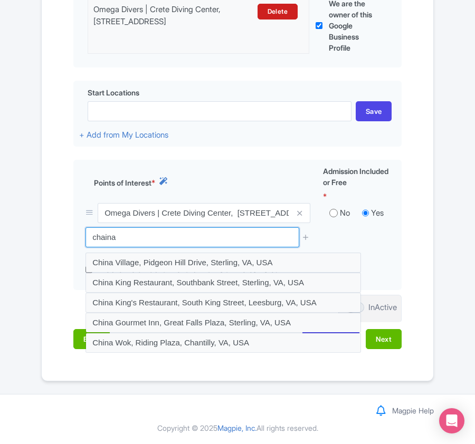
drag, startPoint x: 129, startPoint y: 242, endPoint x: 43, endPoint y: 241, distance: 86.0
click at [43, 242] on div "Name & Price Locations Description & Reviews Images & Categories Complete Edit …" at bounding box center [238, 114] width 392 height 492
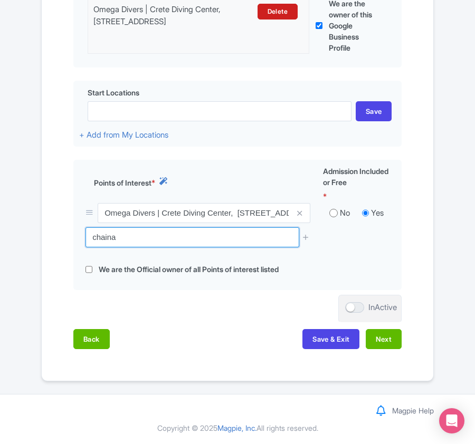
paste input "Nisida Karg"
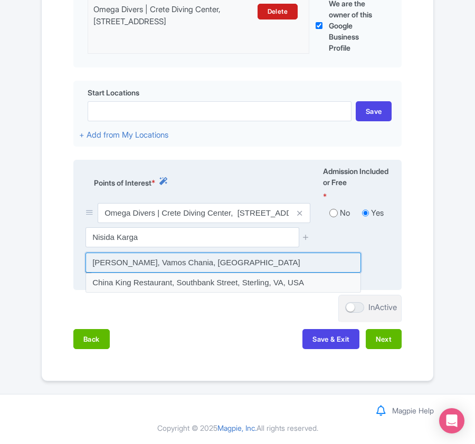
click at [177, 265] on input at bounding box center [224, 263] width 276 height 20
type input "[PERSON_NAME], Vamos Chania, [GEOGRAPHIC_DATA]"
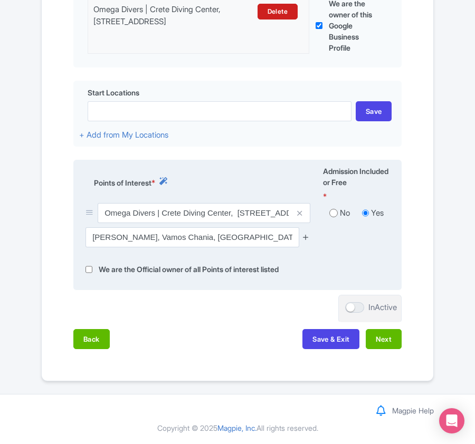
click at [302, 236] on icon at bounding box center [306, 237] width 8 height 8
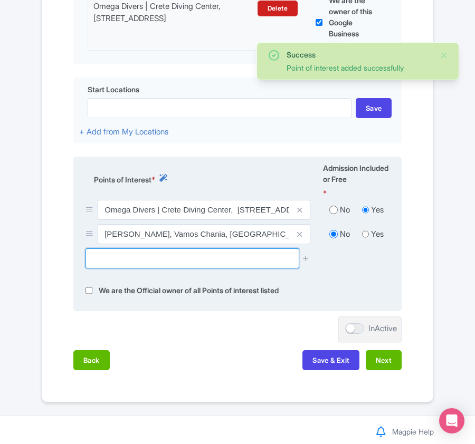
click at [203, 261] on input "text" at bounding box center [192, 259] width 213 height 20
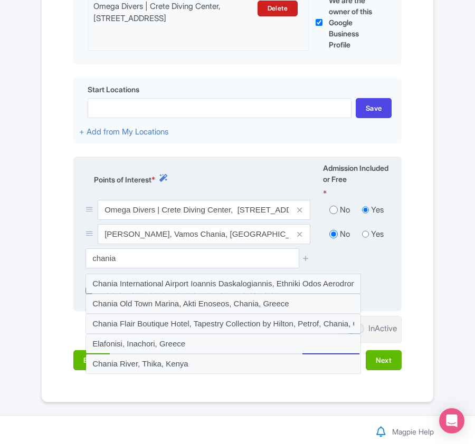
click at [385, 269] on div "chania" at bounding box center [237, 263] width 317 height 28
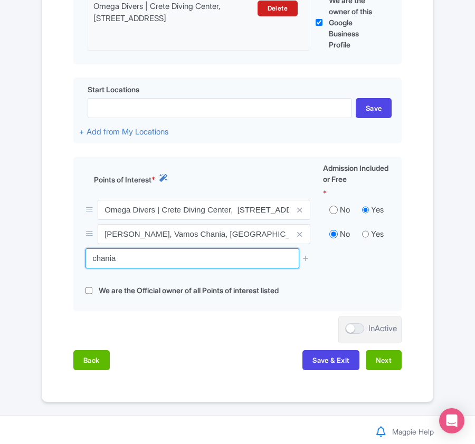
drag, startPoint x: 142, startPoint y: 260, endPoint x: 32, endPoint y: 260, distance: 110.3
click at [32, 260] on div "Success Point of interest added successfully ← Back to Products Boat Trip With …" at bounding box center [237, 68] width 475 height 669
paste input "Nisida Souda"
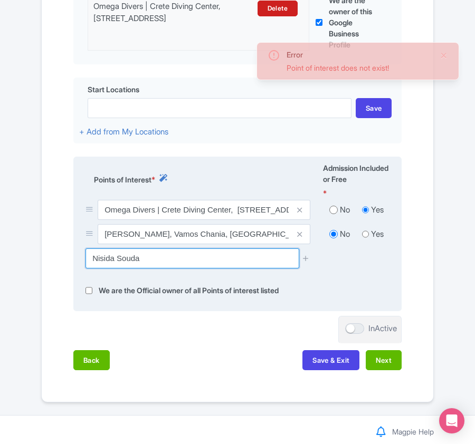
click at [118, 264] on input "Nisida Souda" at bounding box center [192, 259] width 213 height 20
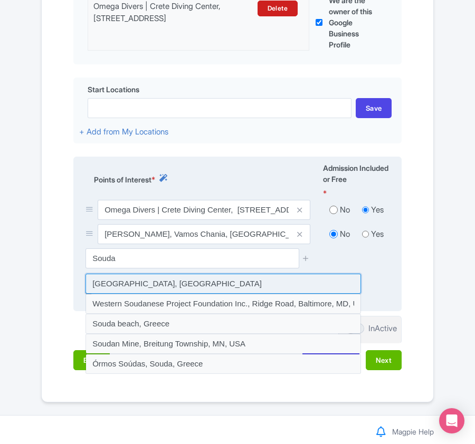
click at [182, 291] on input at bounding box center [224, 284] width 276 height 20
type input "[GEOGRAPHIC_DATA], [GEOGRAPHIC_DATA]"
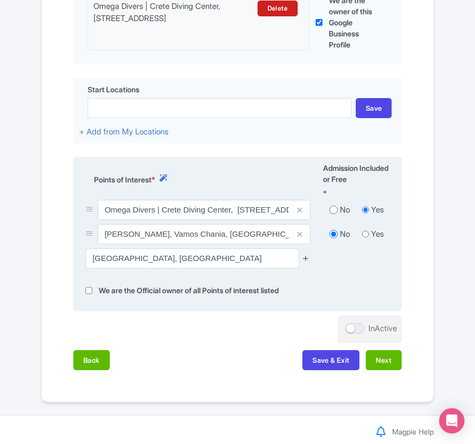
click at [304, 262] on icon at bounding box center [306, 258] width 8 height 8
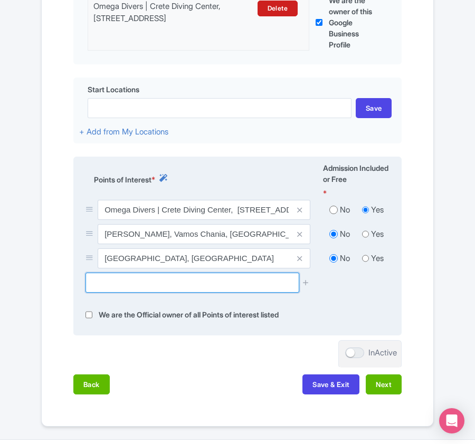
click at [121, 286] on input "text" at bounding box center [192, 283] width 213 height 20
paste input "Koutalas beach"
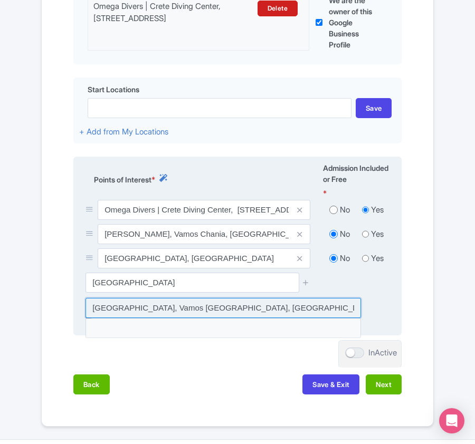
click at [143, 313] on input at bounding box center [224, 308] width 276 height 20
type input "Koutalas beach, Vamos Chania, Greece"
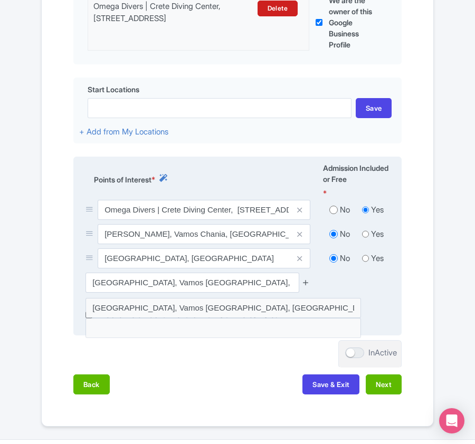
click at [309, 283] on icon at bounding box center [306, 283] width 8 height 8
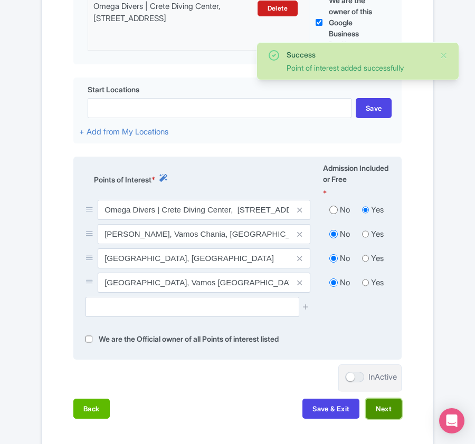
click at [376, 416] on button "Next" at bounding box center [384, 409] width 36 height 20
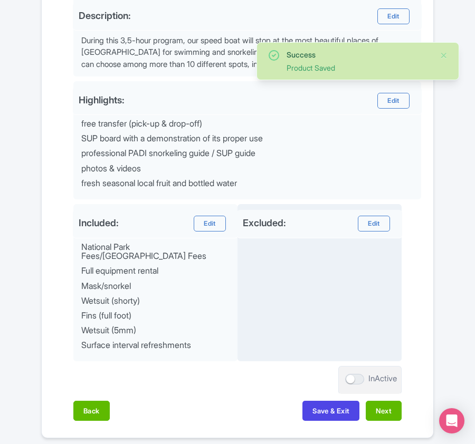
scroll to position [453, 0]
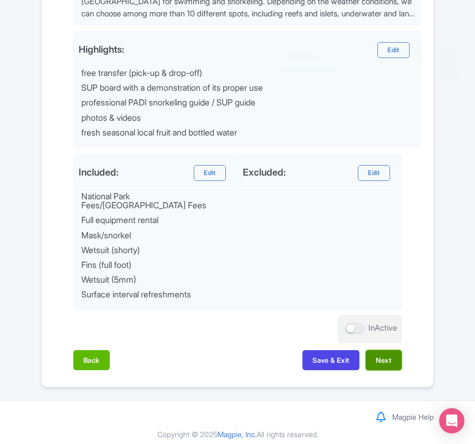
click at [387, 351] on button "Next" at bounding box center [384, 361] width 36 height 20
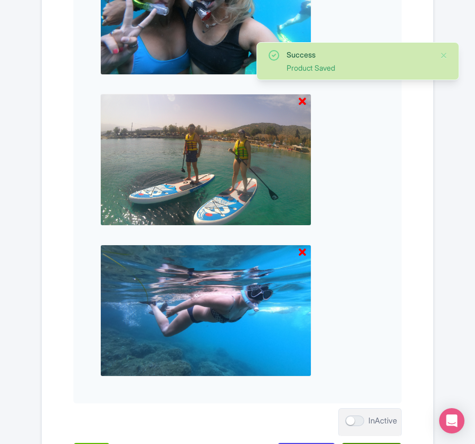
scroll to position [1100, 0]
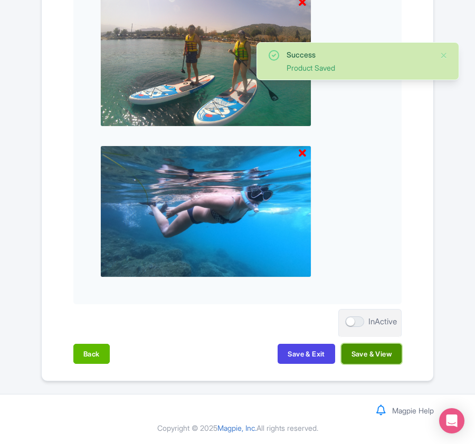
click at [381, 351] on button "Save & View" at bounding box center [372, 354] width 60 height 20
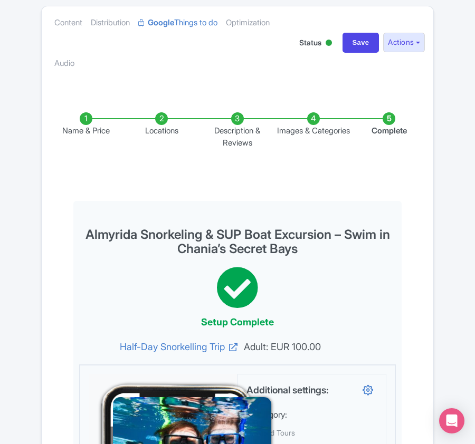
scroll to position [0, 0]
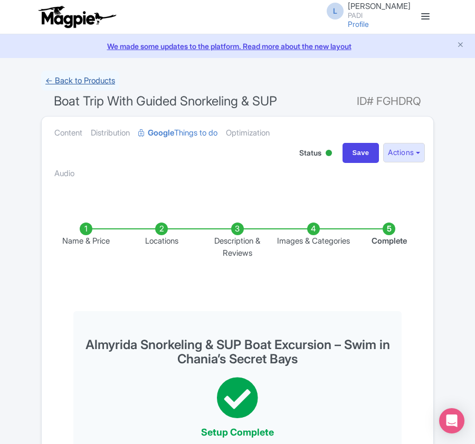
click at [81, 78] on link "← Back to Products" at bounding box center [80, 81] width 78 height 21
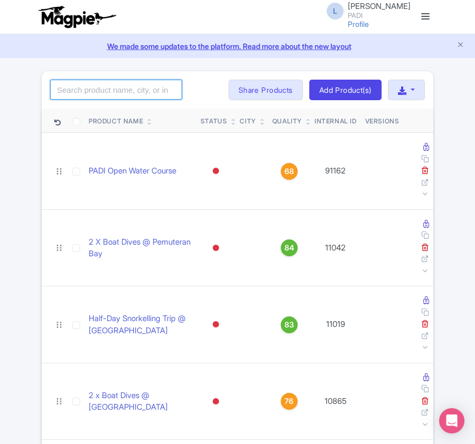
click at [115, 88] on input "search" at bounding box center [116, 90] width 132 height 20
paste input "18635"
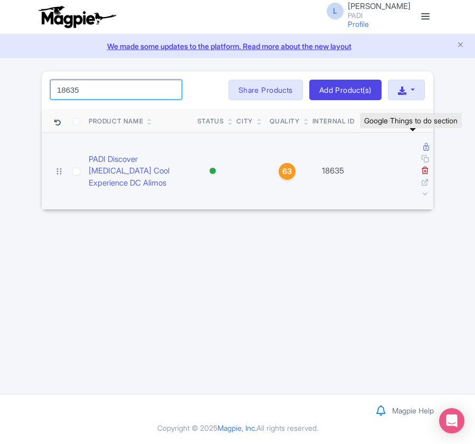
type input "18635"
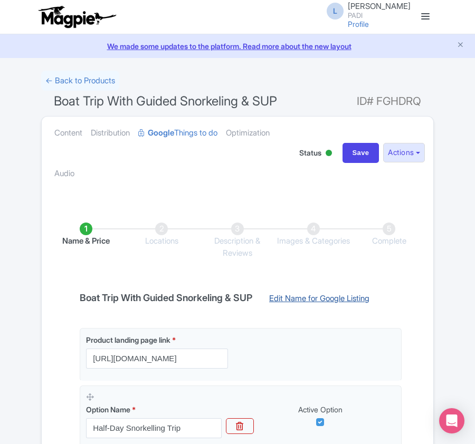
click at [308, 300] on link "Edit Name for Google Listing" at bounding box center [319, 301] width 121 height 17
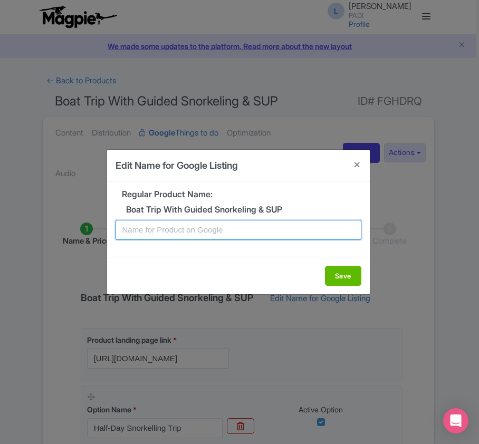
click at [229, 233] on input "text" at bounding box center [239, 230] width 246 height 20
paste input "Alimos Athens [MEDICAL_DATA] Adventure: Easy Discovery Dive for Non-Certified D…"
type input "A"
click at [143, 234] on input "text" at bounding box center [239, 230] width 246 height 20
paste input "Almyrida Snorkeling & SUP Boat Excursion – Swim in Chania’s Secret Bays"
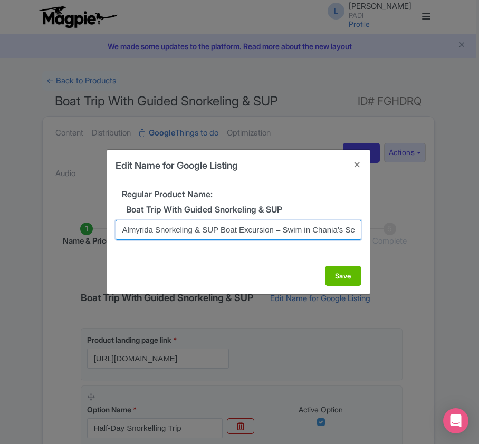
scroll to position [0, 34]
type input "Almyrida Snorkeling & SUP Boat Excursion – Swim in Chania’s Secret Bays"
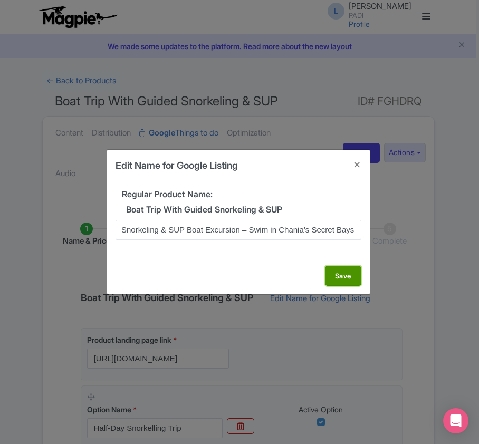
click at [336, 283] on button "Save" at bounding box center [343, 276] width 36 height 20
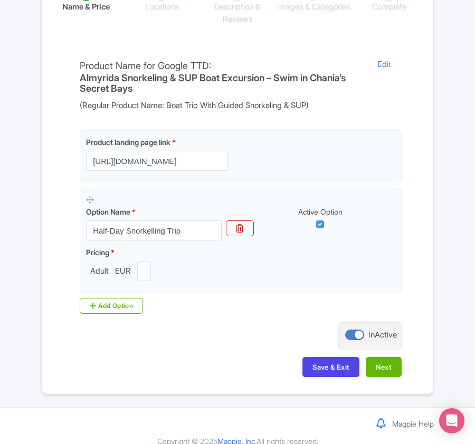
scroll to position [250, 0]
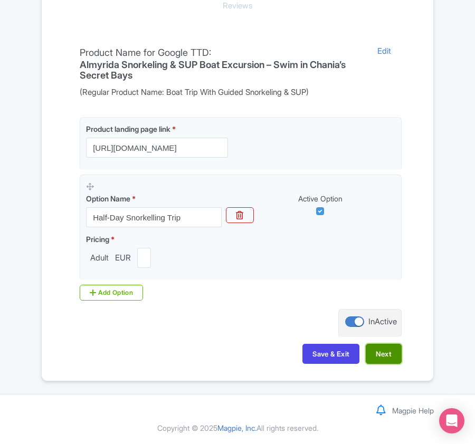
click at [393, 353] on button "Next" at bounding box center [384, 354] width 36 height 20
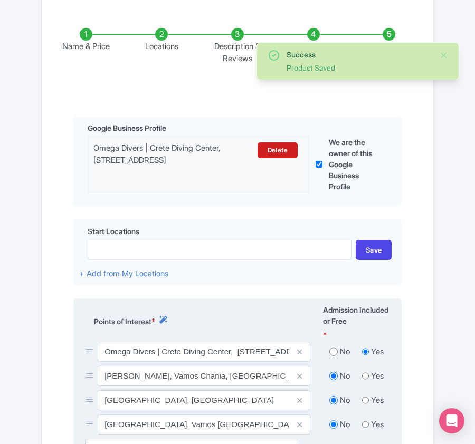
scroll to position [410, 0]
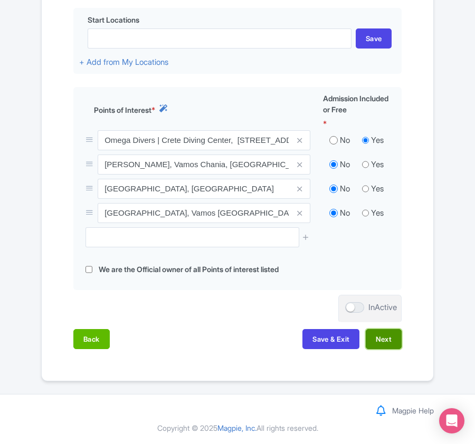
click at [376, 342] on button "Next" at bounding box center [384, 339] width 36 height 20
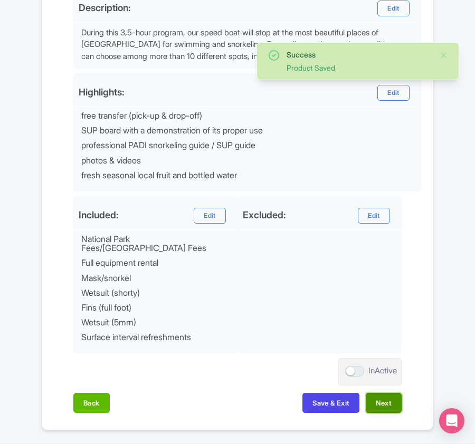
click at [392, 394] on button "Next" at bounding box center [384, 403] width 36 height 20
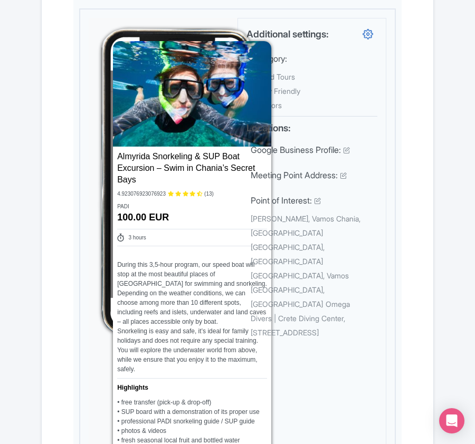
scroll to position [0, 0]
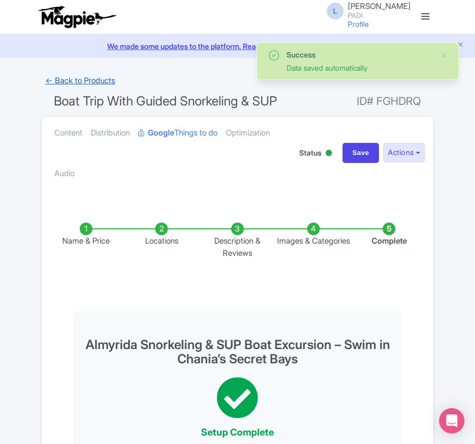
click at [83, 81] on link "← Back to Products" at bounding box center [80, 81] width 78 height 21
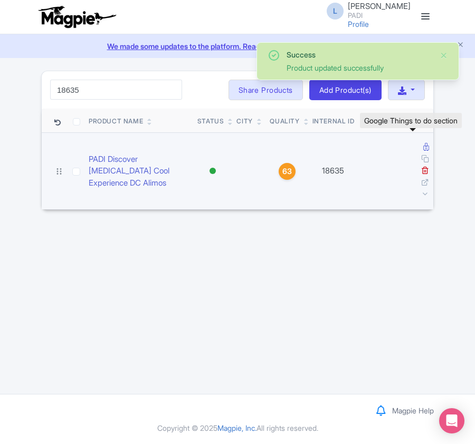
type input "18635"
click at [423, 148] on icon at bounding box center [426, 147] width 6 height 8
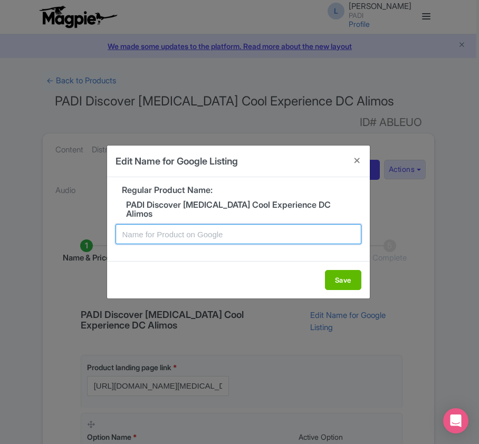
click at [186, 235] on input "text" at bounding box center [239, 234] width 246 height 20
paste input "Alimos Athens Scuba Diving Adventure: Easy Discovery Dive for Non-Certified Div…"
type input "Alimos Athens Scuba Diving Adventure: Easy Discovery Dive for Non-Certified Div…"
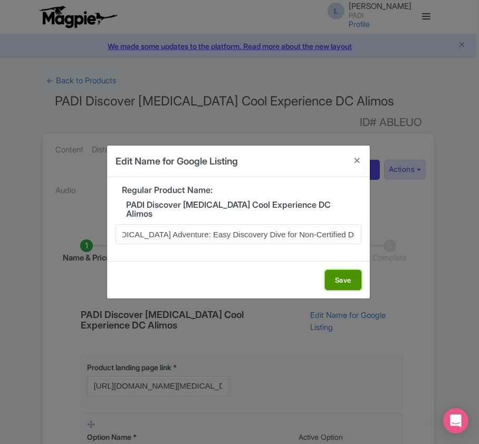
click at [348, 289] on button "Save" at bounding box center [343, 280] width 36 height 20
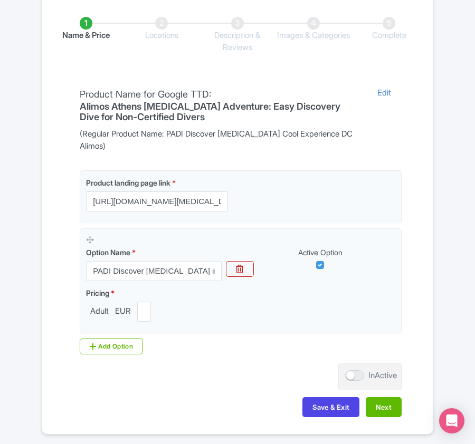
scroll to position [279, 0]
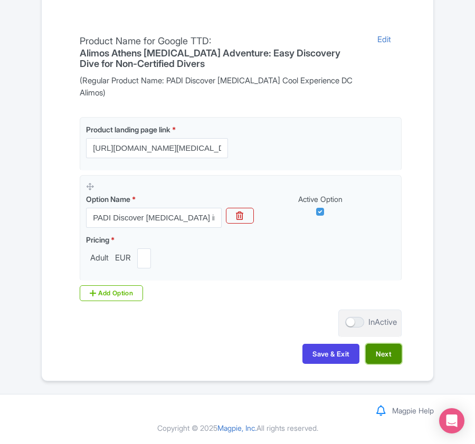
click at [376, 349] on button "Next" at bounding box center [384, 354] width 36 height 20
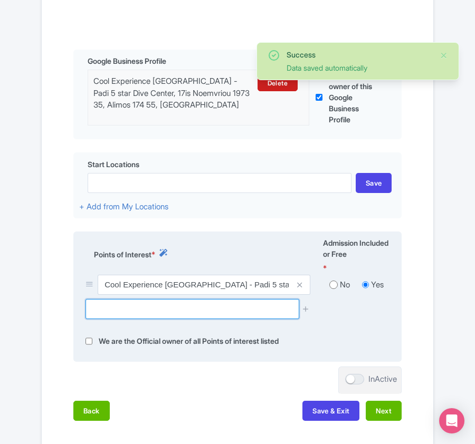
click at [112, 316] on input "text" at bounding box center [192, 309] width 213 height 20
paste input "Agia Marina Beach"
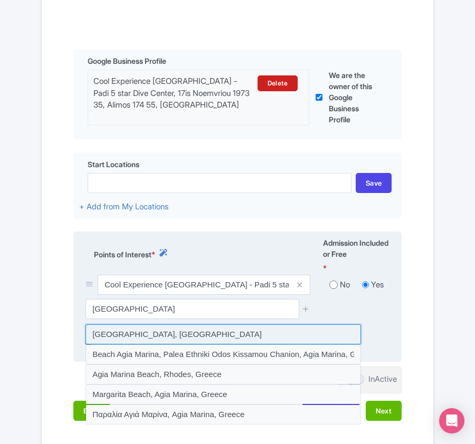
click at [119, 340] on input at bounding box center [224, 335] width 276 height 20
type input "Agia Marina Beach, Greece"
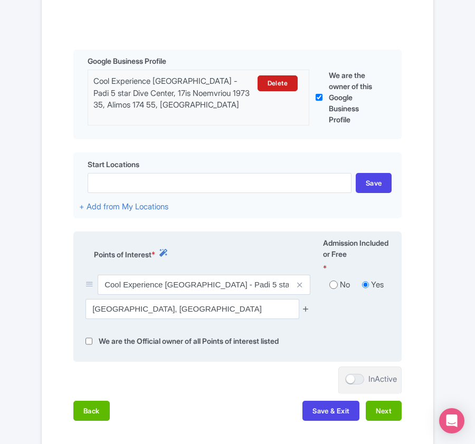
click at [305, 311] on icon at bounding box center [306, 309] width 8 height 8
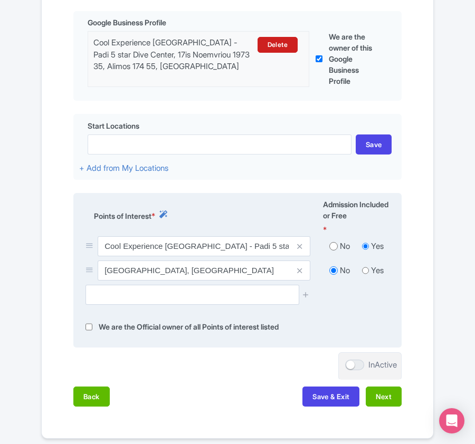
scroll to position [378, 0]
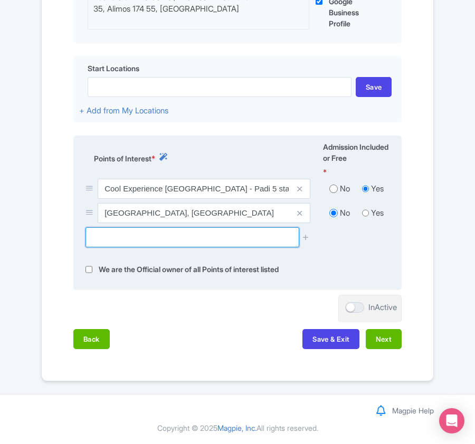
click at [173, 237] on input "text" at bounding box center [192, 238] width 213 height 20
paste input "Athens International Airport "Eleftherios Venizelos""
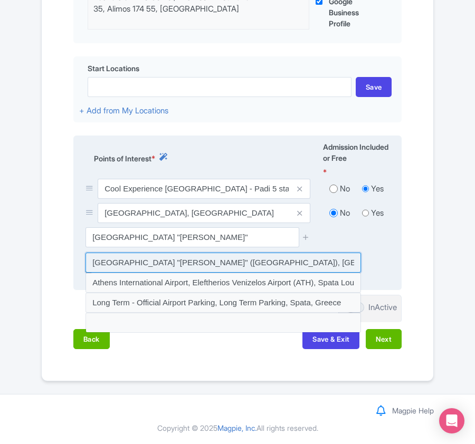
click at [184, 262] on input at bounding box center [224, 263] width 276 height 20
type input "Athens International Airport "Eleftherios Venizelos" (ATH), Attiki Odos, Spata,…"
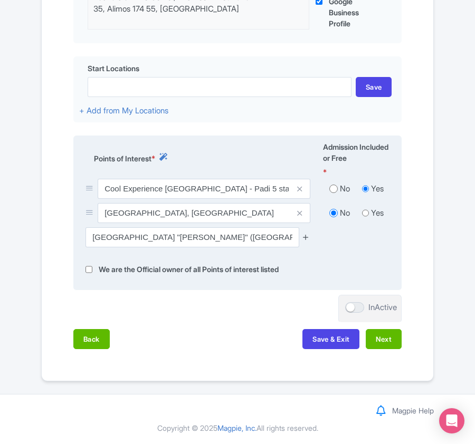
click at [303, 236] on icon at bounding box center [306, 237] width 8 height 8
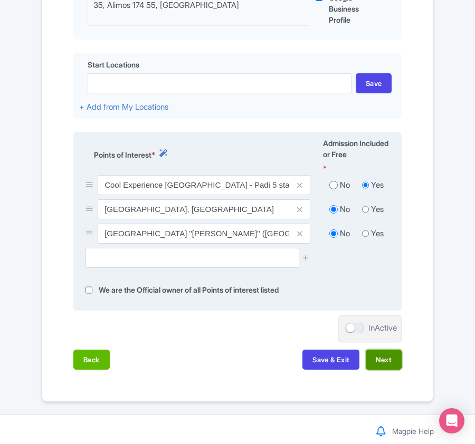
click at [383, 366] on button "Next" at bounding box center [384, 360] width 36 height 20
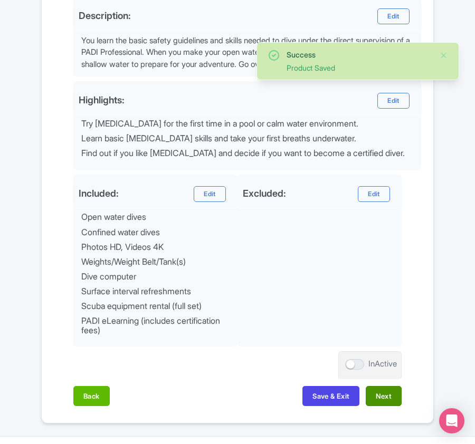
scroll to position [465, 0]
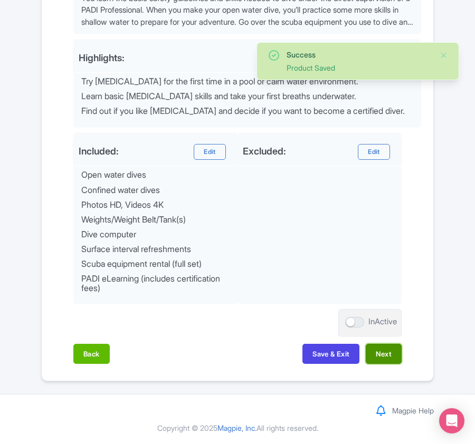
click at [382, 359] on button "Next" at bounding box center [384, 354] width 36 height 20
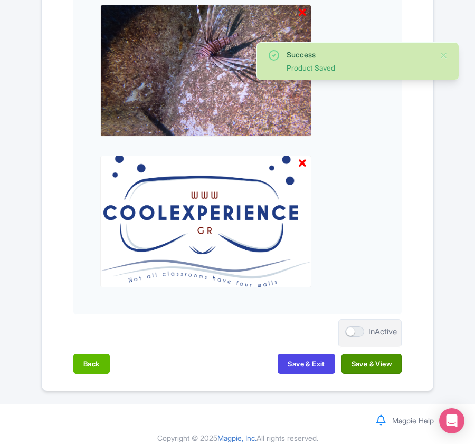
scroll to position [1131, 0]
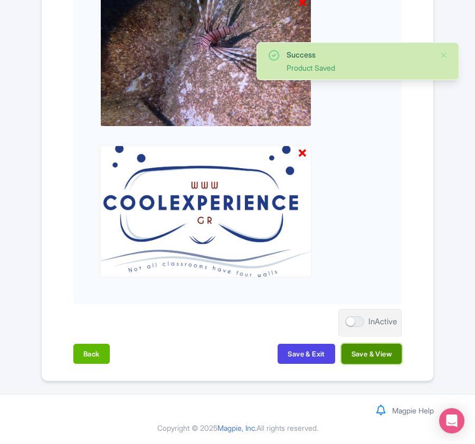
click at [381, 356] on button "Save & View" at bounding box center [372, 354] width 60 height 20
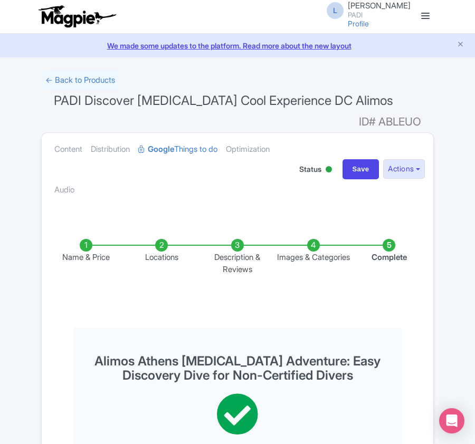
scroll to position [0, 0]
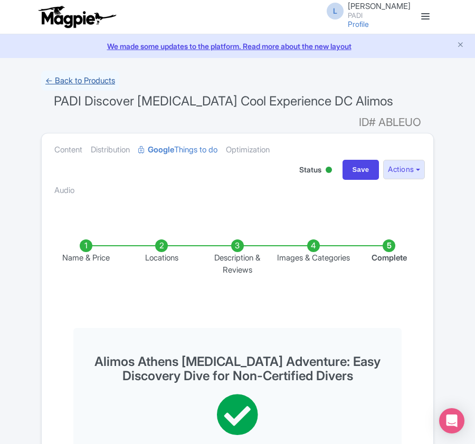
click at [76, 74] on link "← Back to Products" at bounding box center [80, 81] width 78 height 21
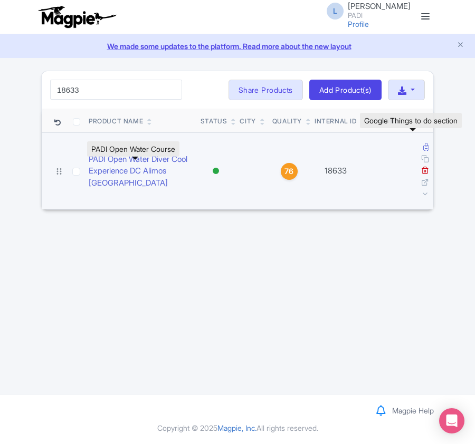
type input "18633"
click at [423, 147] on icon at bounding box center [426, 147] width 6 height 8
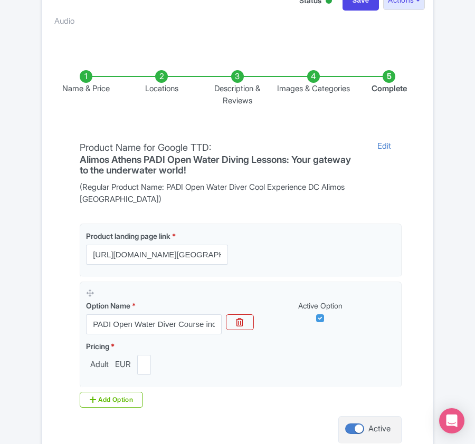
scroll to position [211, 0]
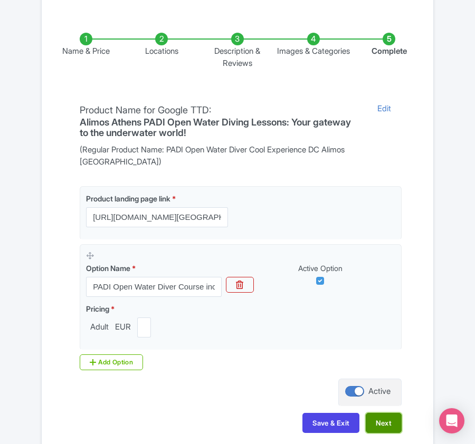
click at [376, 421] on button "Next" at bounding box center [384, 423] width 36 height 20
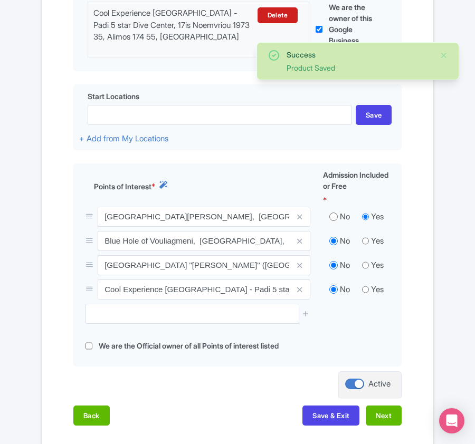
scroll to position [352, 0]
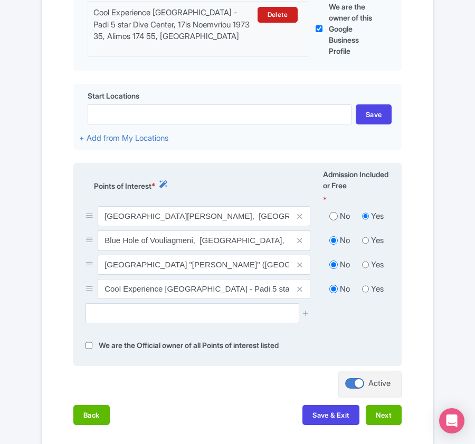
click at [336, 215] on input "radio" at bounding box center [333, 216] width 8 height 11
radio input "true"
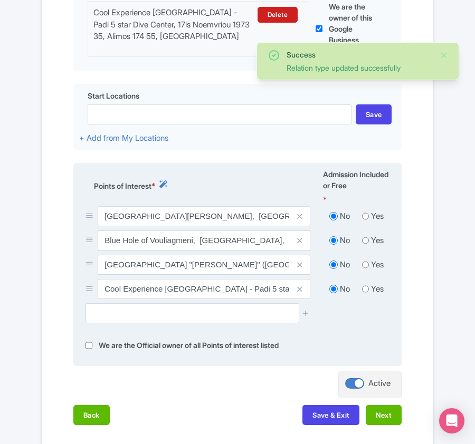
click at [365, 286] on input "radio" at bounding box center [365, 289] width 7 height 11
radio input "true"
click at [124, 317] on input "text" at bounding box center [192, 314] width 213 height 20
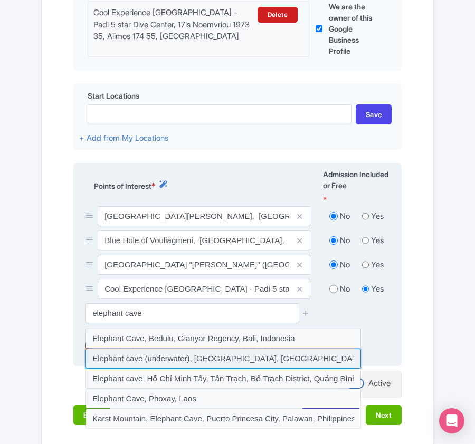
click at [127, 353] on input at bounding box center [224, 359] width 276 height 20
type input "Elephant cave (underwater), Vamos, Greece"
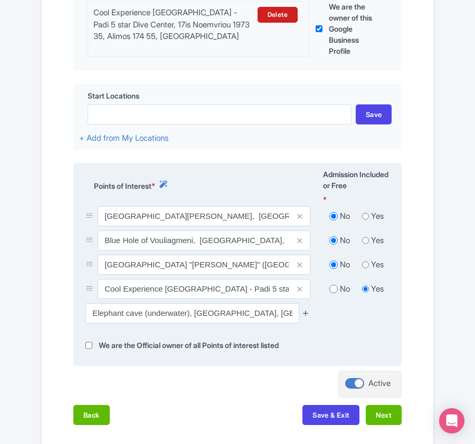
click at [304, 313] on icon at bounding box center [306, 313] width 8 height 8
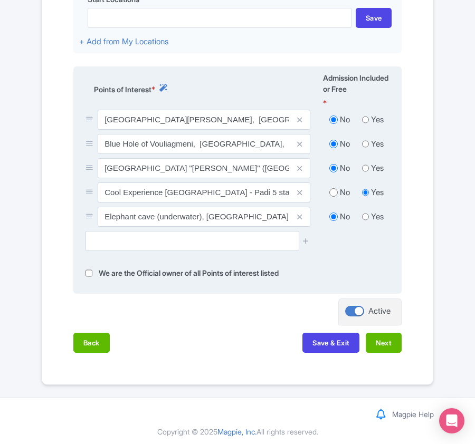
scroll to position [451, 0]
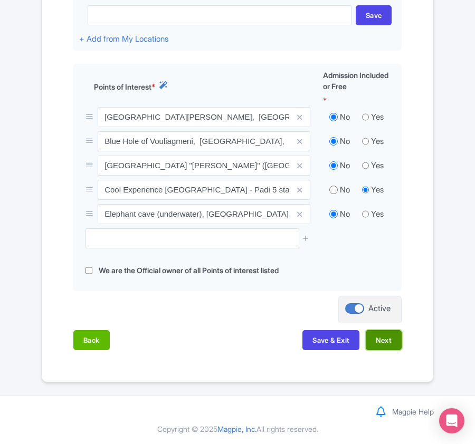
click at [378, 339] on button "Next" at bounding box center [384, 340] width 36 height 20
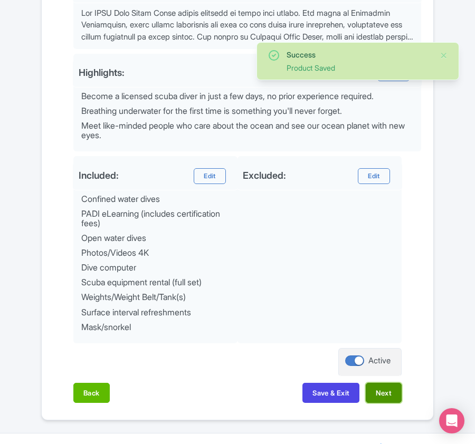
click at [385, 393] on button "Next" at bounding box center [384, 393] width 36 height 20
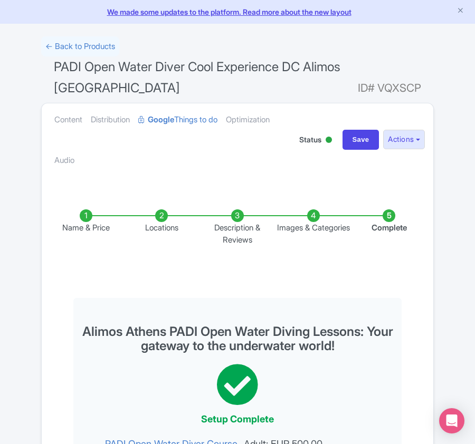
scroll to position [0, 0]
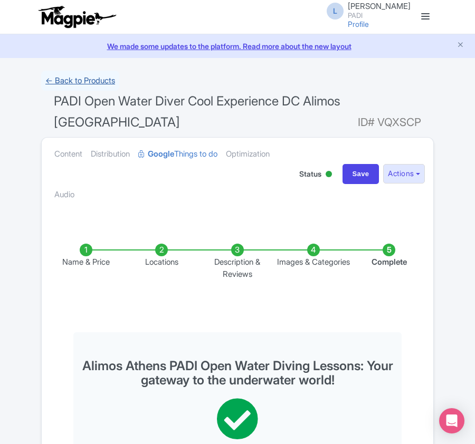
click at [66, 77] on link "← Back to Products" at bounding box center [80, 81] width 78 height 21
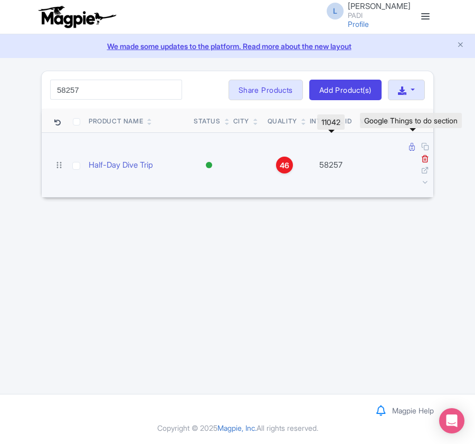
type input "58257"
click at [410, 148] on icon at bounding box center [412, 147] width 6 height 8
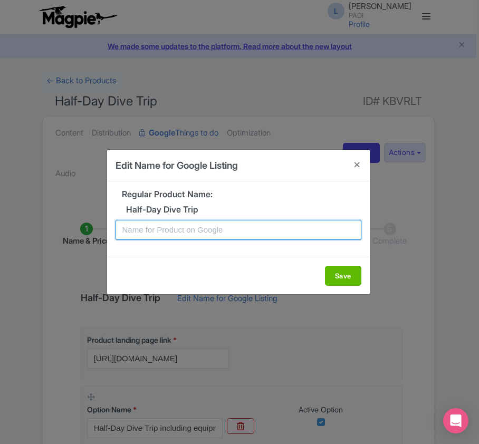
click at [214, 229] on input "text" at bounding box center [239, 230] width 246 height 20
paste input "Explore Lombok Underwater Beauty – Half-Day Dive Tour with 2 Dives for Certifie…"
type input "Explore Lombok Underwater Beauty – Half-Day Dive Tour with 2 Dives for Certifie…"
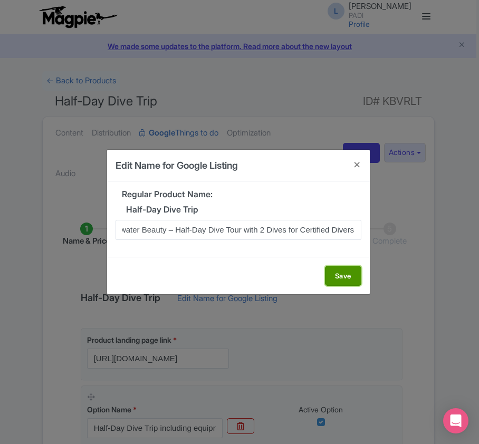
click at [342, 273] on button "Save" at bounding box center [343, 276] width 36 height 20
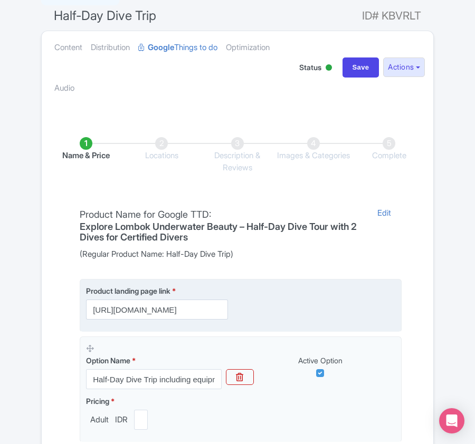
scroll to position [250, 0]
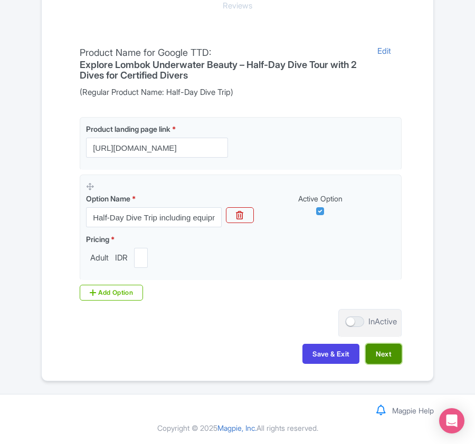
click at [378, 358] on button "Next" at bounding box center [384, 354] width 36 height 20
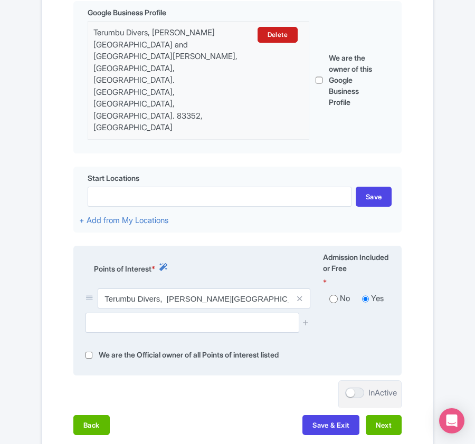
scroll to position [340, 0]
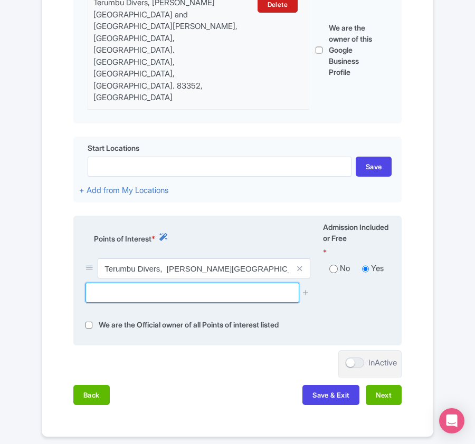
click at [172, 283] on input "text" at bounding box center [192, 293] width 213 height 20
paste input "Bounty Wreck"
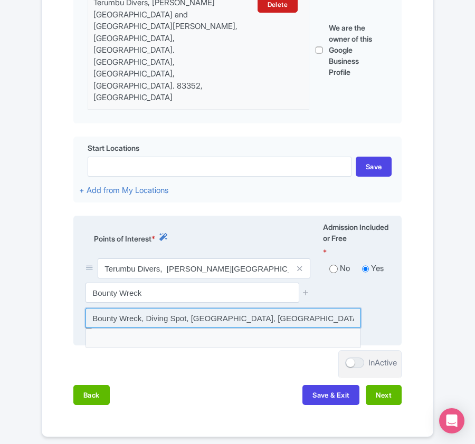
click at [167, 308] on input at bounding box center [224, 318] width 276 height 20
type input "Bounty Wreck, Diving Spot, [GEOGRAPHIC_DATA], [GEOGRAPHIC_DATA]"
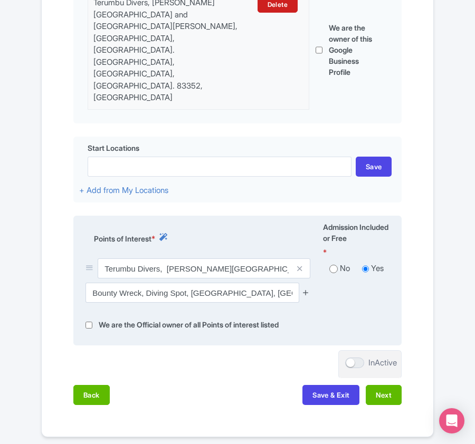
click at [306, 289] on icon at bounding box center [306, 293] width 8 height 8
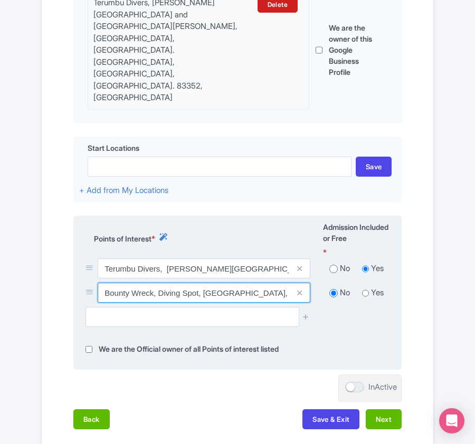
drag, startPoint x: 106, startPoint y: 236, endPoint x: 395, endPoint y: 231, distance: 289.3
click at [395, 283] on div "Bounty Wreck, Diving Spot, Bali, Indonesia No Yes" at bounding box center [237, 295] width 317 height 24
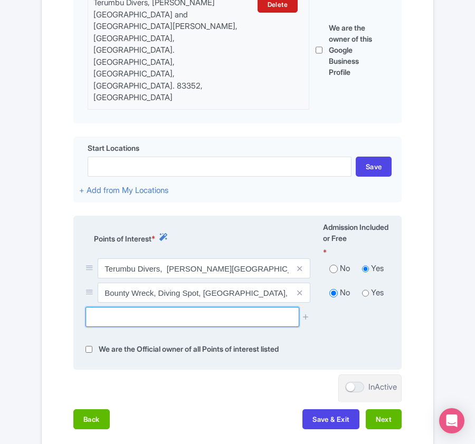
click at [235, 307] on input "text" at bounding box center [192, 317] width 213 height 20
paste input "Air Wall diving point"
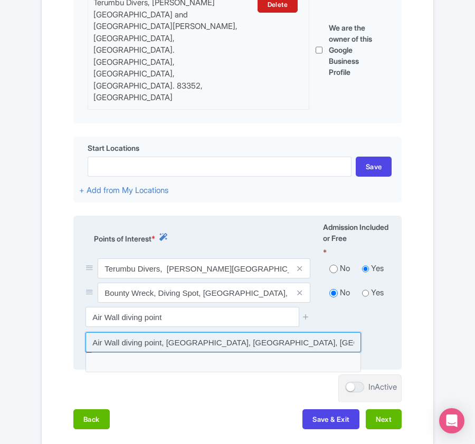
click at [200, 333] on input at bounding box center [224, 343] width 276 height 20
type input "Air Wall diving point, [GEOGRAPHIC_DATA], [GEOGRAPHIC_DATA], [GEOGRAPHIC_DATA],…"
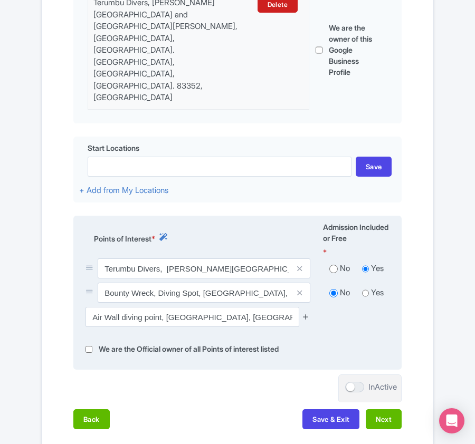
click at [307, 313] on icon at bounding box center [306, 317] width 8 height 8
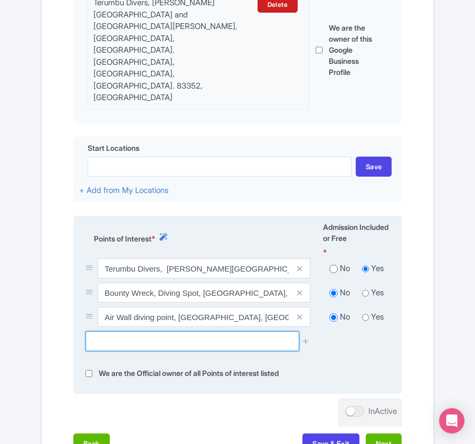
click at [98, 332] on input "text" at bounding box center [192, 342] width 213 height 20
paste input "Hans Reef, Diving Spot"
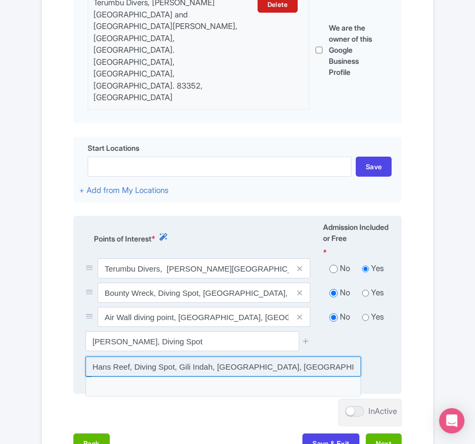
click at [117, 357] on input at bounding box center [224, 367] width 276 height 20
type input "[PERSON_NAME], Diving Spot, Gili Indah, [GEOGRAPHIC_DATA], [GEOGRAPHIC_DATA]"
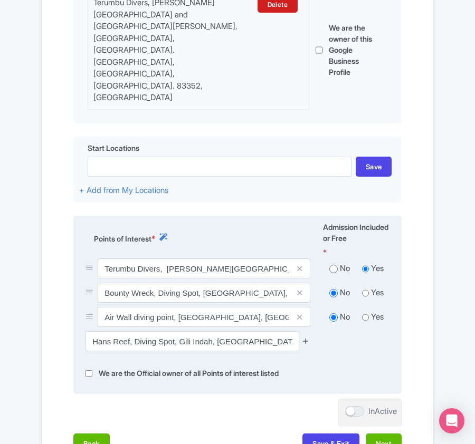
click at [305, 337] on icon at bounding box center [306, 341] width 8 height 8
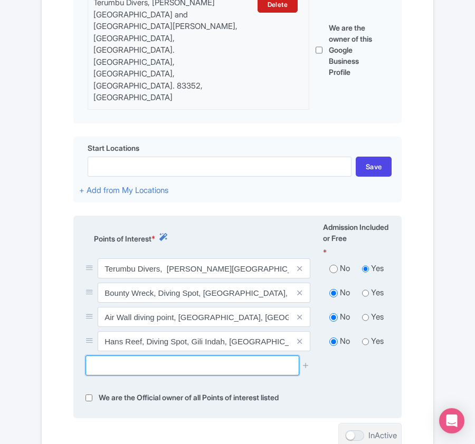
click at [178, 356] on input "text" at bounding box center [192, 366] width 213 height 20
paste input "Sawingan"
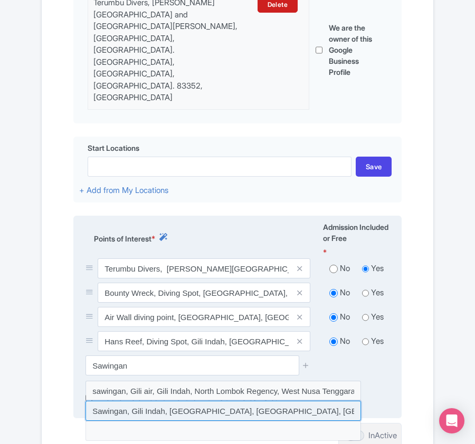
click at [140, 401] on input at bounding box center [224, 411] width 276 height 20
type input "Sawingan, [GEOGRAPHIC_DATA], [GEOGRAPHIC_DATA], [GEOGRAPHIC_DATA], [GEOGRAPHIC_…"
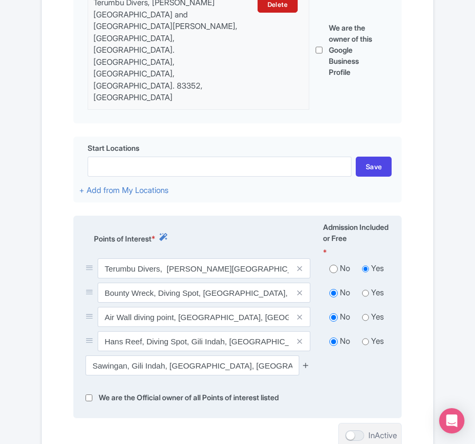
click at [305, 362] on icon at bounding box center [306, 366] width 8 height 8
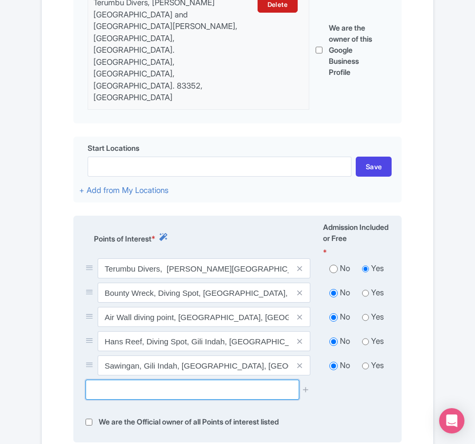
click at [141, 380] on input "text" at bounding box center [192, 390] width 213 height 20
paste input "Turtle Paradise"
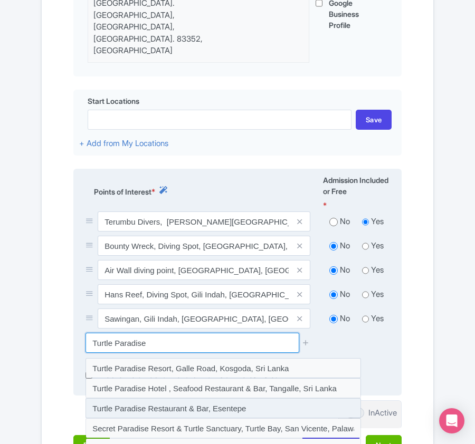
scroll to position [411, 0]
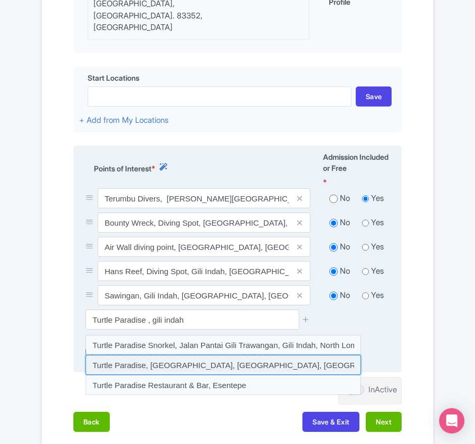
click at [167, 355] on input at bounding box center [224, 365] width 276 height 20
type input "Turtle Paradise, [GEOGRAPHIC_DATA], [GEOGRAPHIC_DATA], [GEOGRAPHIC_DATA], [GEOG…"
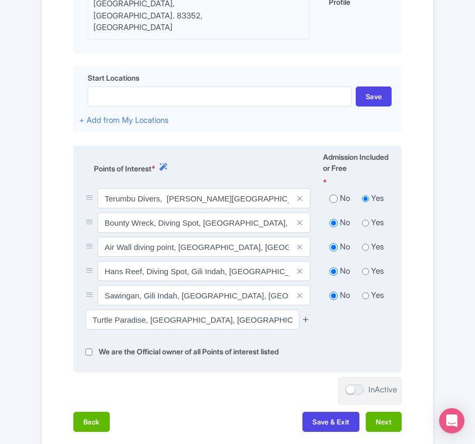
click at [307, 316] on icon at bounding box center [306, 320] width 8 height 8
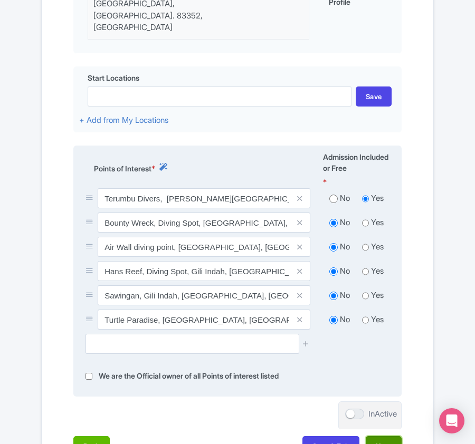
click at [390, 437] on button "Next" at bounding box center [384, 447] width 36 height 20
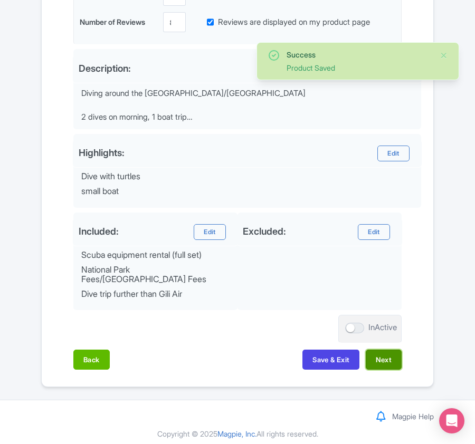
click at [381, 357] on button "Next" at bounding box center [384, 360] width 36 height 20
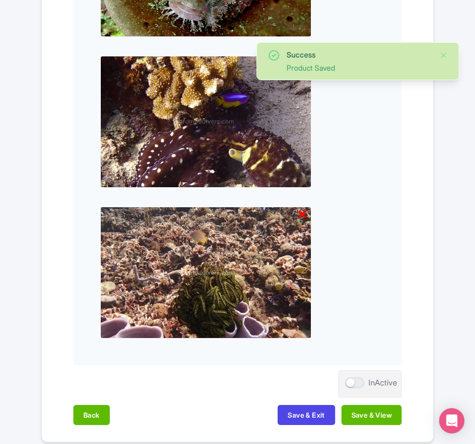
scroll to position [1968, 0]
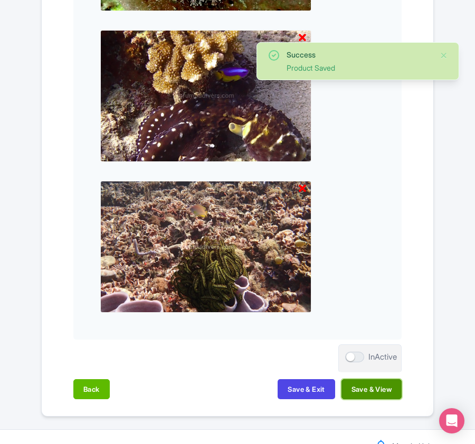
click at [363, 389] on button "Save & View" at bounding box center [372, 390] width 60 height 20
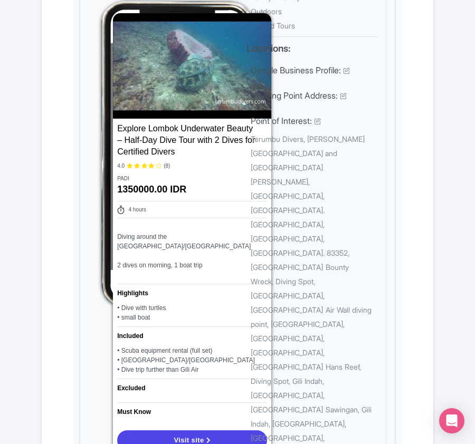
scroll to position [0, 0]
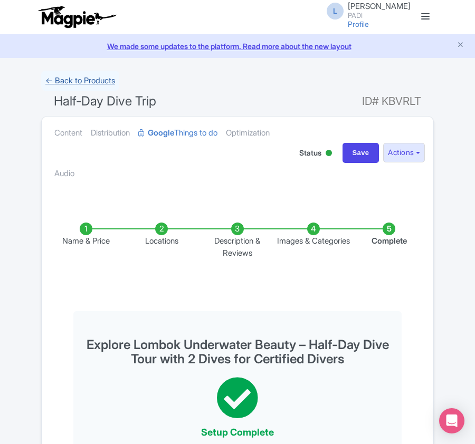
click at [68, 83] on link "← Back to Products" at bounding box center [80, 81] width 78 height 21
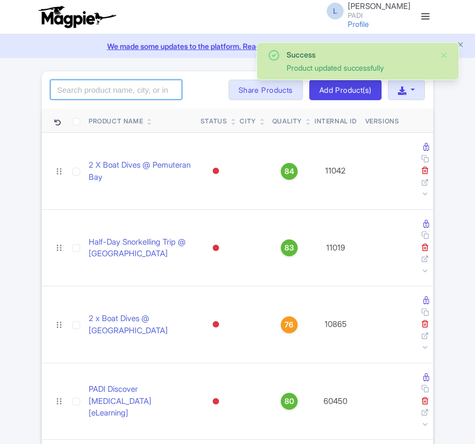
click at [118, 96] on input "search" at bounding box center [116, 90] width 132 height 20
paste input "15897"
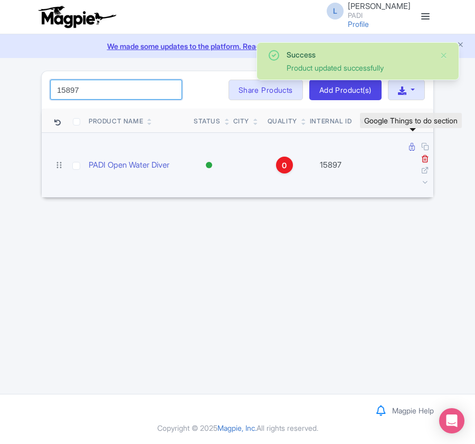
type input "15897"
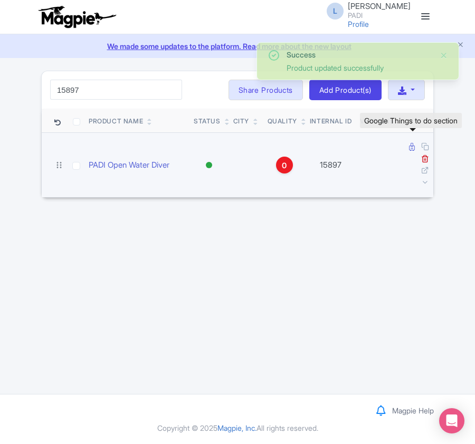
click at [411, 148] on icon at bounding box center [412, 147] width 6 height 8
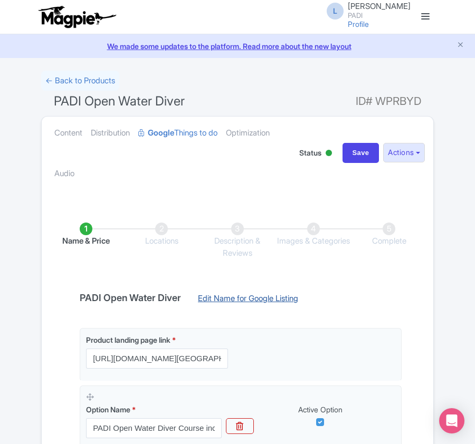
click at [271, 302] on link "Edit Name for Google Listing" at bounding box center [247, 301] width 121 height 17
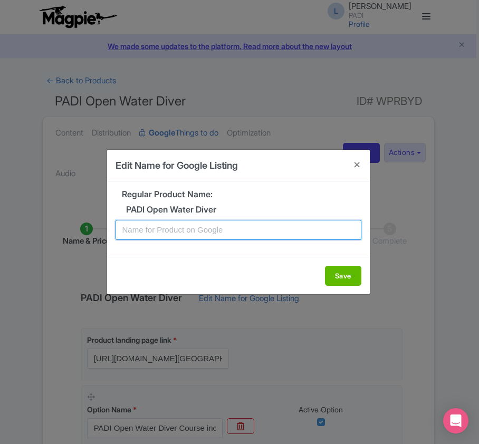
click at [192, 231] on input "text" at bounding box center [239, 230] width 246 height 20
paste input "Lombok PADI Open Water Diving Lessons: Your gateway to the underwater world!"
type input "Lombok PADI Open Water Diving Lessons: Your gateway to the underwater world!"
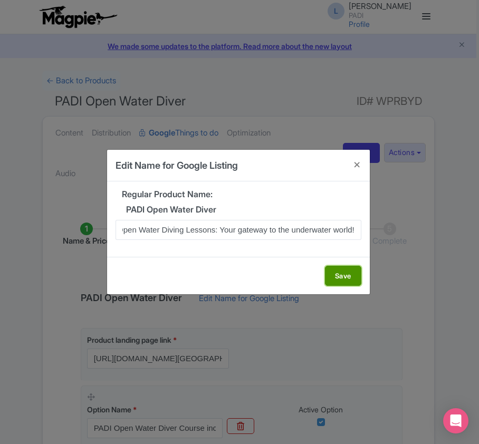
click at [336, 279] on button "Save" at bounding box center [343, 276] width 36 height 20
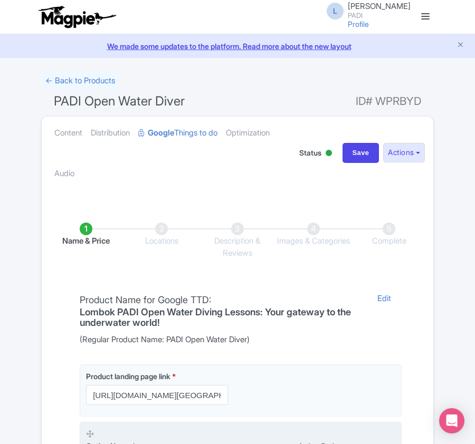
scroll to position [250, 0]
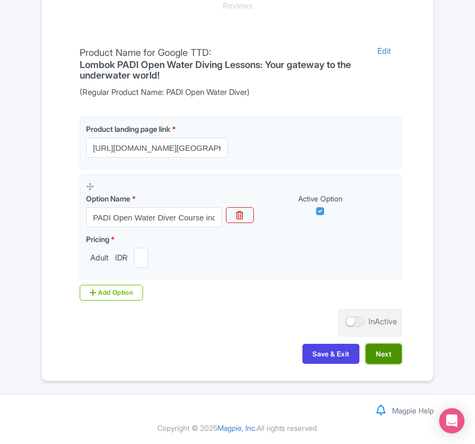
click at [389, 356] on button "Next" at bounding box center [384, 354] width 36 height 20
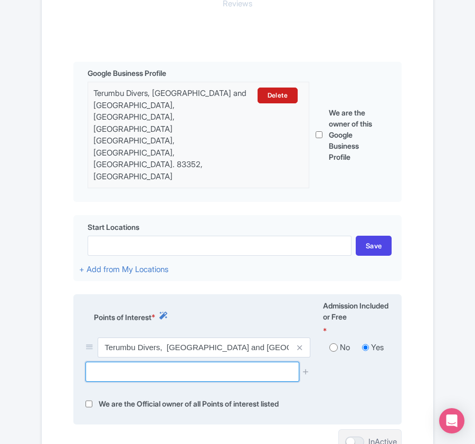
click at [108, 362] on input "text" at bounding box center [192, 372] width 213 height 20
paste input "Bounty Wreck, Diving Spot,"
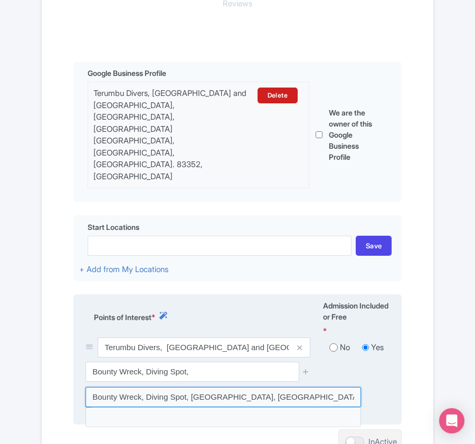
click at [167, 387] on input at bounding box center [224, 397] width 276 height 20
type input "Bounty Wreck, Diving Spot, [GEOGRAPHIC_DATA], [GEOGRAPHIC_DATA]"
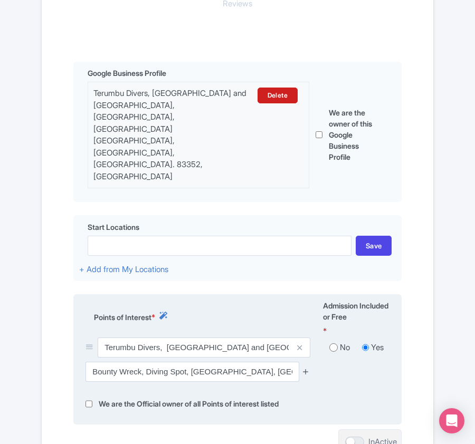
click at [307, 368] on icon at bounding box center [306, 372] width 8 height 8
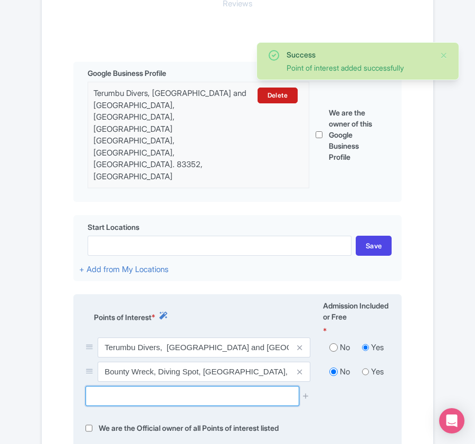
click at [108, 386] on input "text" at bounding box center [192, 396] width 213 height 20
paste input "Air Wall diving point, Gili Indah,"
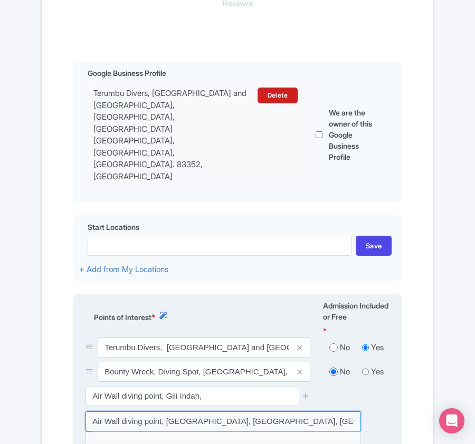
click at [224, 412] on input at bounding box center [224, 422] width 276 height 20
type input "Air Wall diving point, [GEOGRAPHIC_DATA], [GEOGRAPHIC_DATA], [GEOGRAPHIC_DATA],…"
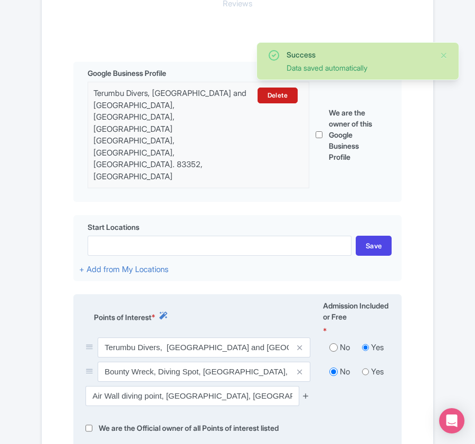
click at [306, 392] on icon at bounding box center [306, 396] width 8 height 8
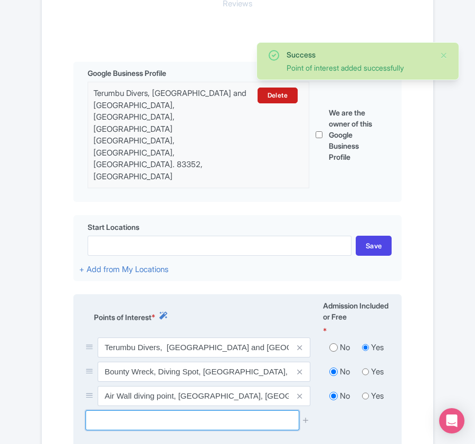
click at [150, 411] on input "text" at bounding box center [192, 421] width 213 height 20
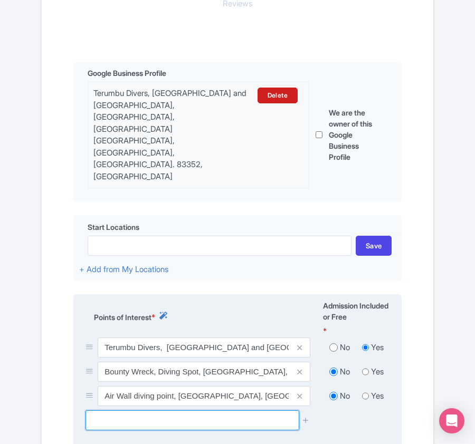
paste input "[PERSON_NAME], Diving Spot, Gili"
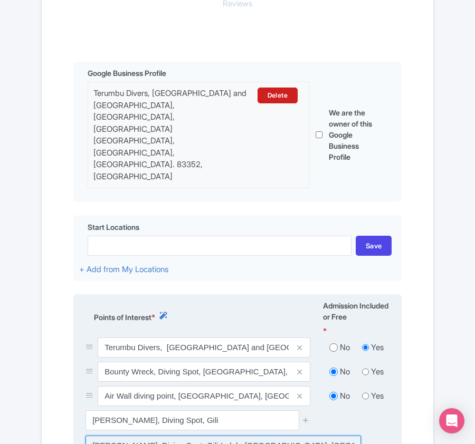
click at [162, 436] on input at bounding box center [224, 446] width 276 height 20
type input "[PERSON_NAME], Diving Spot, Gili Indah, [GEOGRAPHIC_DATA], [GEOGRAPHIC_DATA]"
click at [308, 416] on icon at bounding box center [306, 420] width 8 height 8
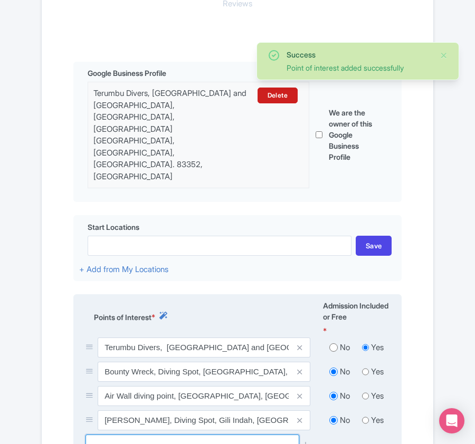
click at [106, 435] on input "text" at bounding box center [192, 445] width 213 height 20
paste input "Sawingan, Gili Indah, [GEOGRAPHIC_DATA],"
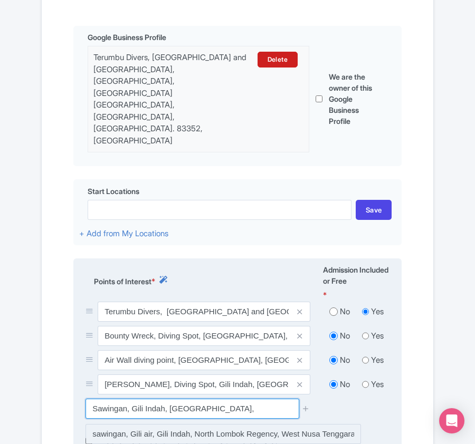
scroll to position [320, 0]
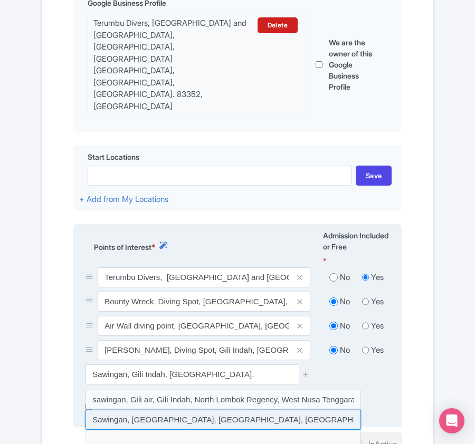
click at [182, 410] on input at bounding box center [224, 420] width 276 height 20
type input "Sawingan, [GEOGRAPHIC_DATA], [GEOGRAPHIC_DATA], [GEOGRAPHIC_DATA], [GEOGRAPHIC_…"
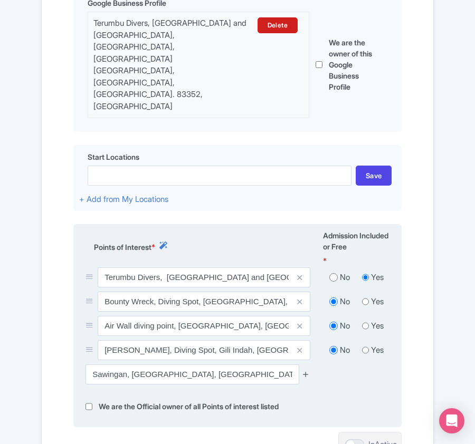
click at [304, 371] on icon at bounding box center [306, 375] width 8 height 8
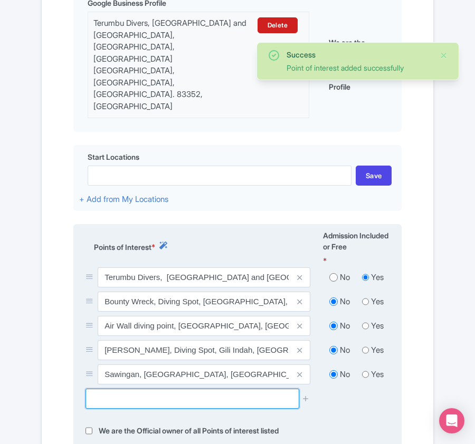
click at [118, 389] on input "text" at bounding box center [192, 399] width 213 height 20
paste input "Turtle Paradise, Gili Indah, North"
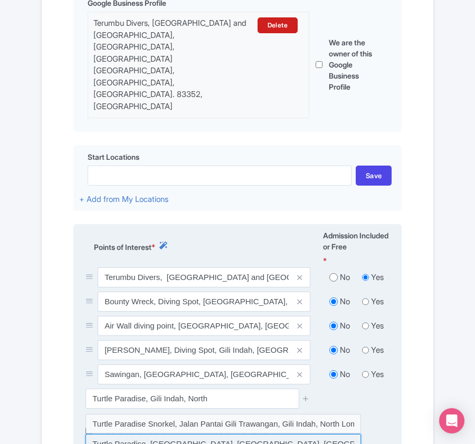
click at [140, 434] on input at bounding box center [224, 444] width 276 height 20
type input "Turtle Paradise, Gili Indah, North Lombok Regency, West Nusa Tenggara, Indonesia"
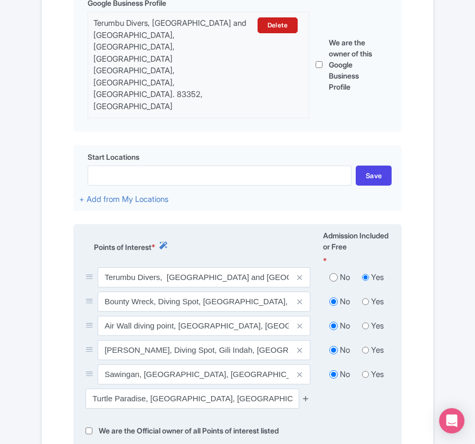
click at [305, 395] on icon at bounding box center [306, 399] width 8 height 8
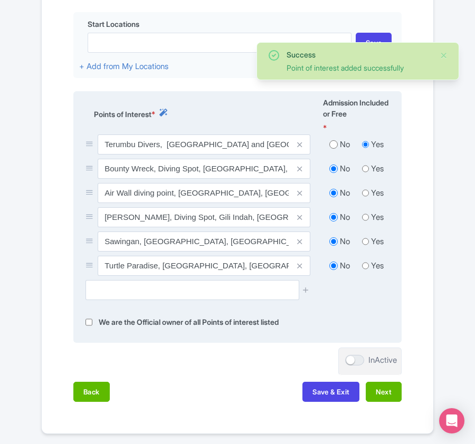
scroll to position [462, 0]
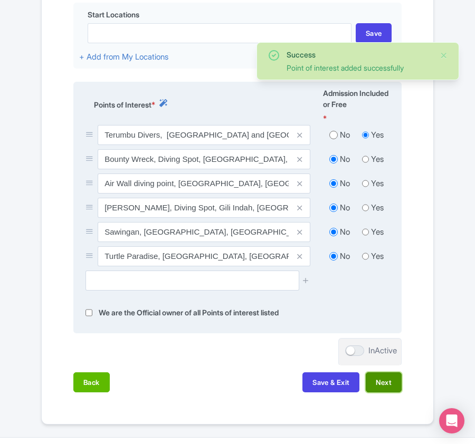
click at [379, 373] on button "Next" at bounding box center [384, 383] width 36 height 20
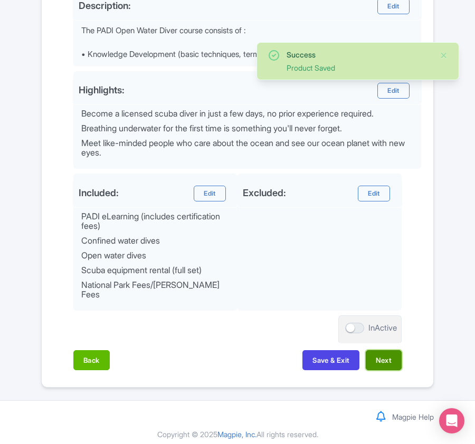
click at [380, 359] on button "Next" at bounding box center [384, 361] width 36 height 20
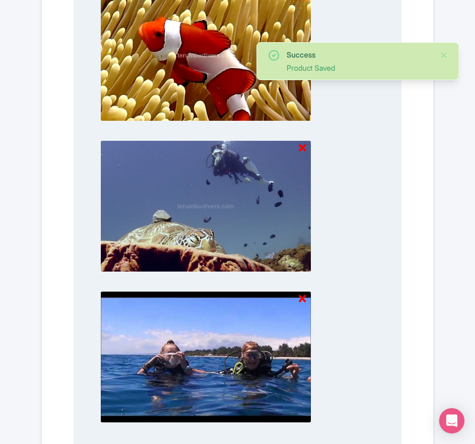
scroll to position [1265, 0]
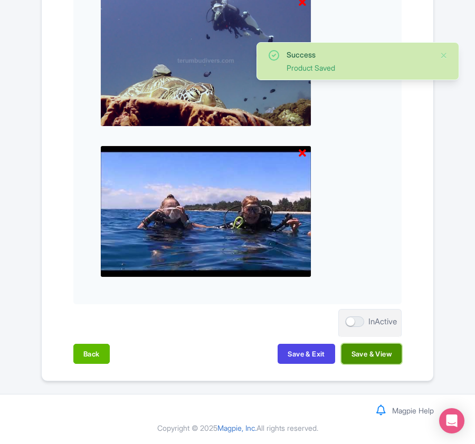
click at [385, 353] on button "Save & View" at bounding box center [372, 354] width 60 height 20
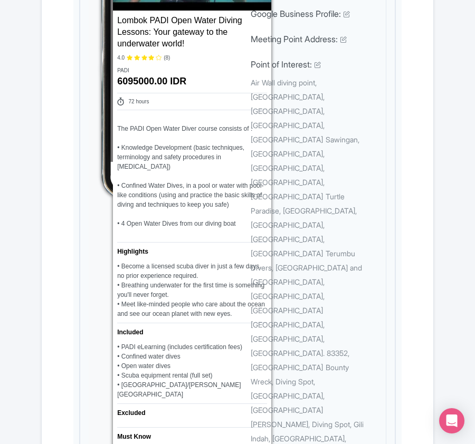
scroll to position [0, 0]
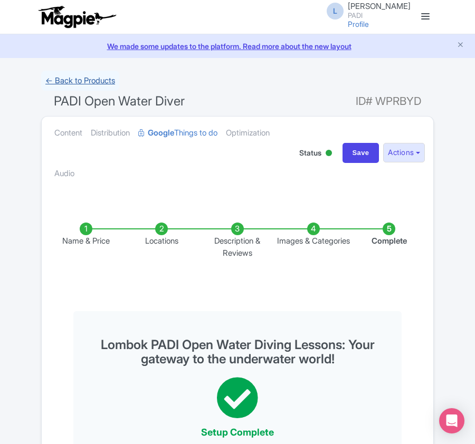
click at [92, 83] on link "← Back to Products" at bounding box center [80, 81] width 78 height 21
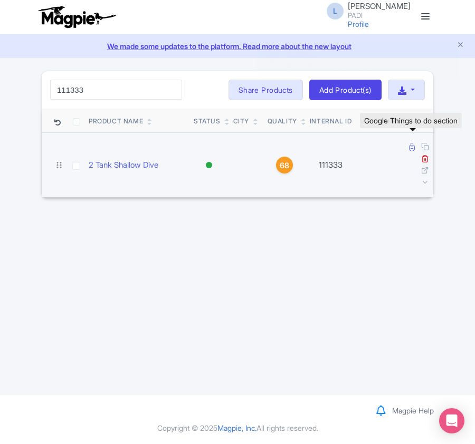
type input "111333"
click at [409, 147] on icon at bounding box center [412, 147] width 6 height 8
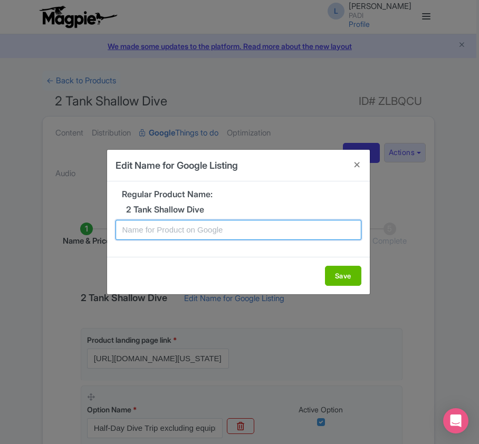
click at [155, 231] on input "text" at bounding box center [239, 230] width 246 height 20
paste input "Clearwater Reef Dive Tour – 2 Shallow Dives for Certified Divers"
type input "Clearwater Reef Dive Tour – 2 Shallow Dives for Certified Divers"
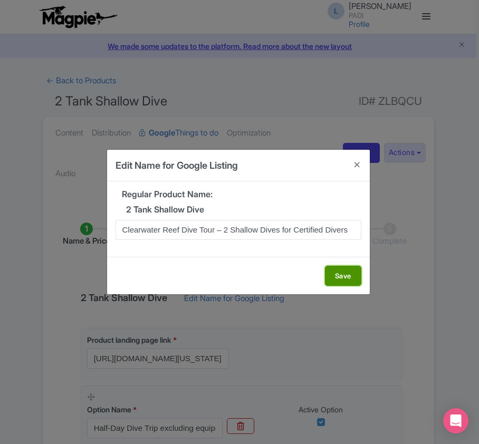
click at [330, 271] on button "Save" at bounding box center [343, 276] width 36 height 20
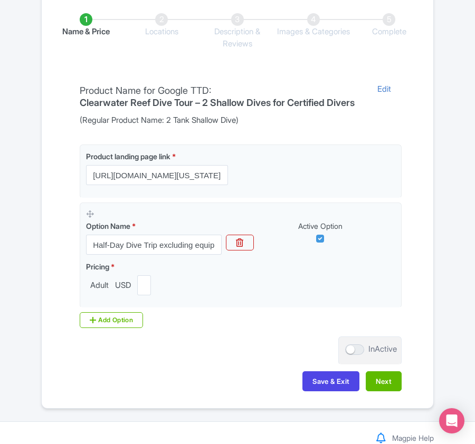
scroll to position [250, 0]
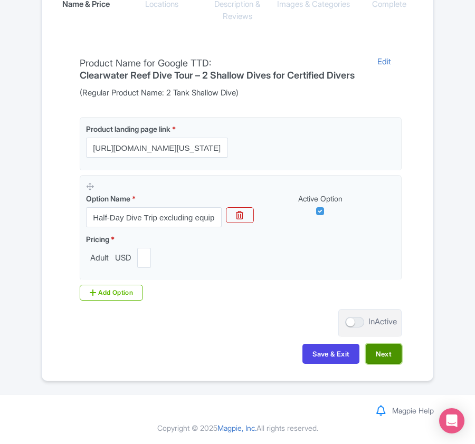
click at [383, 356] on button "Next" at bounding box center [384, 354] width 36 height 20
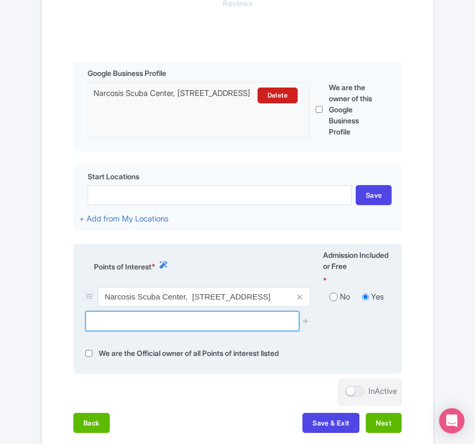
click at [204, 326] on input "text" at bounding box center [192, 321] width 213 height 20
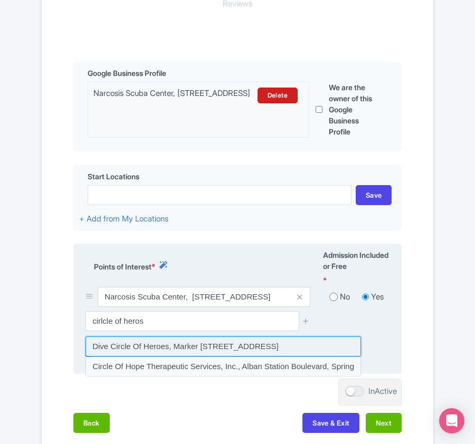
click at [98, 345] on input at bounding box center [224, 347] width 276 height 20
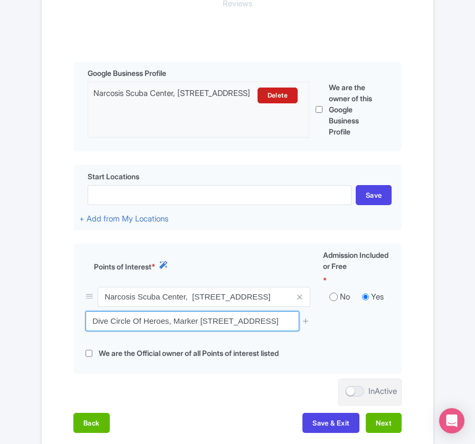
scroll to position [0, 113]
drag, startPoint x: 89, startPoint y: 322, endPoint x: 473, endPoint y: 250, distance: 390.5
click at [473, 250] on div "Success Data saved automatically ← Back to Products 2 Tank Shallow Dive ID# ZLB…" at bounding box center [237, 143] width 475 height 645
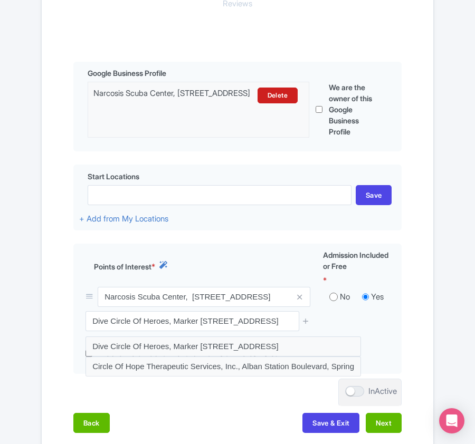
scroll to position [0, 0]
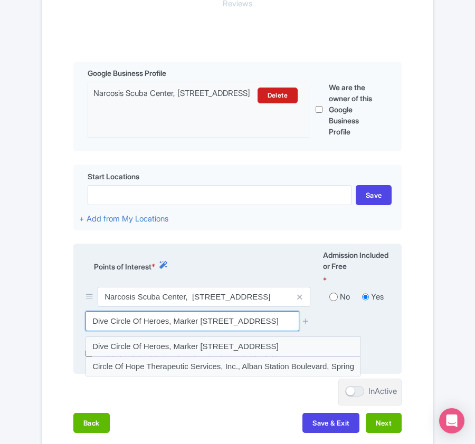
click at [92, 320] on input "Dive Circle Of Heroes, Marker 25 Marina, Channel Marker Way, Tarpon Springs, FL…" at bounding box center [192, 321] width 213 height 20
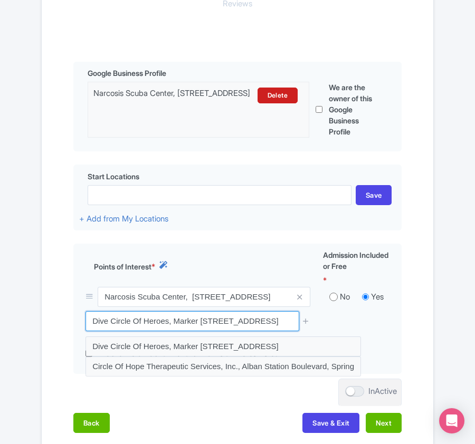
scroll to position [0, 113]
drag, startPoint x: 87, startPoint y: 321, endPoint x: 457, endPoint y: 318, distance: 370.1
click at [456, 318] on div "Success Data saved automatically ← Back to Products 2 Tank Shallow Dive ID# ZLB…" at bounding box center [237, 143] width 475 height 645
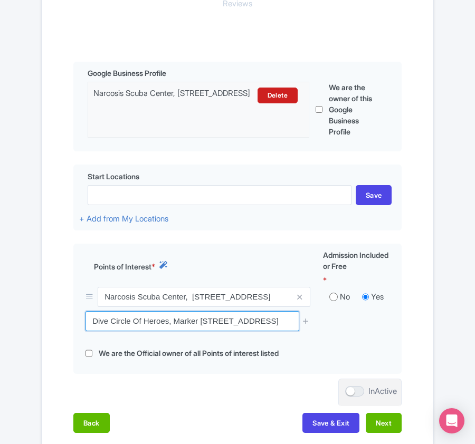
paste input "Holmes Beach Cove"
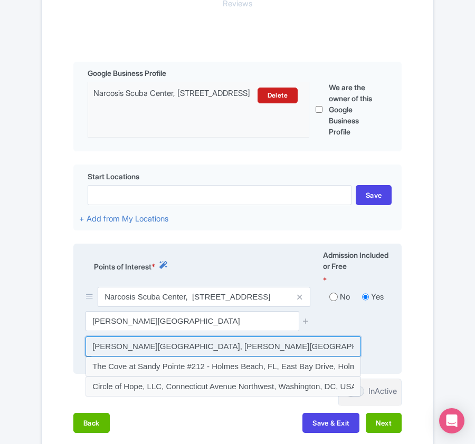
click at [174, 349] on input at bounding box center [224, 347] width 276 height 20
type input "Holmes Beach Cove, Holmes Beach, FL, USA"
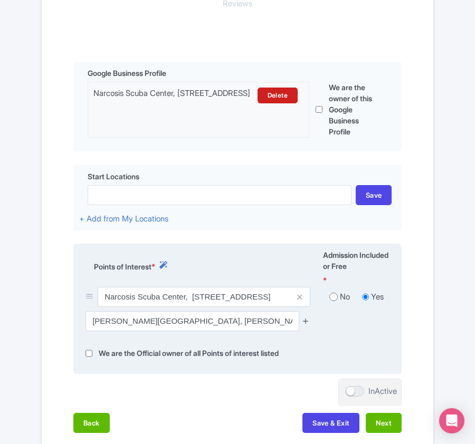
click at [303, 321] on icon at bounding box center [306, 321] width 8 height 8
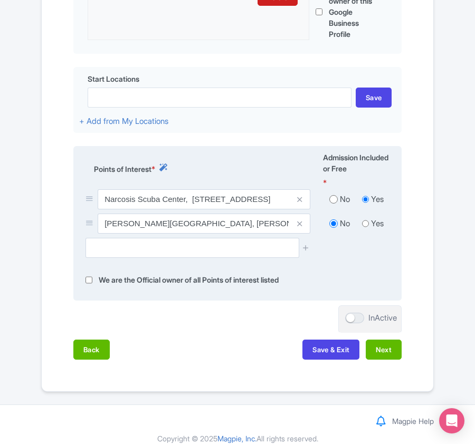
scroll to position [362, 0]
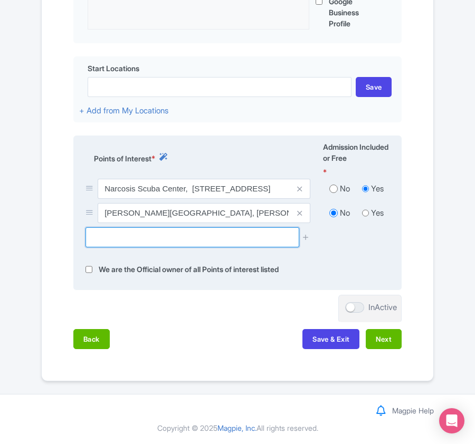
click at [138, 239] on input "text" at bounding box center [192, 238] width 213 height 20
paste input "Manatee Public Beach Cove"
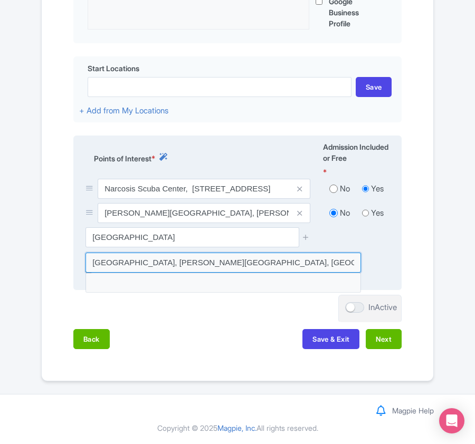
click at [141, 260] on input at bounding box center [224, 263] width 276 height 20
type input "[GEOGRAPHIC_DATA], [GEOGRAPHIC_DATA], [GEOGRAPHIC_DATA], [GEOGRAPHIC_DATA]"
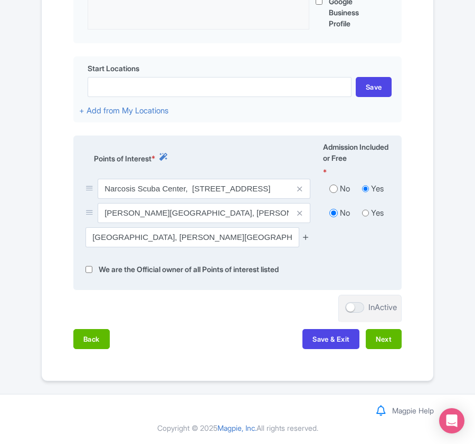
click at [305, 235] on icon at bounding box center [306, 237] width 8 height 8
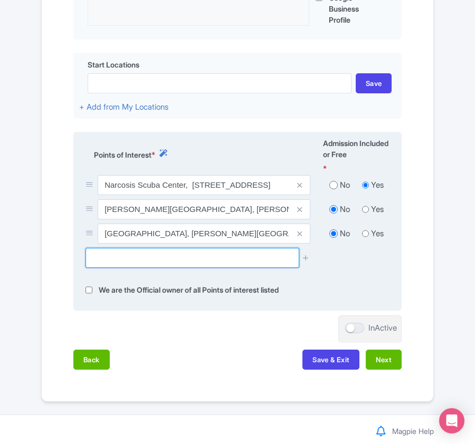
click at [183, 261] on input "text" at bounding box center [192, 258] width 213 height 20
paste input "Bradenton Beach Cove"
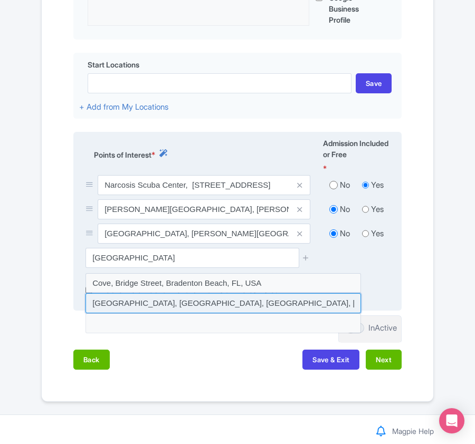
click at [213, 305] on input at bounding box center [224, 304] width 276 height 20
type input "[GEOGRAPHIC_DATA], [GEOGRAPHIC_DATA], [GEOGRAPHIC_DATA], [GEOGRAPHIC_DATA]"
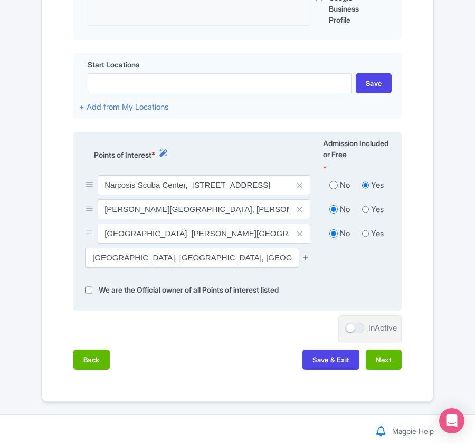
click at [306, 262] on icon at bounding box center [306, 258] width 8 height 8
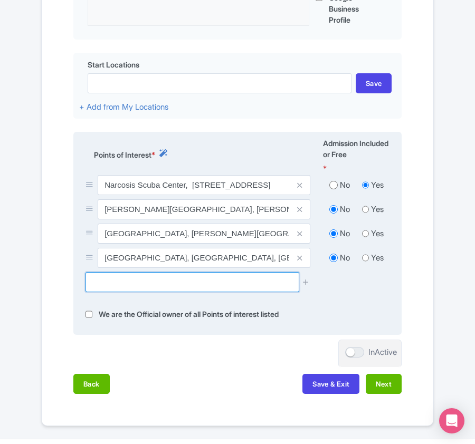
click at [185, 286] on input "text" at bounding box center [192, 282] width 213 height 20
paste input "Longboat Key Cove"
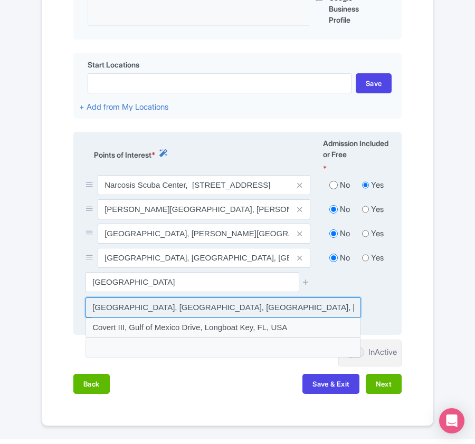
click at [182, 313] on input at bounding box center [224, 308] width 276 height 20
type input "Longboat Key Cove, Longboat Key, FL, USA"
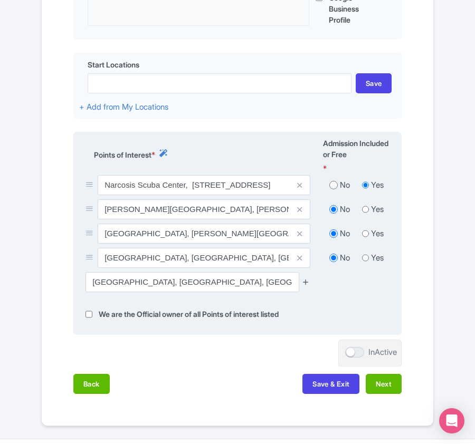
click at [309, 286] on icon at bounding box center [306, 282] width 8 height 8
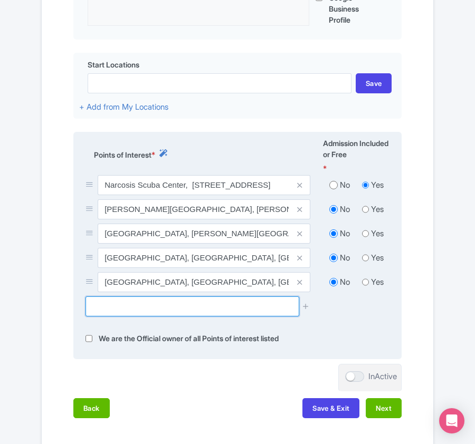
click at [111, 308] on input "text" at bounding box center [192, 307] width 213 height 20
paste input "Madeira Beach Cove"
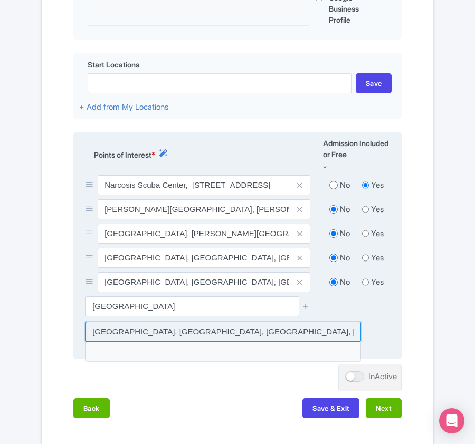
click at [125, 336] on input at bounding box center [224, 332] width 276 height 20
type input "[GEOGRAPHIC_DATA], [GEOGRAPHIC_DATA], [GEOGRAPHIC_DATA], [GEOGRAPHIC_DATA]"
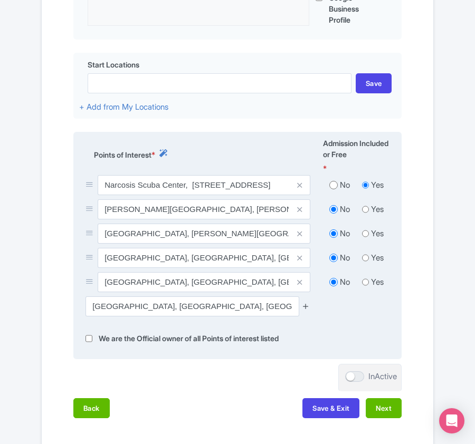
click at [308, 309] on icon at bounding box center [306, 306] width 8 height 8
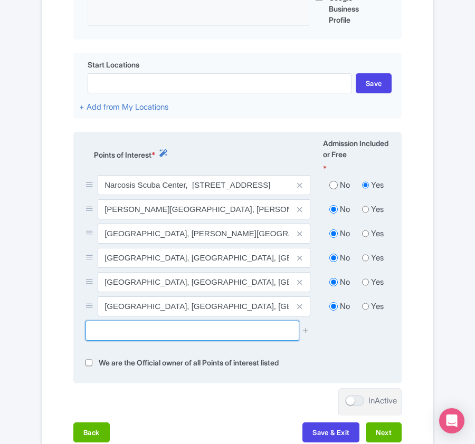
click at [106, 337] on input "text" at bounding box center [192, 331] width 213 height 20
paste input "Indian Shores Cove"
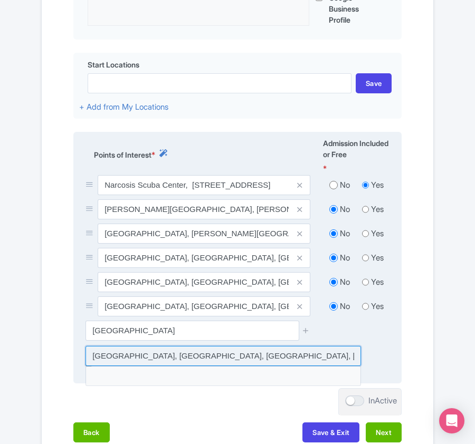
click at [127, 359] on input at bounding box center [224, 356] width 276 height 20
type input "Indian [GEOGRAPHIC_DATA], [GEOGRAPHIC_DATA], [GEOGRAPHIC_DATA], [GEOGRAPHIC_DAT…"
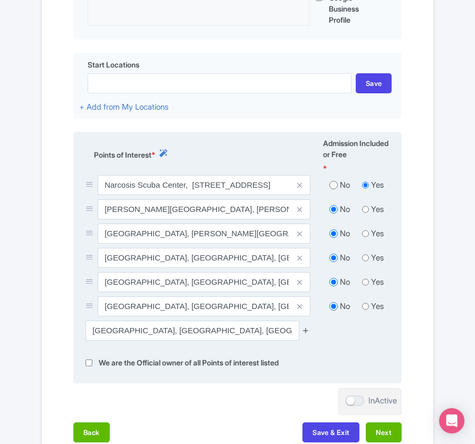
click at [305, 333] on icon at bounding box center [306, 331] width 8 height 8
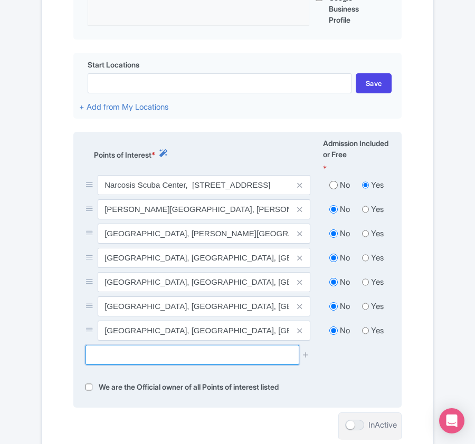
click at [142, 357] on input "text" at bounding box center [192, 355] width 213 height 20
paste input "Clearwater Cove"
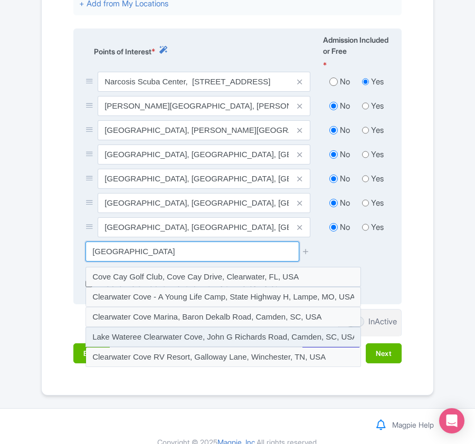
scroll to position [482, 0]
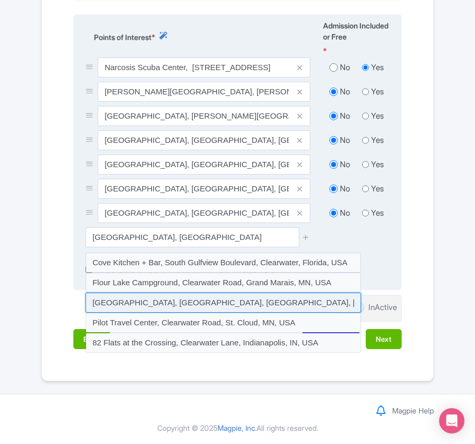
click at [131, 302] on input at bounding box center [224, 303] width 276 height 20
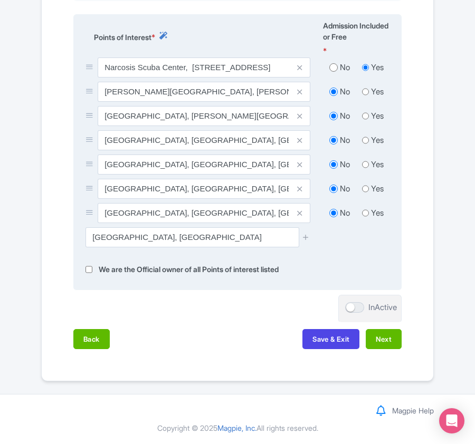
type input "[GEOGRAPHIC_DATA], [GEOGRAPHIC_DATA], [GEOGRAPHIC_DATA], [GEOGRAPHIC_DATA]"
click at [305, 235] on icon at bounding box center [306, 237] width 8 height 8
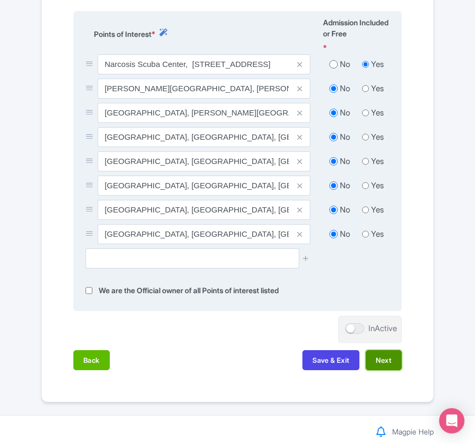
click at [385, 370] on button "Next" at bounding box center [384, 361] width 36 height 20
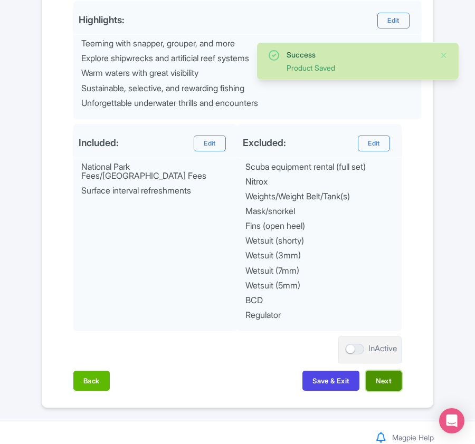
click at [381, 381] on button "Next" at bounding box center [384, 381] width 36 height 20
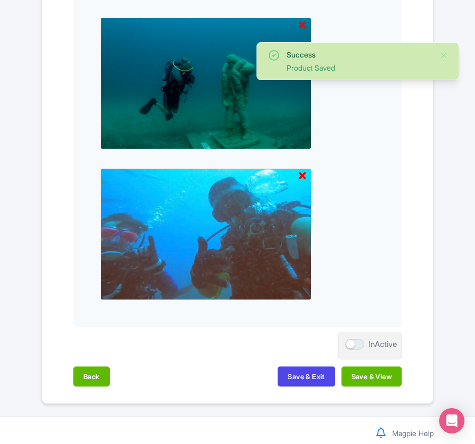
scroll to position [1100, 0]
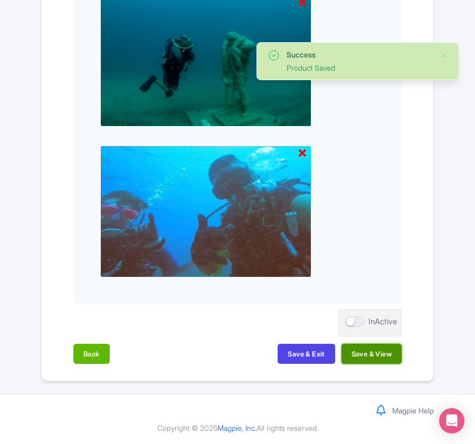
click at [370, 361] on button "Save & View" at bounding box center [372, 354] width 60 height 20
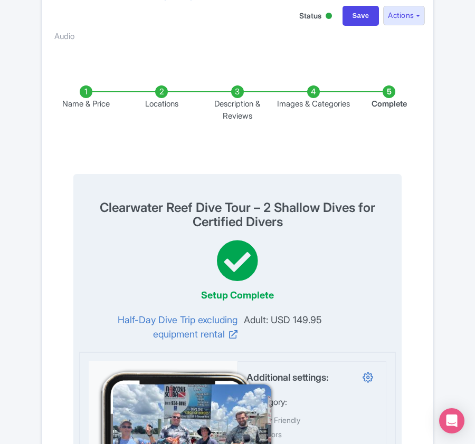
scroll to position [0, 0]
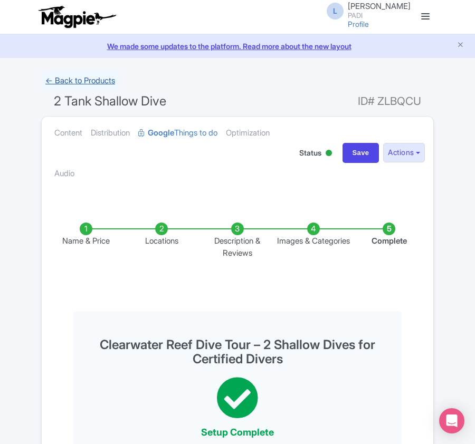
click at [84, 71] on link "← Back to Products" at bounding box center [80, 81] width 78 height 21
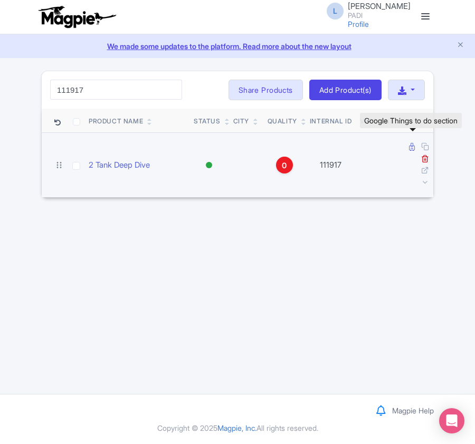
type input "111917"
click at [410, 150] on icon at bounding box center [412, 147] width 6 height 8
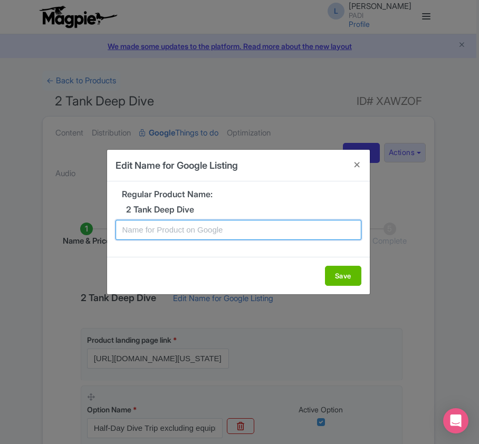
click at [208, 231] on input "text" at bounding box center [239, 230] width 246 height 20
paste input "Clearwater Wreck & Reef Dive Tour – 2-Tank Excursion for Certified Divers"
type input "Clearwater Wreck & Reef Dive Tour – 2-Tank Excursion for Certified Divers"
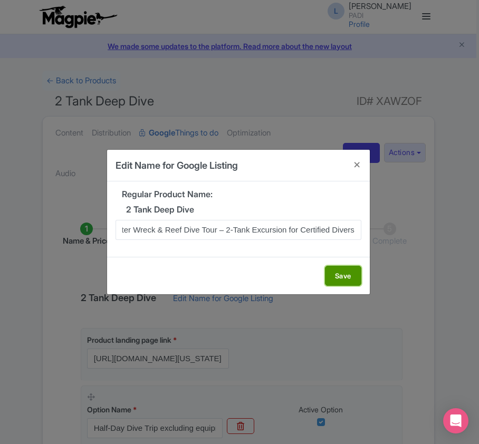
click at [337, 275] on button "Save" at bounding box center [343, 276] width 36 height 20
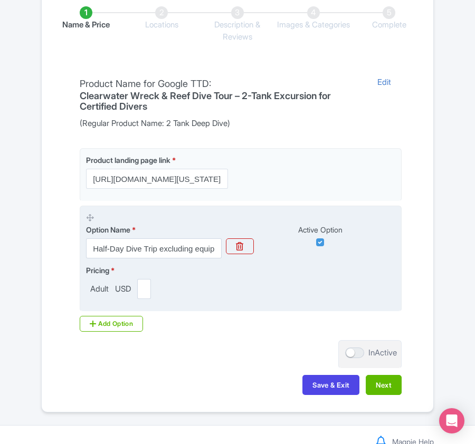
scroll to position [250, 0]
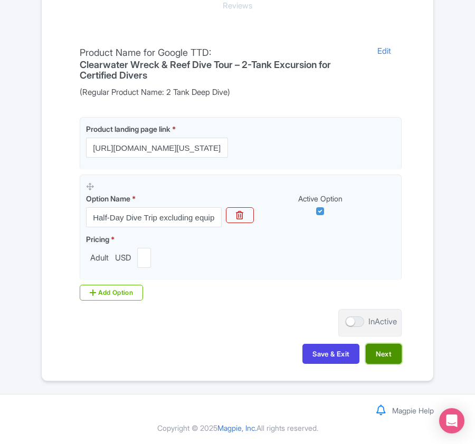
click at [376, 352] on button "Next" at bounding box center [384, 354] width 36 height 20
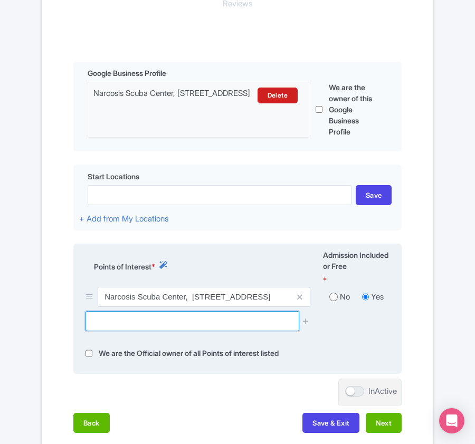
click at [129, 326] on input "text" at bounding box center [192, 321] width 213 height 20
paste input "[GEOGRAPHIC_DATA], [GEOGRAPHIC_DATA], [GEOGRAPHIC_DATA], [GEOGRAPHIC_DATA]"
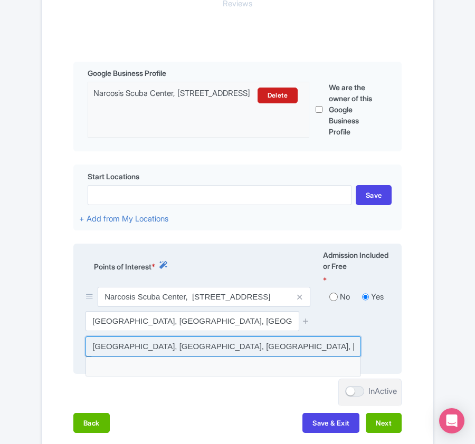
click at [131, 347] on input at bounding box center [224, 347] width 276 height 20
type input "[GEOGRAPHIC_DATA], [GEOGRAPHIC_DATA], [GEOGRAPHIC_DATA], [GEOGRAPHIC_DATA]"
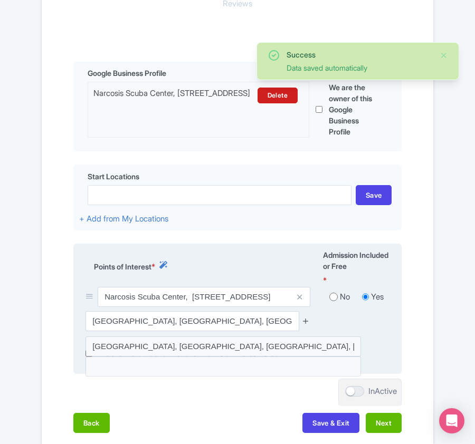
click at [307, 323] on icon at bounding box center [306, 321] width 8 height 8
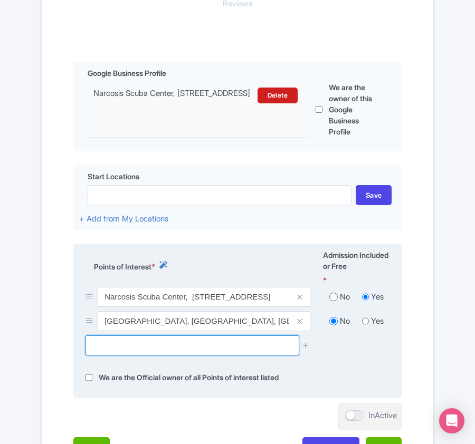
click at [170, 345] on input "text" at bounding box center [192, 346] width 213 height 20
paste input "Indian [GEOGRAPHIC_DATA], [GEOGRAPHIC_DATA], [GEOGRAPHIC_DATA], [GEOGRAPHIC_DAT…"
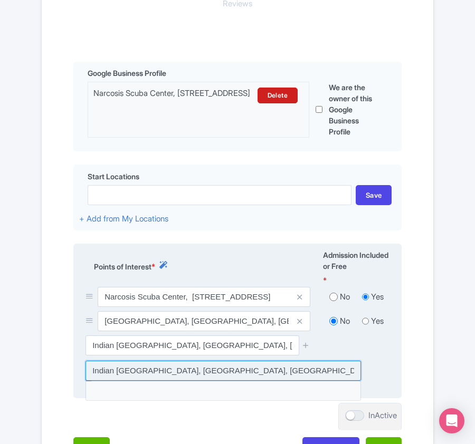
click at [169, 368] on input at bounding box center [224, 371] width 276 height 20
type input "Indian [GEOGRAPHIC_DATA], [GEOGRAPHIC_DATA], [GEOGRAPHIC_DATA], [GEOGRAPHIC_DAT…"
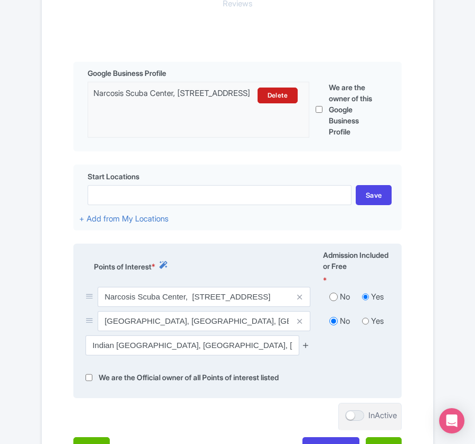
click at [305, 349] on icon at bounding box center [306, 346] width 8 height 8
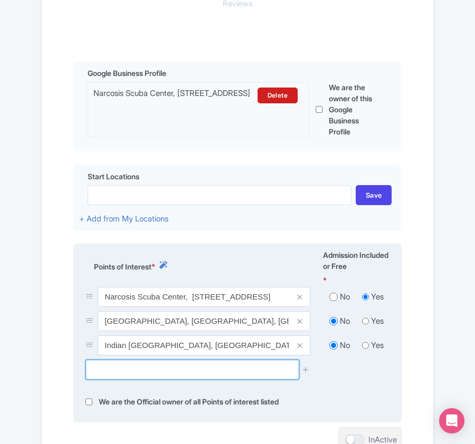
click at [118, 368] on input "text" at bounding box center [192, 370] width 213 height 20
paste input "Madeira Beach Cove, Madeira Beach, FL, USA"
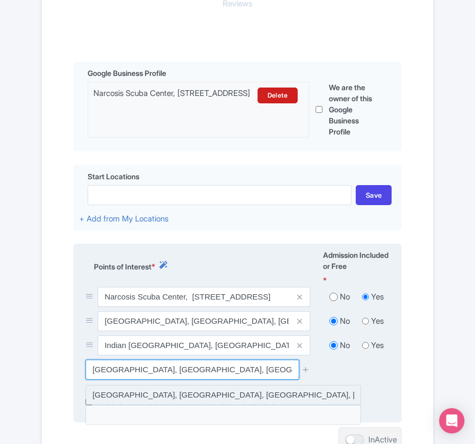
type input "Madeira Beach Cove, Madeira Beach, FL, USA"
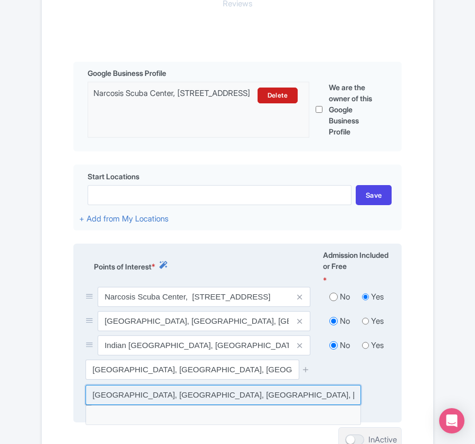
click at [110, 397] on input at bounding box center [224, 395] width 276 height 20
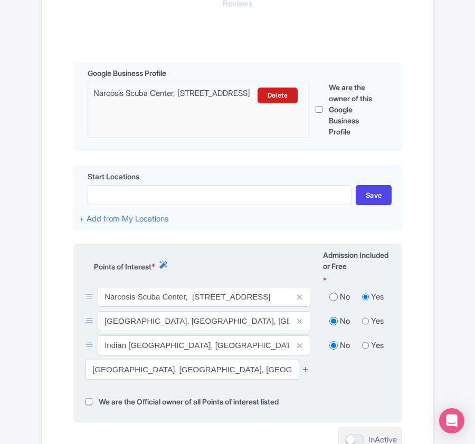
click at [303, 372] on icon at bounding box center [306, 370] width 8 height 8
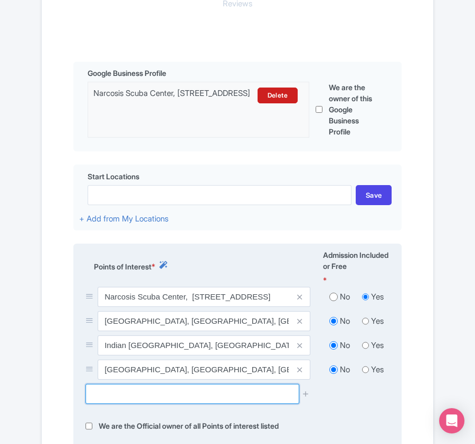
click at [129, 392] on input "text" at bounding box center [192, 394] width 213 height 20
paste input "[GEOGRAPHIC_DATA], [GEOGRAPHIC_DATA], [GEOGRAPHIC_DATA], [GEOGRAPHIC_DATA]"
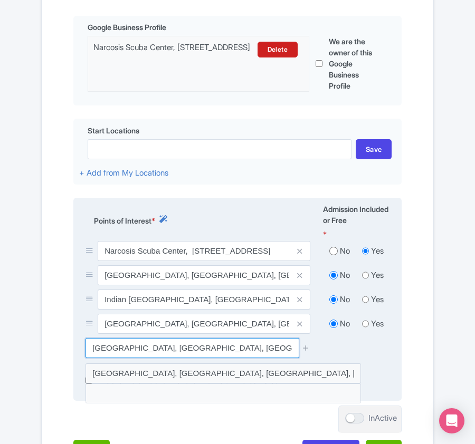
scroll to position [320, 0]
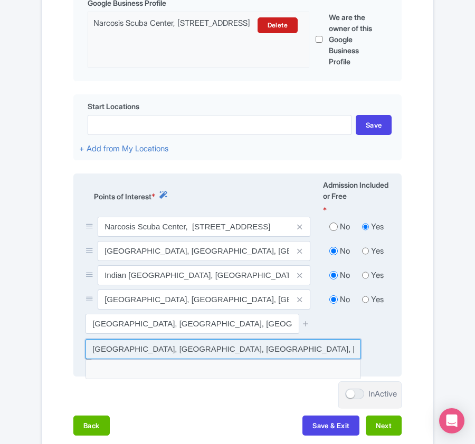
click at [146, 349] on input at bounding box center [224, 349] width 276 height 20
type input "[GEOGRAPHIC_DATA], [GEOGRAPHIC_DATA], [GEOGRAPHIC_DATA], [GEOGRAPHIC_DATA]"
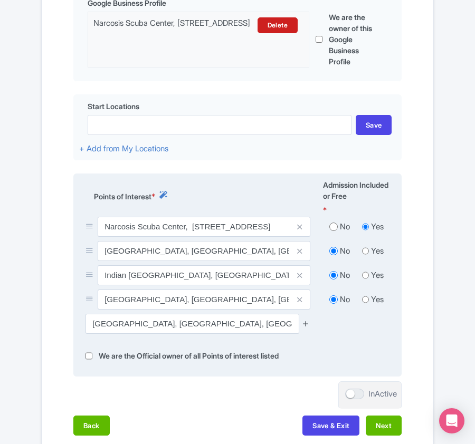
click at [305, 324] on icon at bounding box center [306, 324] width 8 height 8
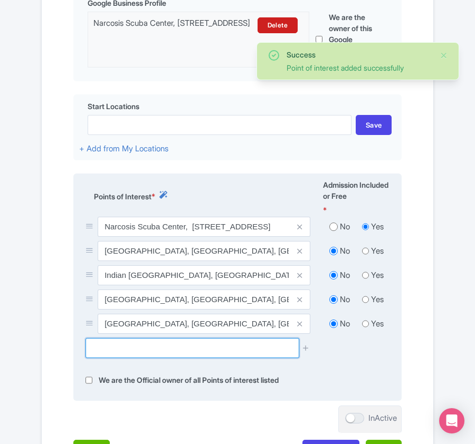
click at [112, 349] on input "text" at bounding box center [192, 348] width 213 height 20
paste input "Manatee Public Beach Cove, Holmes Beach, FL,"
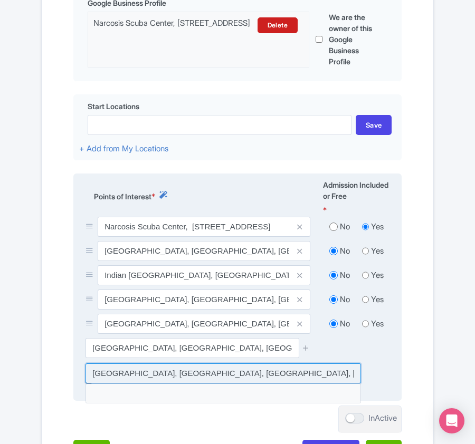
click at [129, 376] on input at bounding box center [224, 374] width 276 height 20
type input "[GEOGRAPHIC_DATA], [PERSON_NAME][GEOGRAPHIC_DATA], [GEOGRAPHIC_DATA], [GEOGRAPH…"
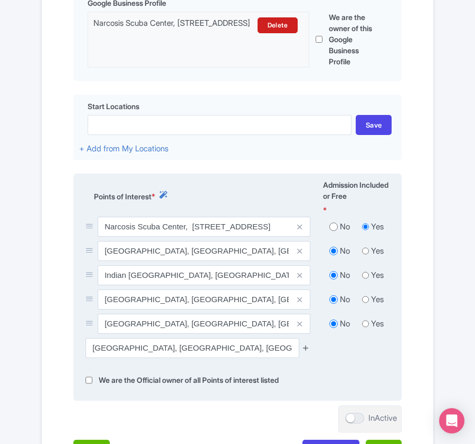
click at [307, 348] on icon at bounding box center [306, 348] width 8 height 8
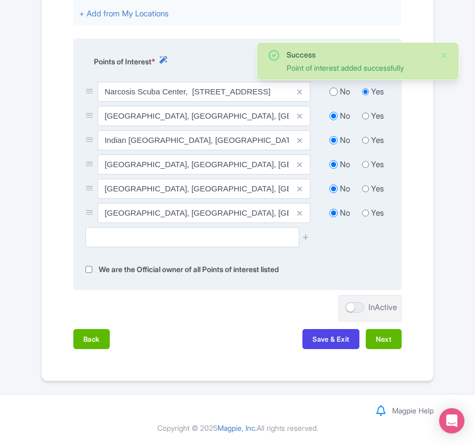
scroll to position [459, 0]
click at [381, 339] on button "Next" at bounding box center [384, 339] width 36 height 20
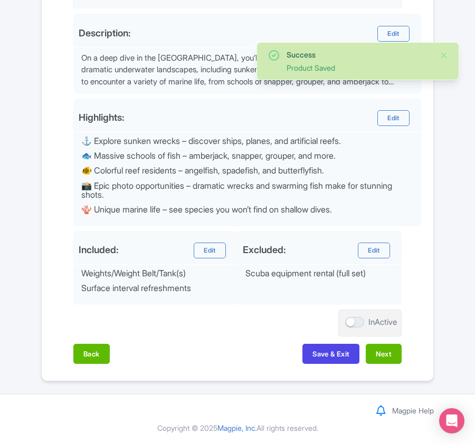
scroll to position [389, 0]
click at [379, 353] on button "Next" at bounding box center [384, 354] width 36 height 20
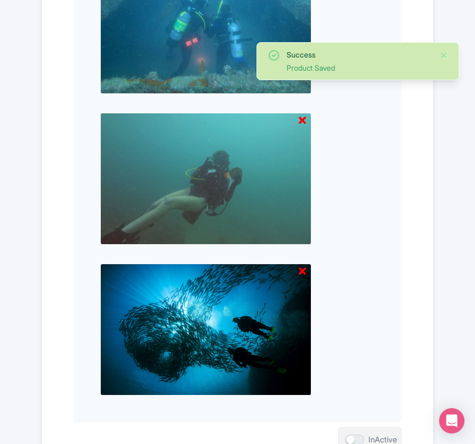
scroll to position [1100, 0]
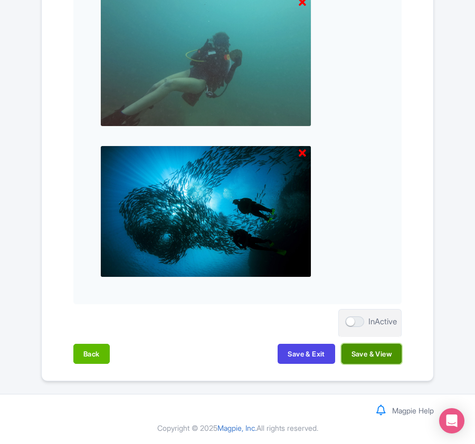
click at [379, 352] on button "Save & View" at bounding box center [372, 354] width 60 height 20
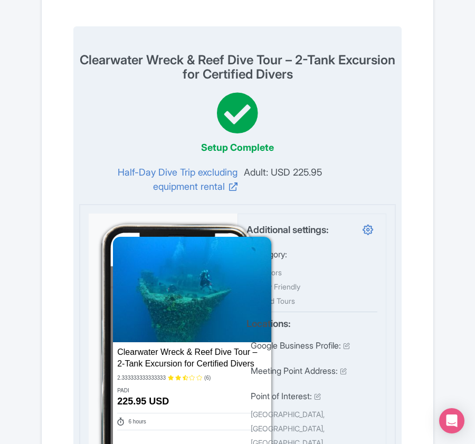
scroll to position [0, 0]
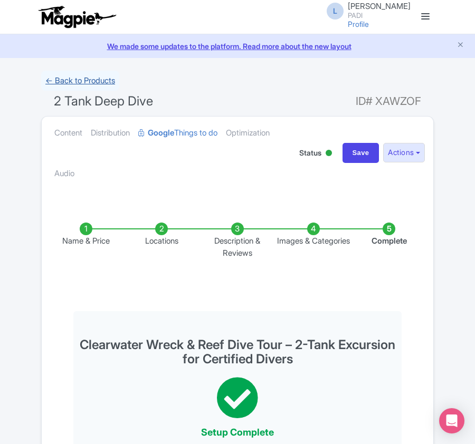
click at [79, 81] on link "← Back to Products" at bounding box center [80, 81] width 78 height 21
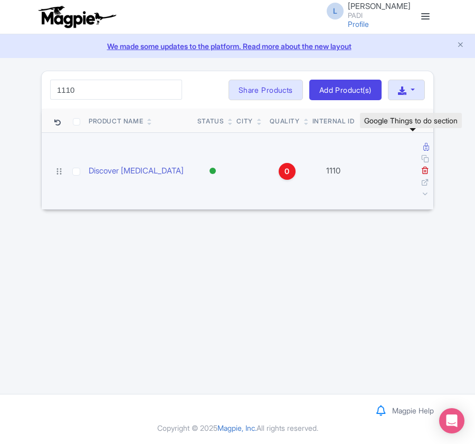
type input "1110"
click at [423, 150] on icon at bounding box center [426, 147] width 6 height 8
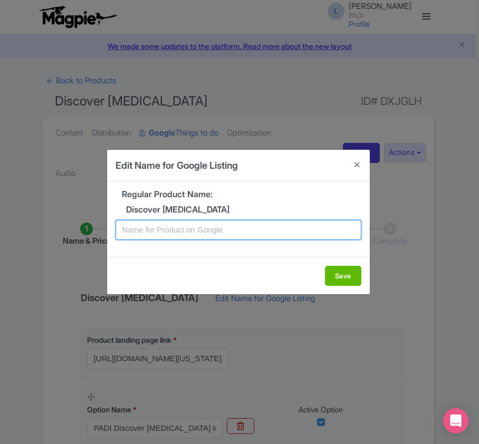
click at [222, 235] on input "text" at bounding box center [239, 230] width 246 height 20
paste input "Clearwater Discovery Dive: Introductory Scuba Adventure for New Divers"
type input "Clearwater Discovery Dive: Introductory Scuba Adventure for New Divers"
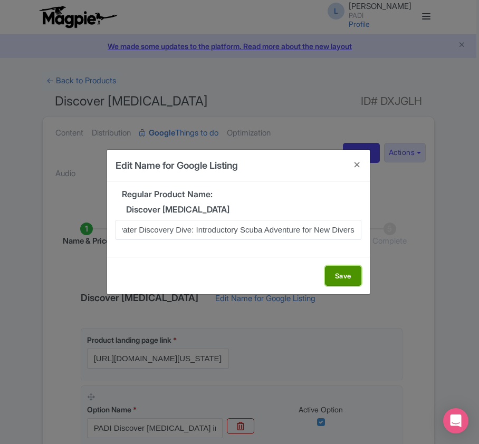
click at [356, 272] on button "Save" at bounding box center [343, 276] width 36 height 20
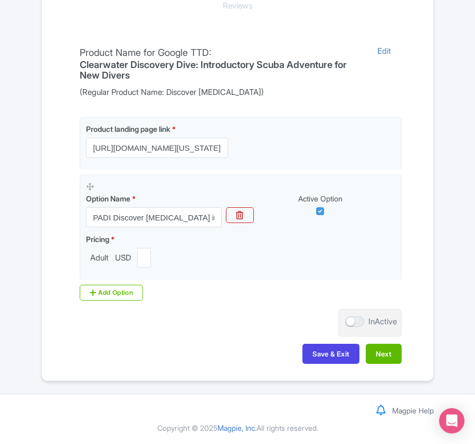
scroll to position [250, 0]
click at [392, 353] on button "Next" at bounding box center [384, 354] width 36 height 20
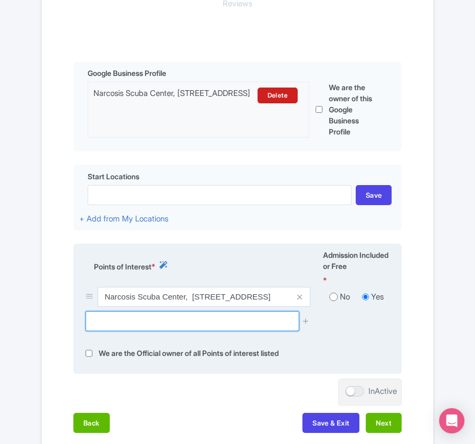
click at [117, 322] on input "text" at bounding box center [192, 321] width 213 height 20
paste input "[GEOGRAPHIC_DATA], [GEOGRAPHIC_DATA], [GEOGRAPHIC_DATA], [GEOGRAPHIC_DATA] x No…"
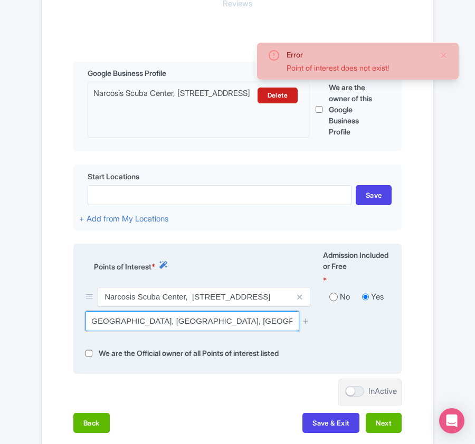
scroll to position [0, 0]
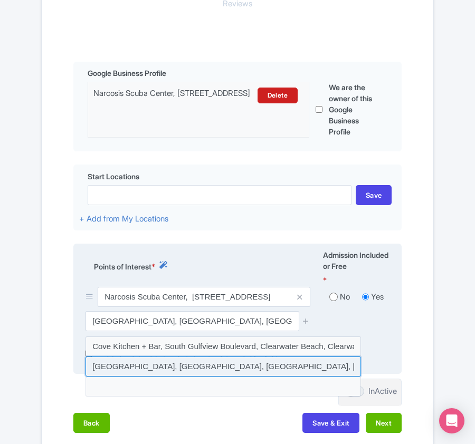
click at [121, 364] on input at bounding box center [224, 367] width 276 height 20
type input "[GEOGRAPHIC_DATA], [GEOGRAPHIC_DATA], [GEOGRAPHIC_DATA], [GEOGRAPHIC_DATA]"
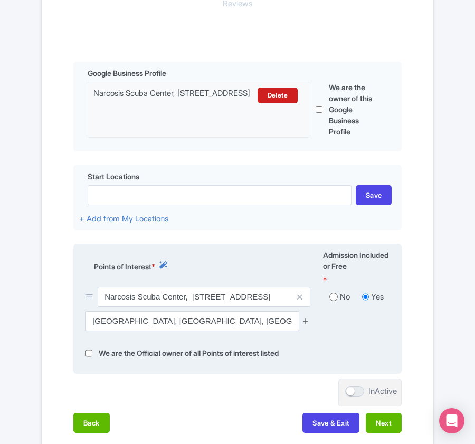
click at [307, 325] on icon at bounding box center [306, 321] width 8 height 8
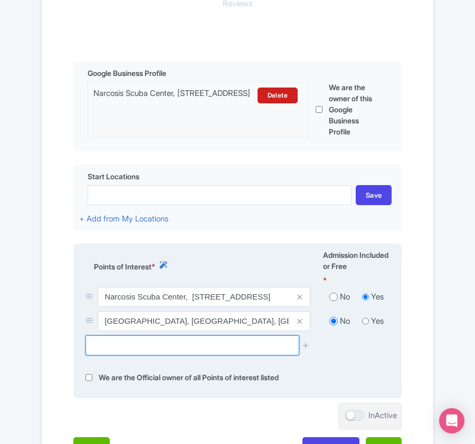
click at [126, 344] on input "text" at bounding box center [192, 346] width 213 height 20
paste input "[GEOGRAPHIC_DATA], [PERSON_NAME][GEOGRAPHIC_DATA], [GEOGRAPHIC_DATA], [GEOGRAPH…"
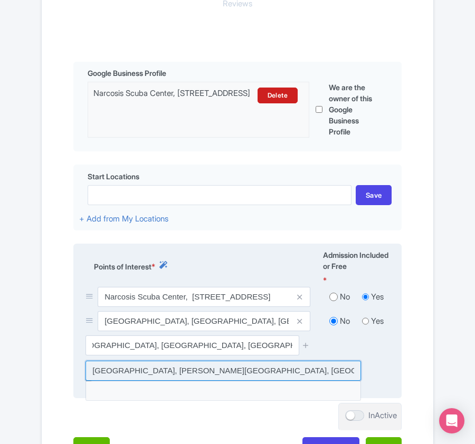
click at [133, 367] on input at bounding box center [224, 371] width 276 height 20
type input "[GEOGRAPHIC_DATA], [PERSON_NAME][GEOGRAPHIC_DATA], [GEOGRAPHIC_DATA], [GEOGRAPH…"
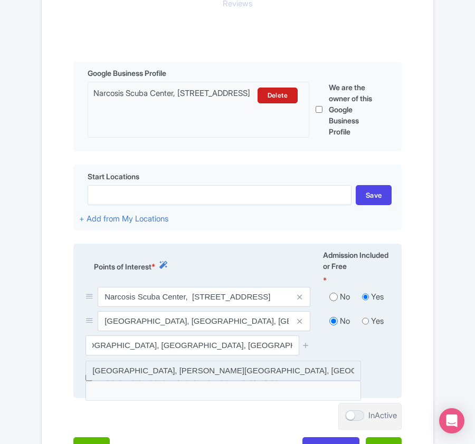
scroll to position [0, 0]
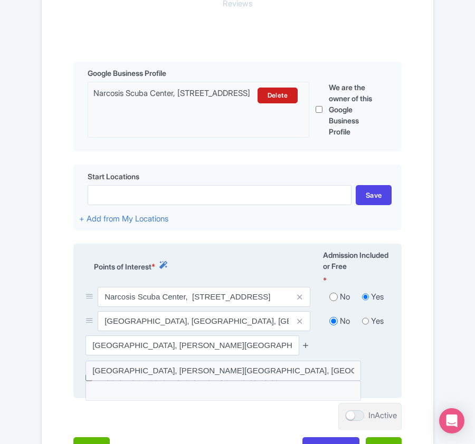
click at [306, 349] on icon at bounding box center [306, 346] width 8 height 8
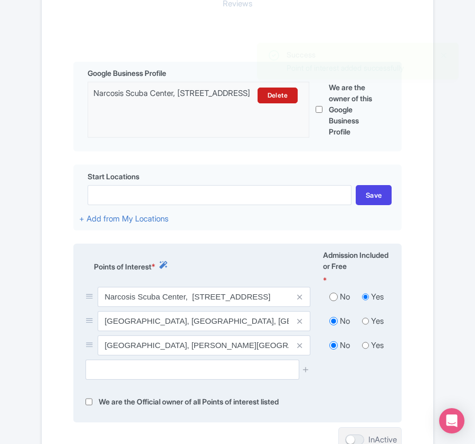
click at [140, 383] on div at bounding box center [237, 374] width 317 height 28
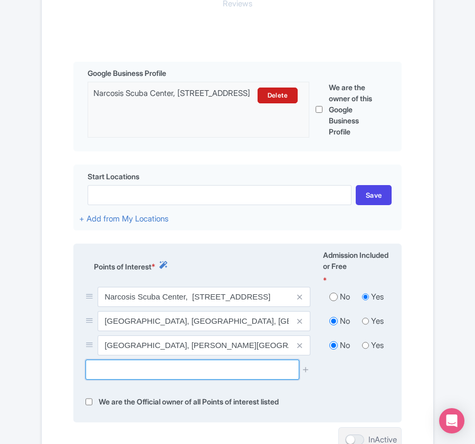
click at [148, 371] on input "text" at bounding box center [192, 370] width 213 height 20
paste input "Bradenton Beach Cove, Bradenton"
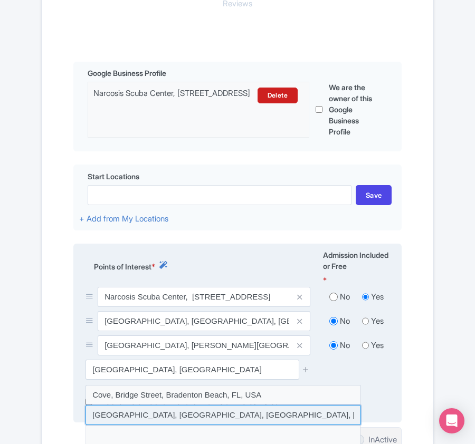
click at [221, 412] on input at bounding box center [224, 415] width 276 height 20
type input "Bradenton Beach Cove, Bradenton Beach, FL, USA"
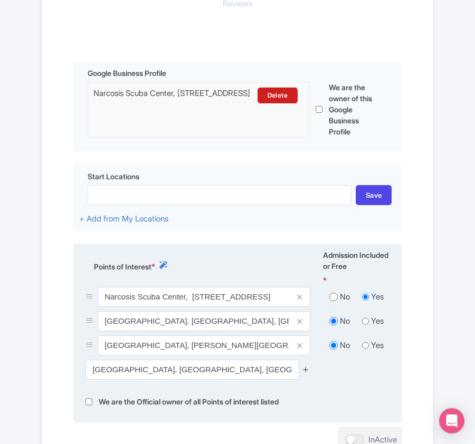
click at [303, 372] on icon at bounding box center [306, 370] width 8 height 8
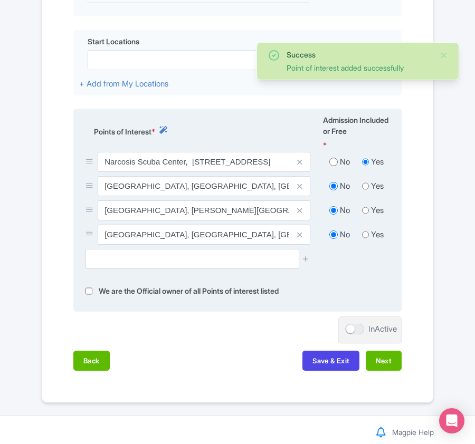
scroll to position [410, 0]
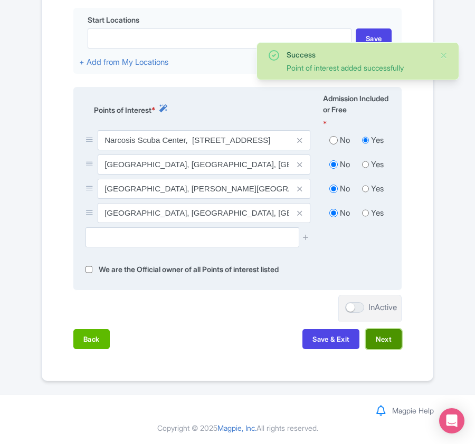
click at [378, 345] on button "Next" at bounding box center [384, 339] width 36 height 20
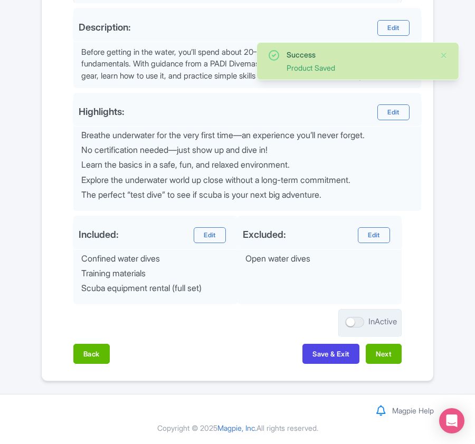
scroll to position [394, 0]
click at [373, 346] on button "Next" at bounding box center [384, 354] width 36 height 20
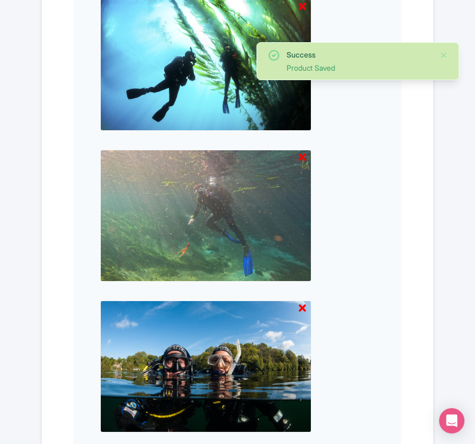
scroll to position [1114, 0]
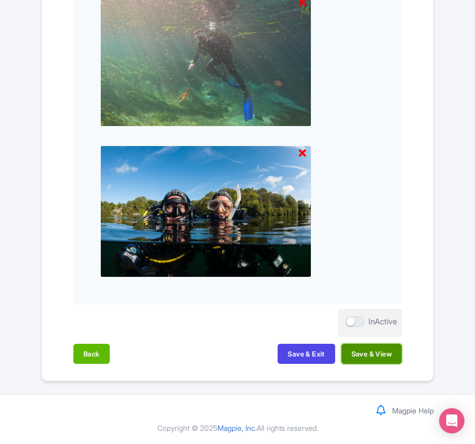
click at [372, 354] on button "Save & View" at bounding box center [372, 354] width 60 height 20
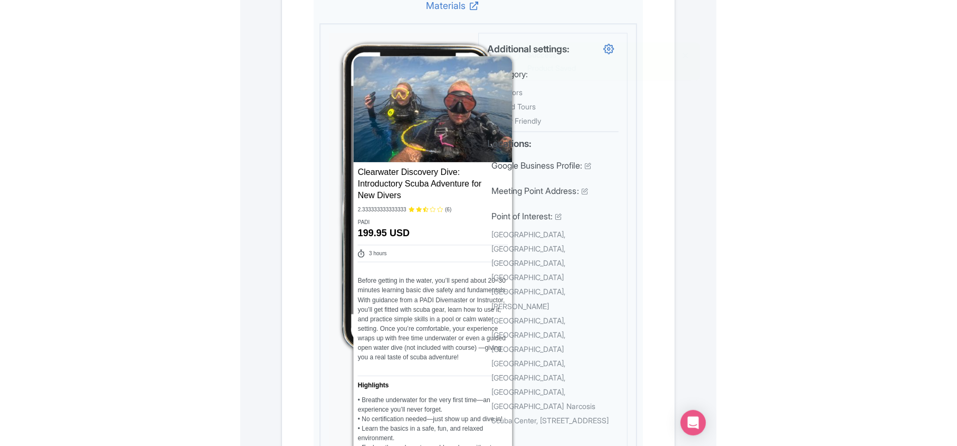
scroll to position [0, 0]
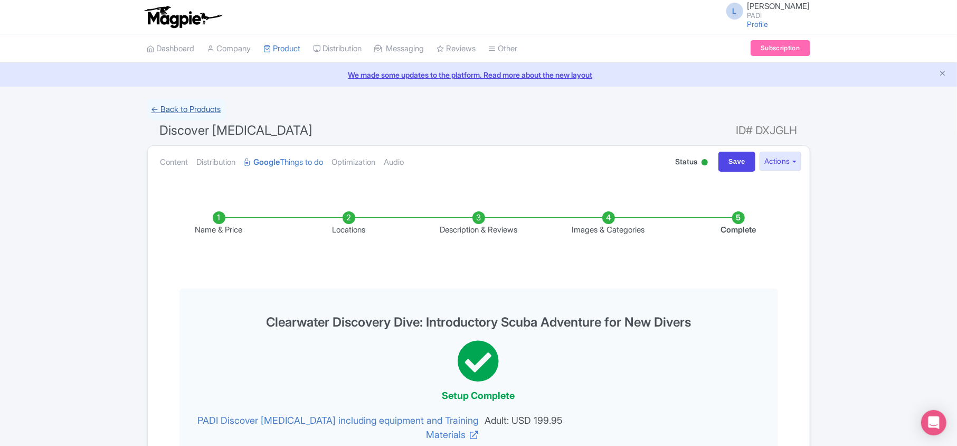
click at [177, 108] on link "← Back to Products" at bounding box center [186, 109] width 78 height 21
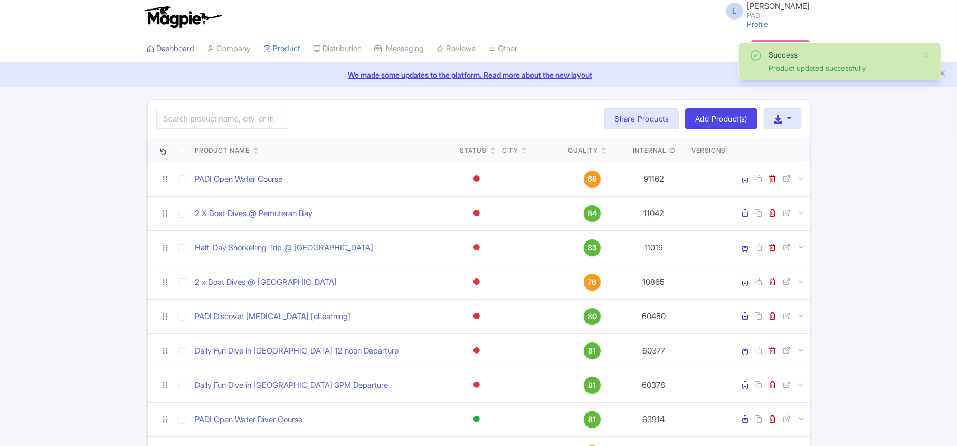
click at [165, 46] on link "Dashboard" at bounding box center [171, 48] width 48 height 29
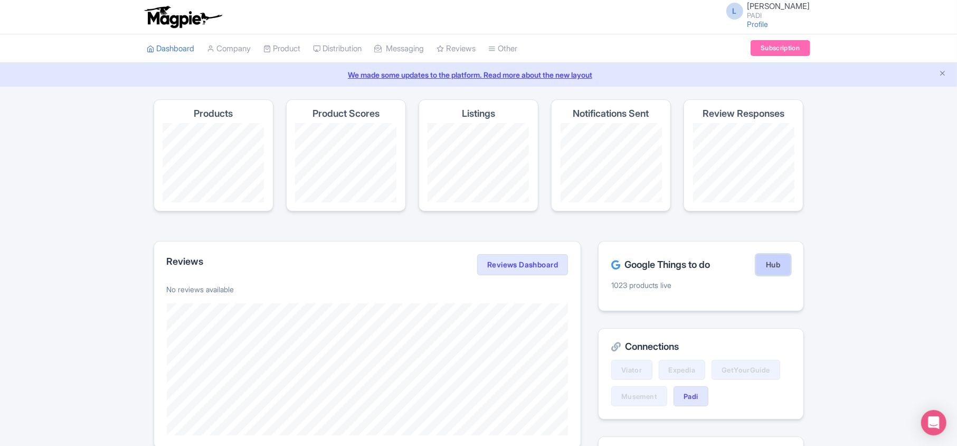
click at [764, 265] on link "Hub" at bounding box center [773, 264] width 34 height 21
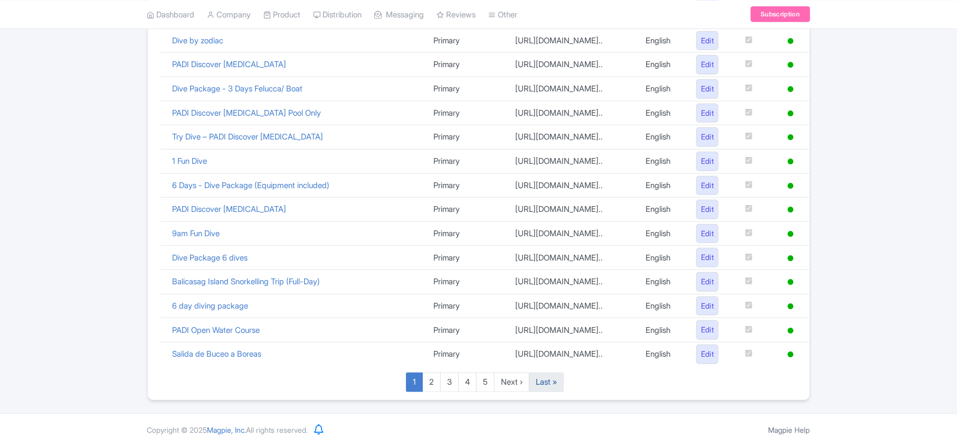
scroll to position [729, 0]
click at [548, 382] on link "Last »" at bounding box center [546, 382] width 35 height 20
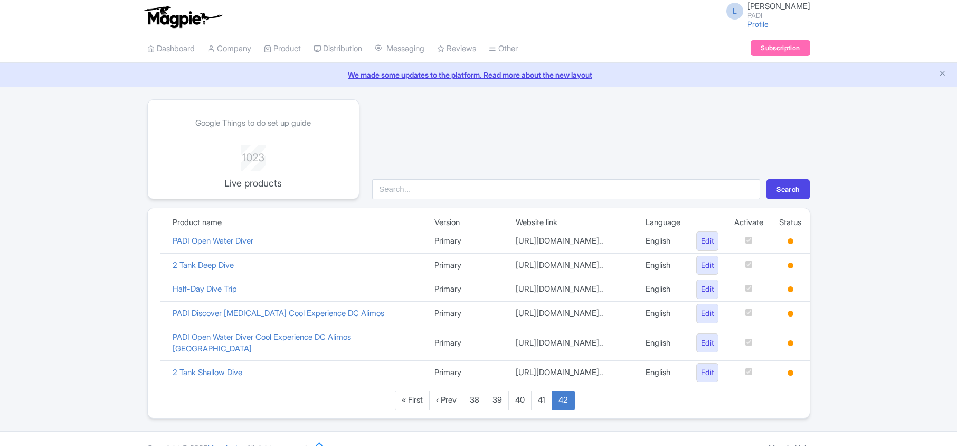
scroll to position [74, 0]
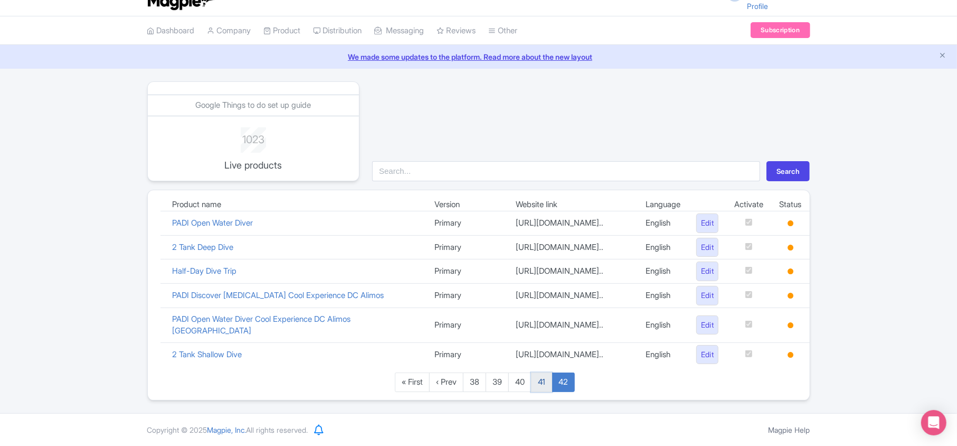
drag, startPoint x: 0, startPoint y: 0, endPoint x: 548, endPoint y: 382, distance: 668.1
click at [548, 382] on link "41" at bounding box center [541, 382] width 21 height 20
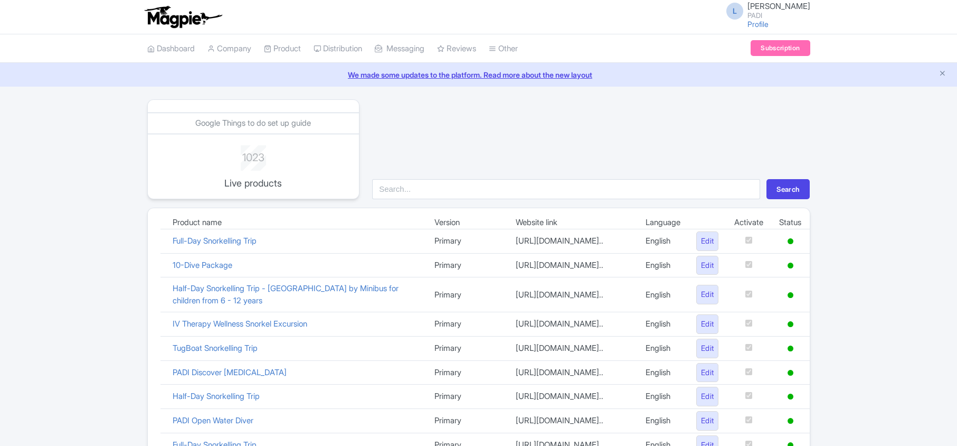
scroll to position [740, 0]
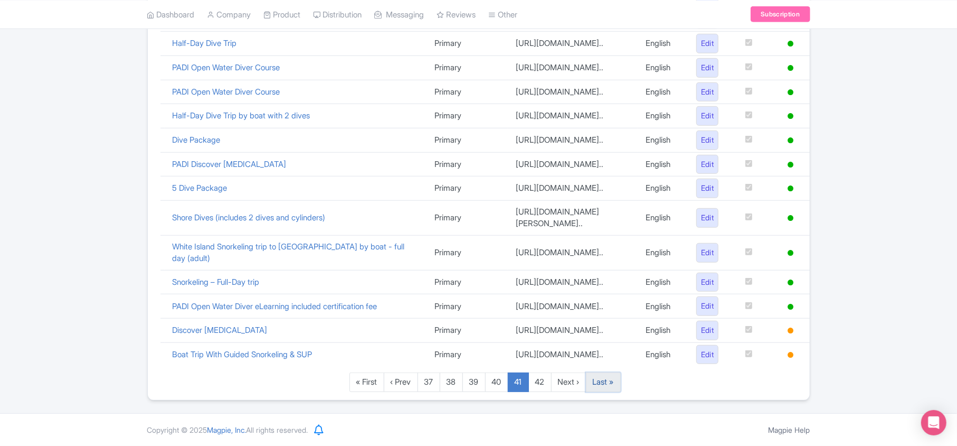
click at [614, 381] on link "Last »" at bounding box center [603, 382] width 35 height 20
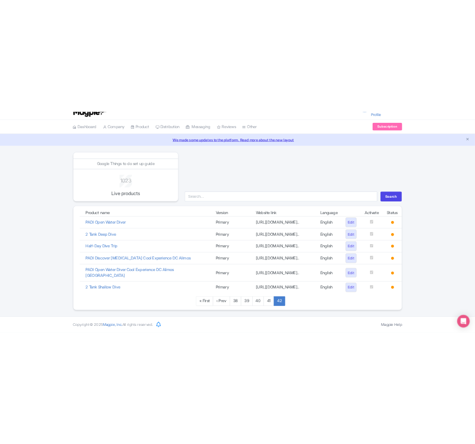
scroll to position [45, 0]
